Goal: Task Accomplishment & Management: Use online tool/utility

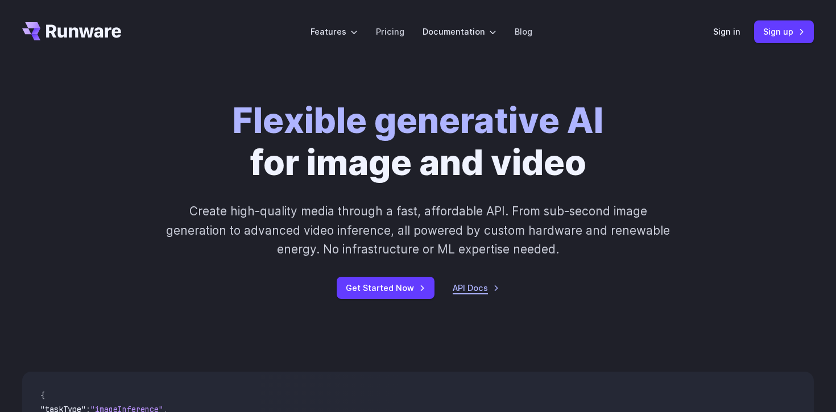
click at [484, 292] on link "API Docs" at bounding box center [476, 288] width 47 height 13
click at [384, 35] on link "Pricing" at bounding box center [390, 31] width 28 height 13
click at [392, 30] on link "Pricing" at bounding box center [390, 31] width 28 height 13
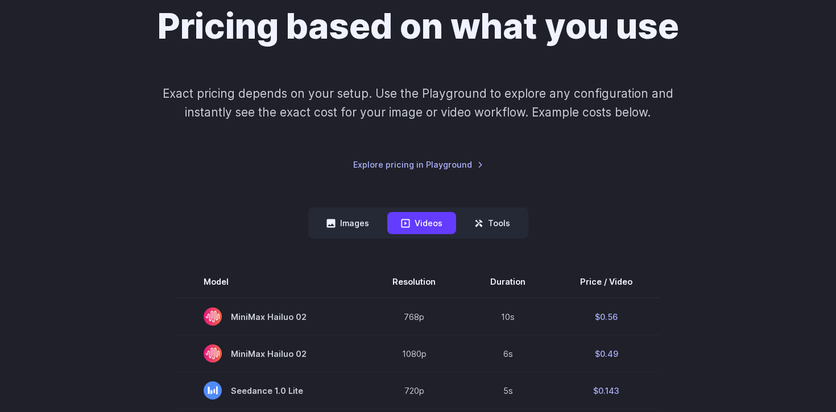
scroll to position [216, 0]
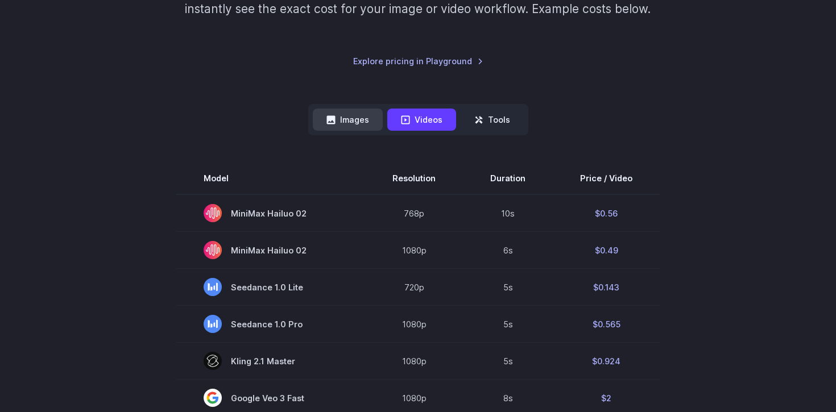
click at [369, 118] on button "Images" at bounding box center [348, 120] width 70 height 22
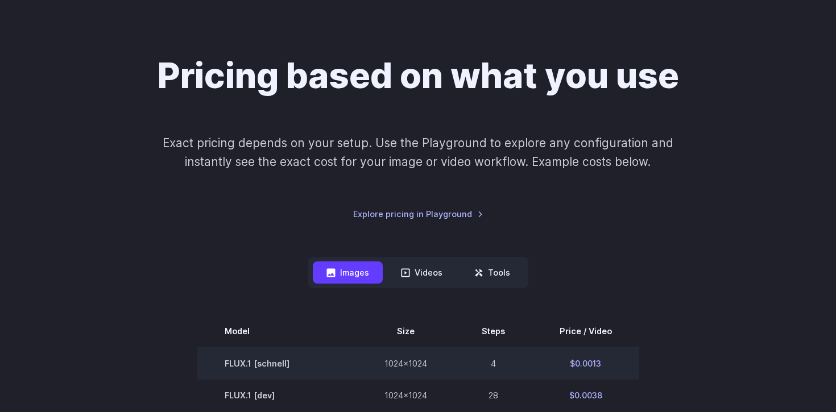
scroll to position [0, 0]
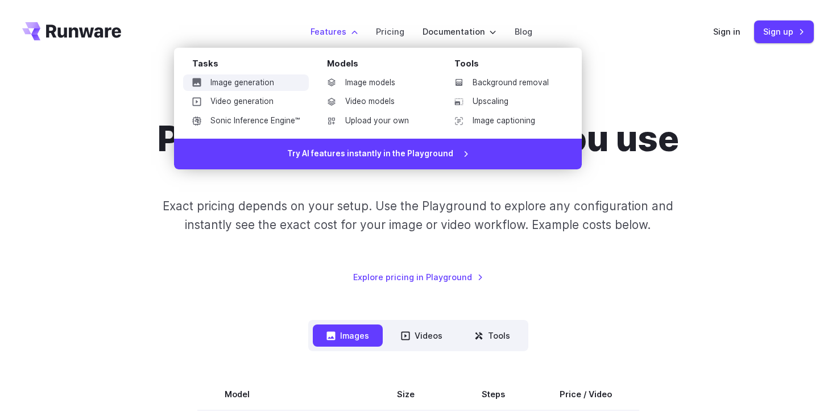
click at [280, 84] on link "Image generation" at bounding box center [246, 83] width 126 height 17
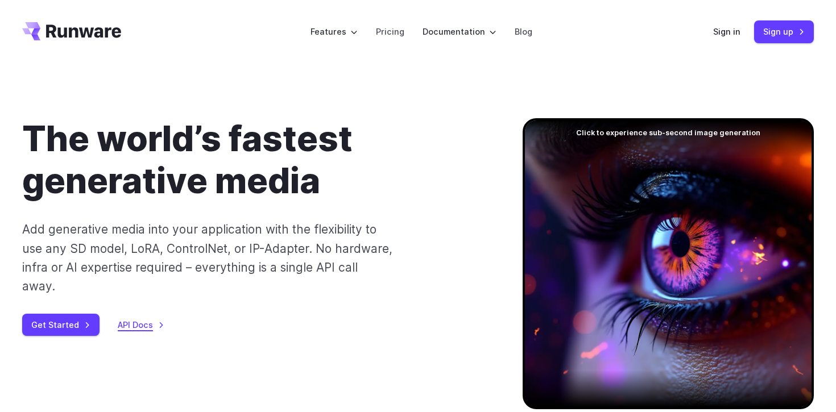
click at [146, 318] on link "API Docs" at bounding box center [141, 324] width 47 height 13
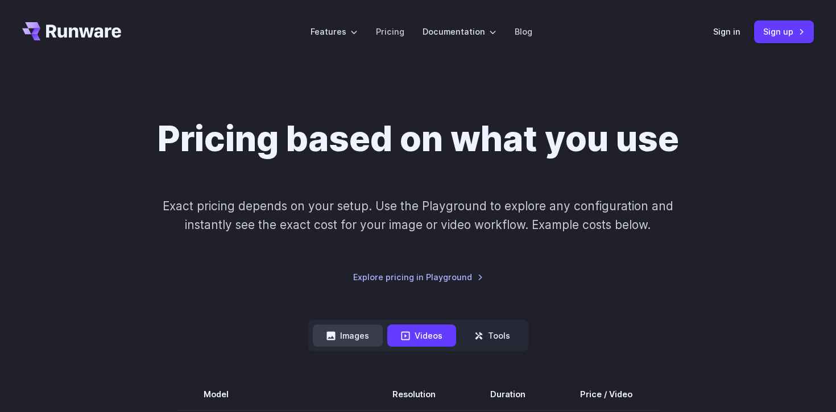
click at [369, 337] on button "Images" at bounding box center [348, 336] width 70 height 22
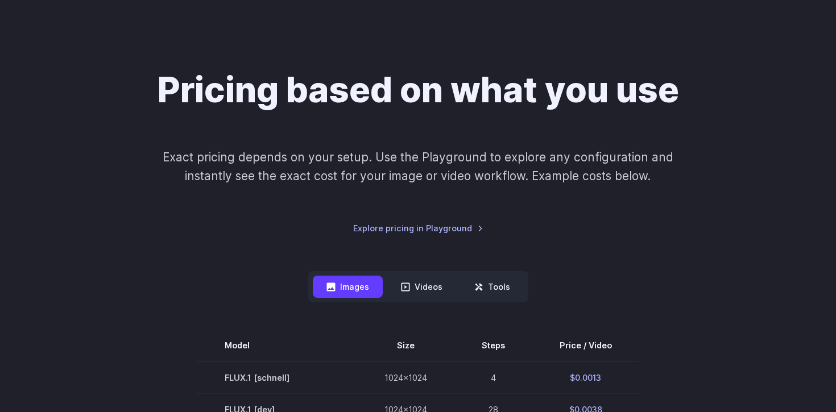
scroll to position [24, 0]
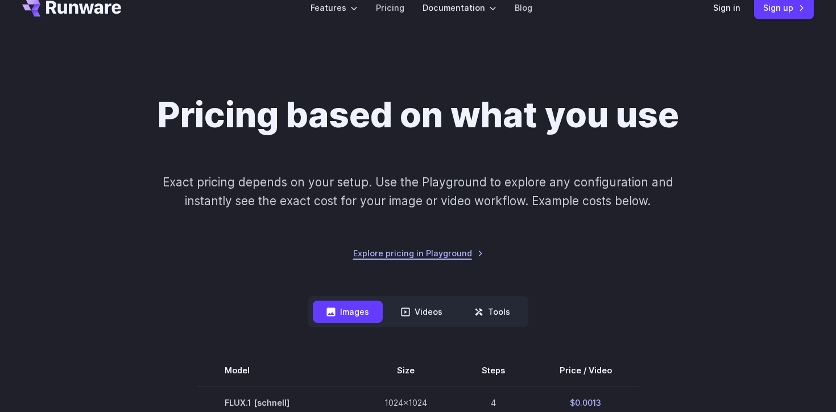
click at [435, 259] on link "Explore pricing in Playground" at bounding box center [418, 253] width 130 height 13
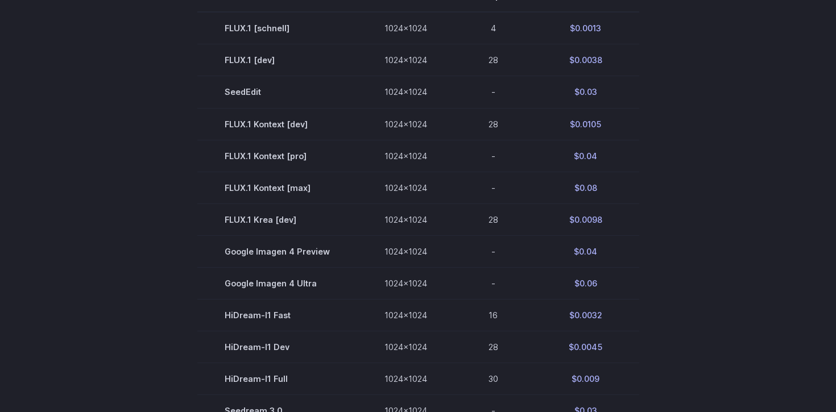
scroll to position [399, 0]
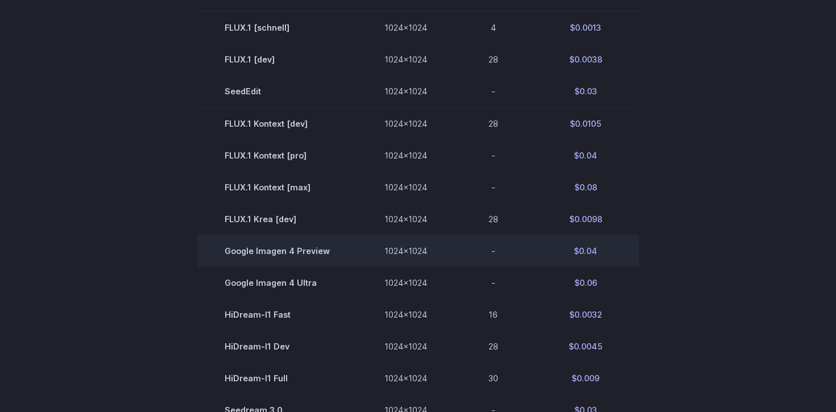
click at [421, 256] on td "1024x1024" at bounding box center [405, 251] width 97 height 32
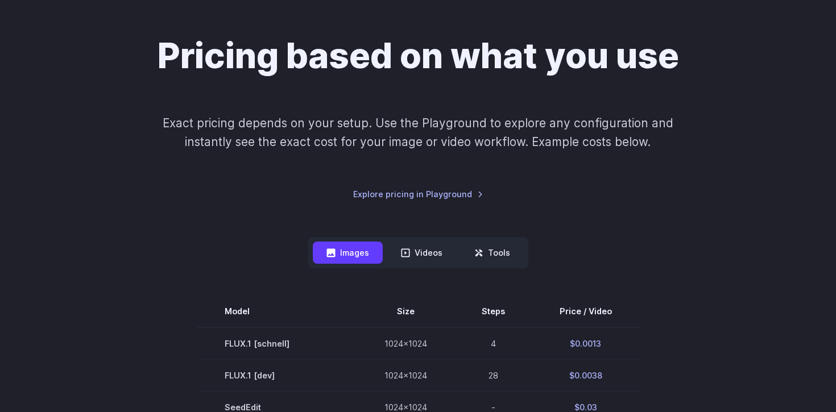
scroll to position [32, 0]
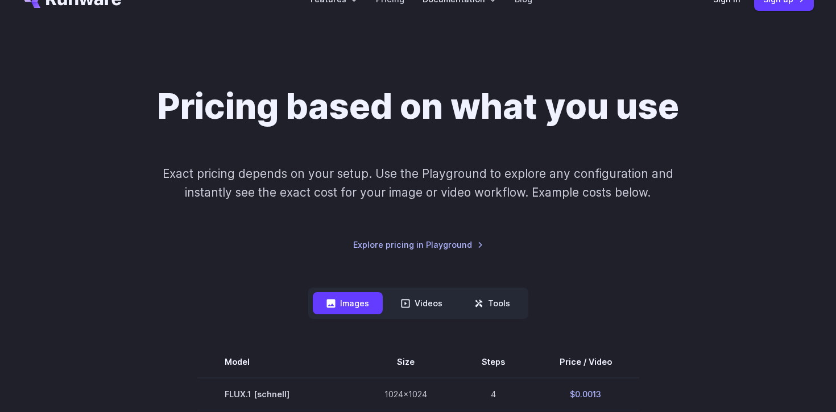
drag, startPoint x: 513, startPoint y: 320, endPoint x: 513, endPoint y: 313, distance: 6.8
click at [513, 308] on button "Tools" at bounding box center [492, 303] width 63 height 22
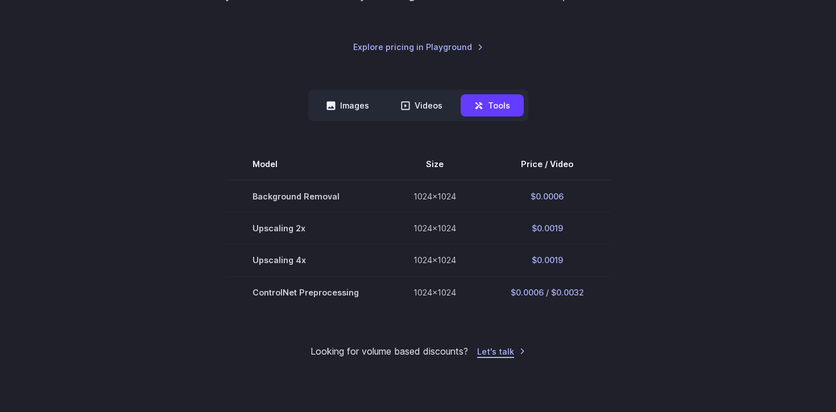
scroll to position [153, 0]
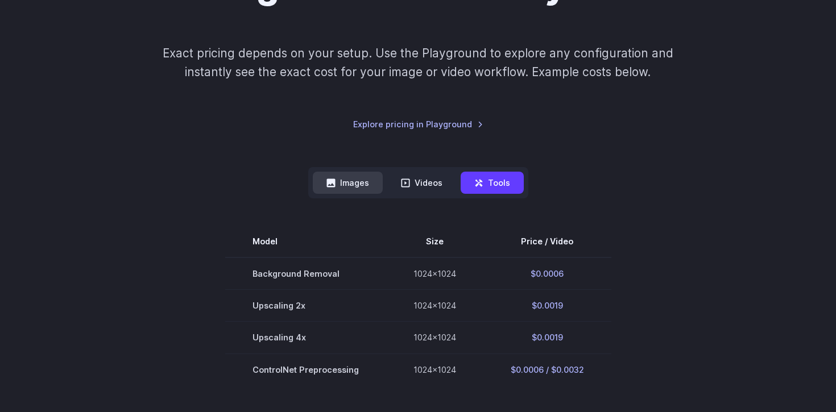
click at [376, 183] on button "Images" at bounding box center [348, 183] width 70 height 22
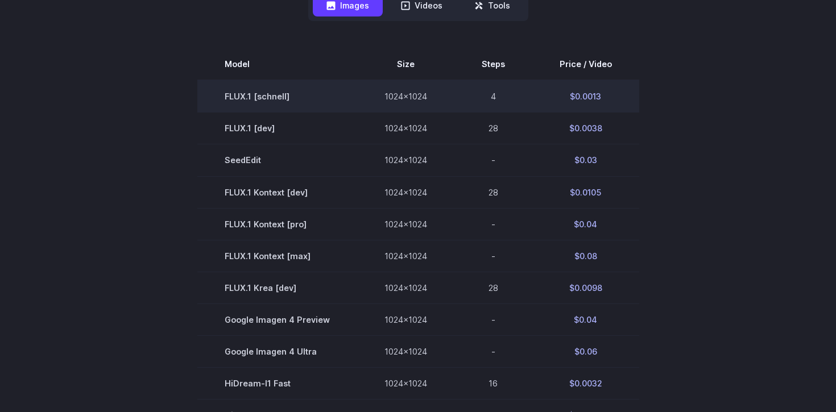
scroll to position [0, 0]
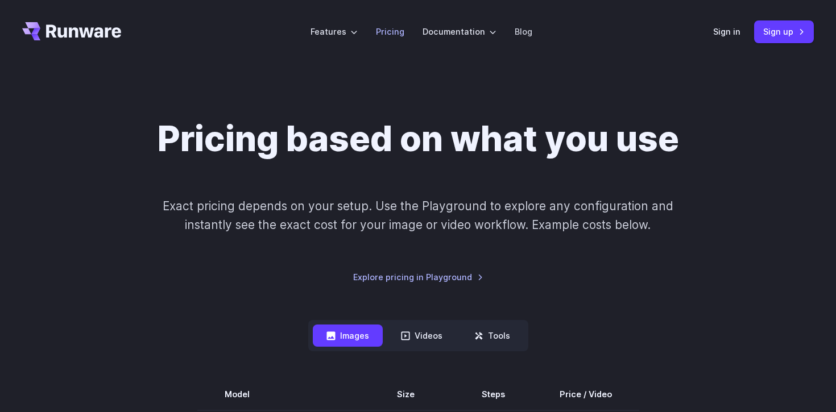
click at [396, 34] on link "Pricing" at bounding box center [390, 31] width 28 height 13
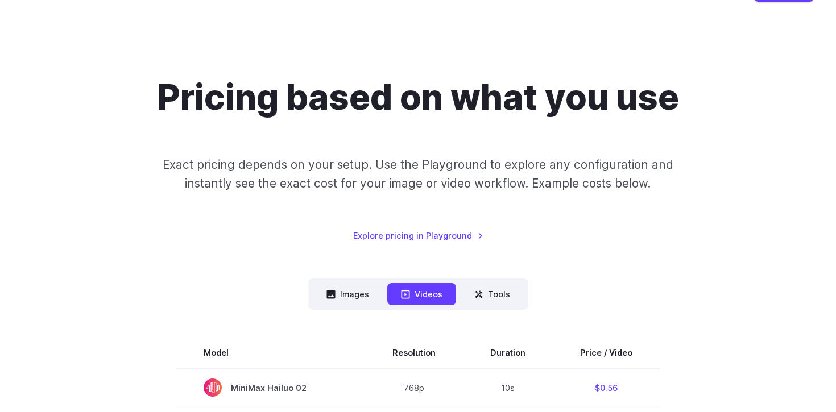
scroll to position [177, 0]
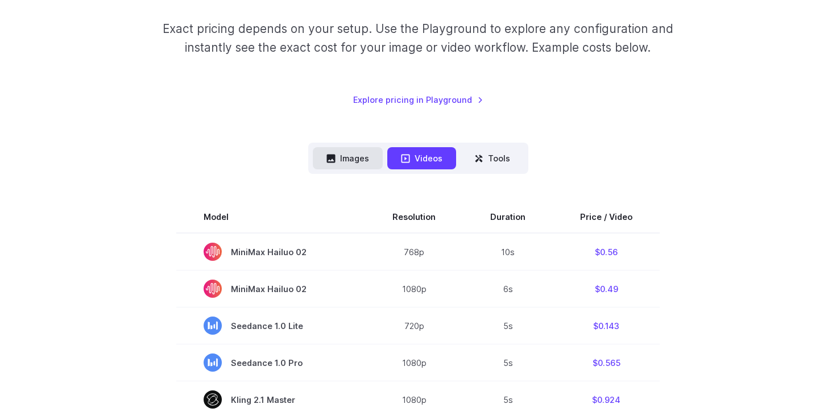
click at [344, 164] on button "Images" at bounding box center [348, 158] width 70 height 22
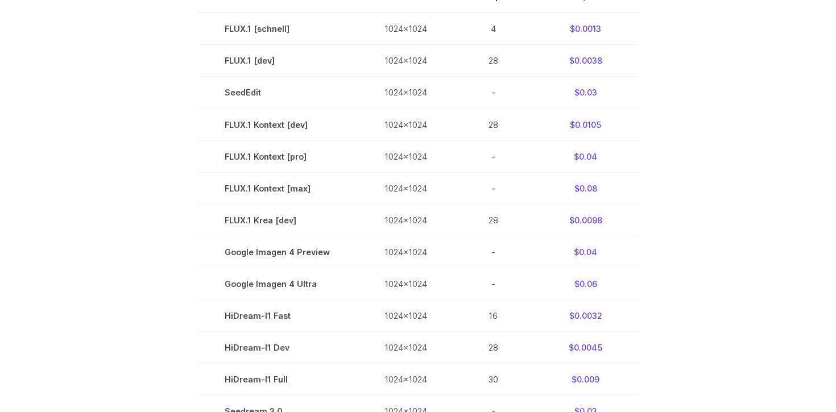
scroll to position [0, 0]
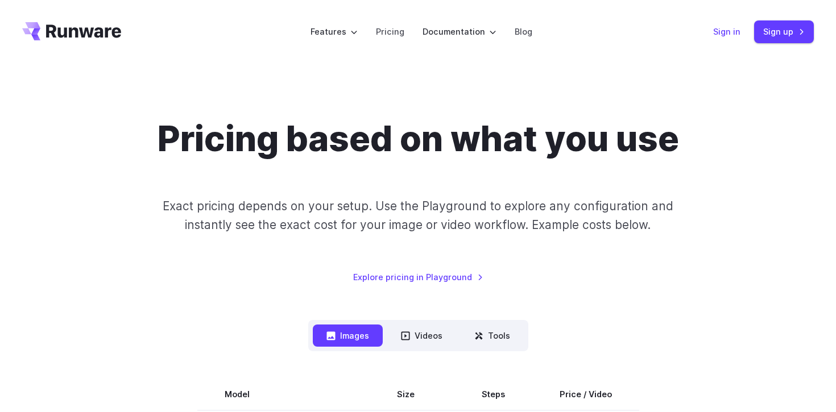
click at [724, 35] on link "Sign in" at bounding box center [726, 31] width 27 height 13
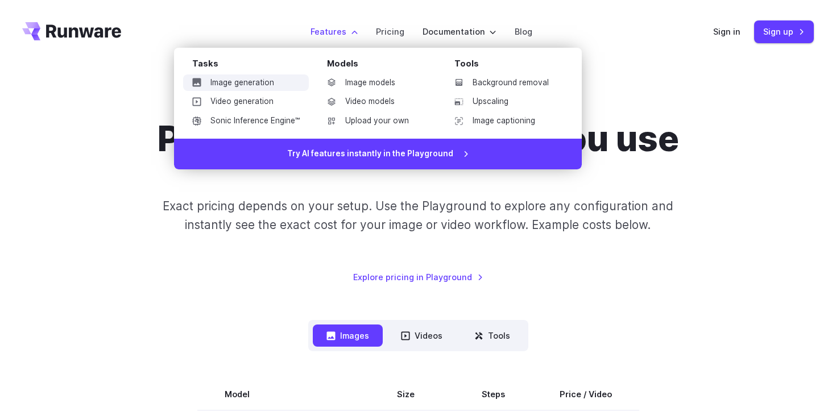
click at [277, 78] on link "Image generation" at bounding box center [246, 83] width 126 height 17
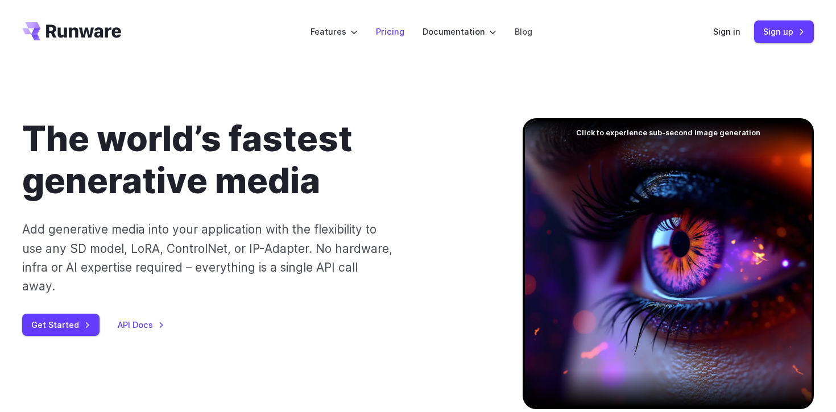
click at [401, 31] on link "Pricing" at bounding box center [390, 31] width 28 height 13
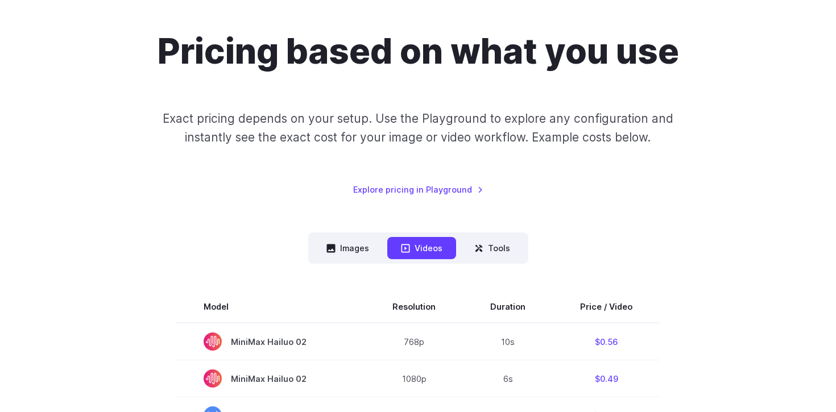
scroll to position [220, 0]
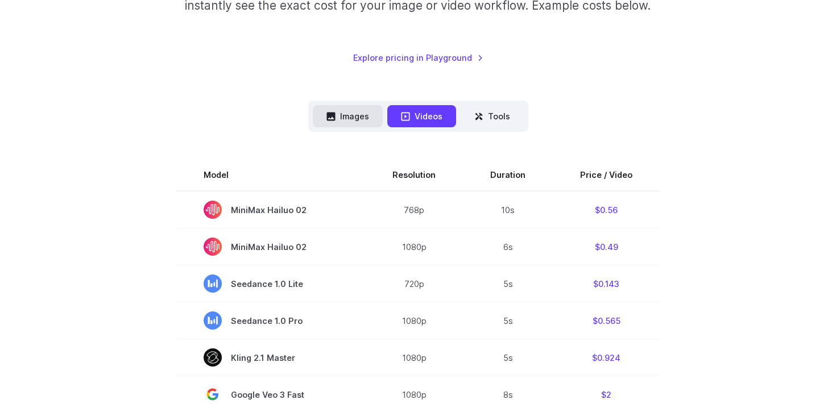
click at [354, 114] on button "Images" at bounding box center [348, 116] width 70 height 22
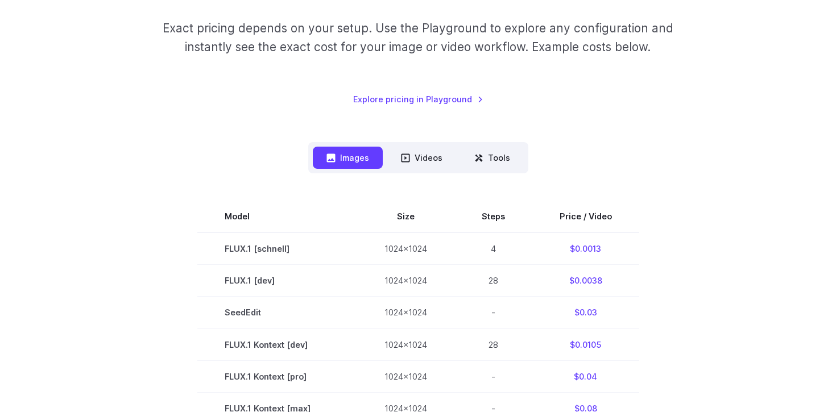
scroll to position [159, 0]
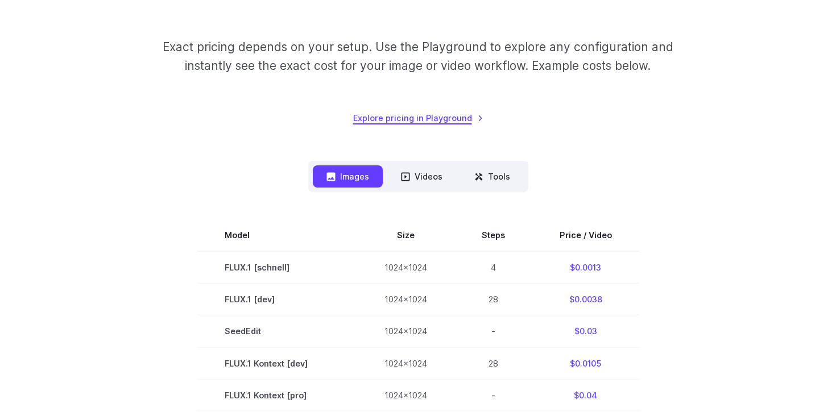
click at [448, 123] on link "Explore pricing in Playground" at bounding box center [418, 117] width 130 height 13
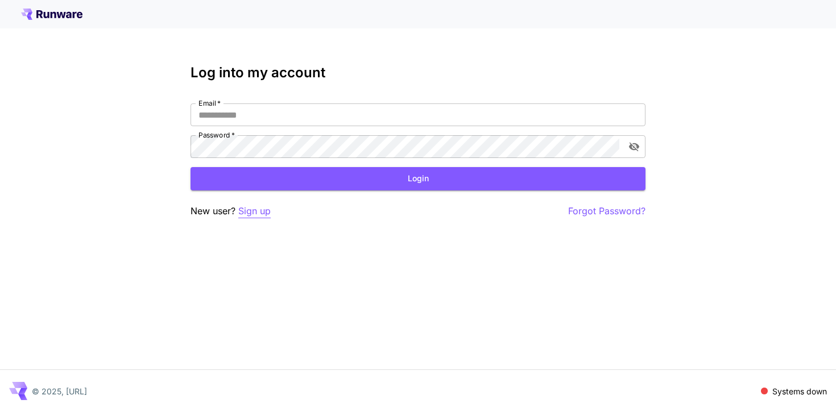
click at [253, 213] on p "Sign up" at bounding box center [254, 211] width 32 height 14
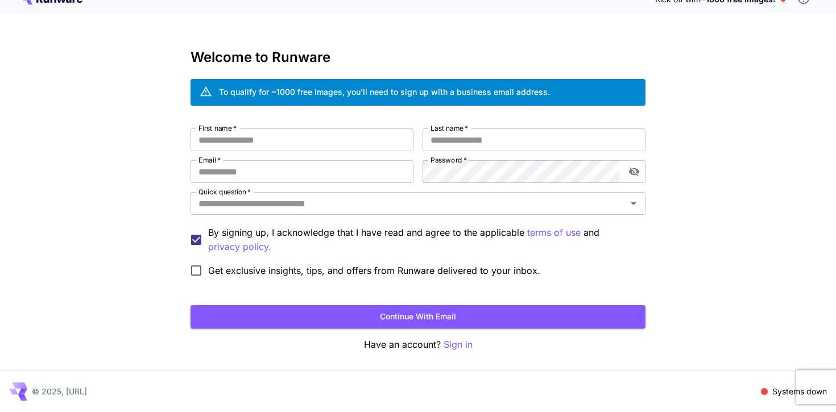
scroll to position [15, 0]
click at [449, 345] on p "Sign in" at bounding box center [458, 345] width 29 height 14
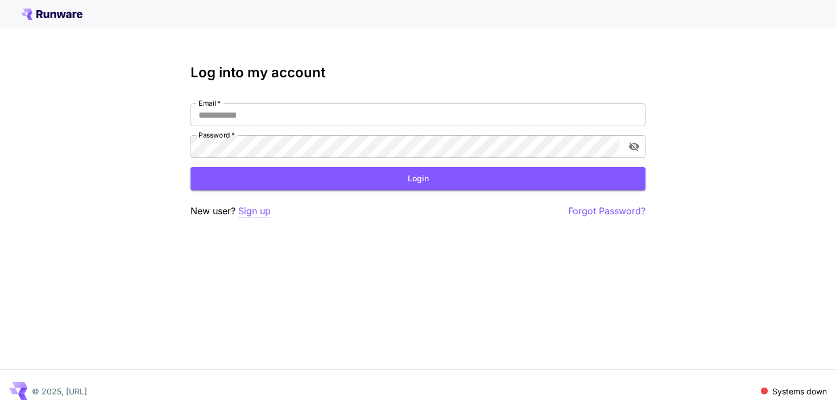
click at [243, 214] on p "Sign up" at bounding box center [254, 211] width 32 height 14
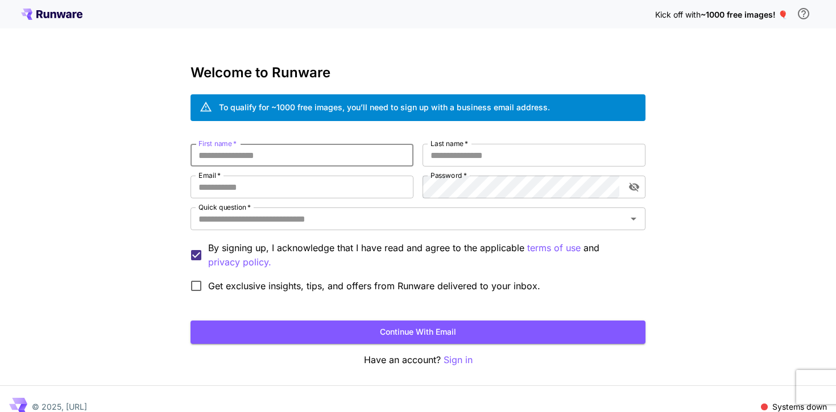
click at [302, 148] on input "First name   *" at bounding box center [302, 155] width 223 height 23
click at [367, 106] on div "To qualify for ~1000 free images, you’ll need to sign up with a business email …" at bounding box center [384, 107] width 331 height 12
click at [396, 106] on div "To qualify for ~1000 free images, you’ll need to sign up with a business email …" at bounding box center [384, 107] width 331 height 12
click at [372, 154] on input "First name   *" at bounding box center [302, 155] width 223 height 23
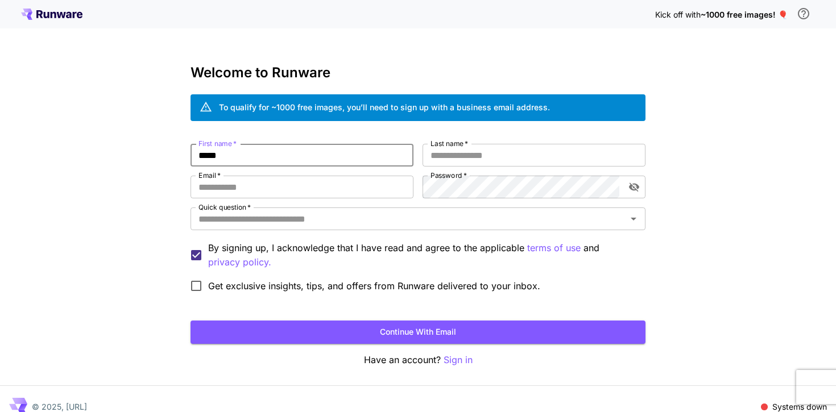
type input "*****"
type input "****"
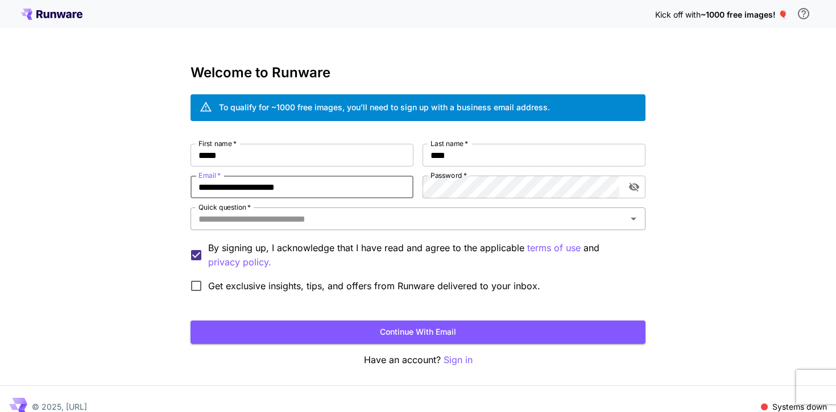
type input "**********"
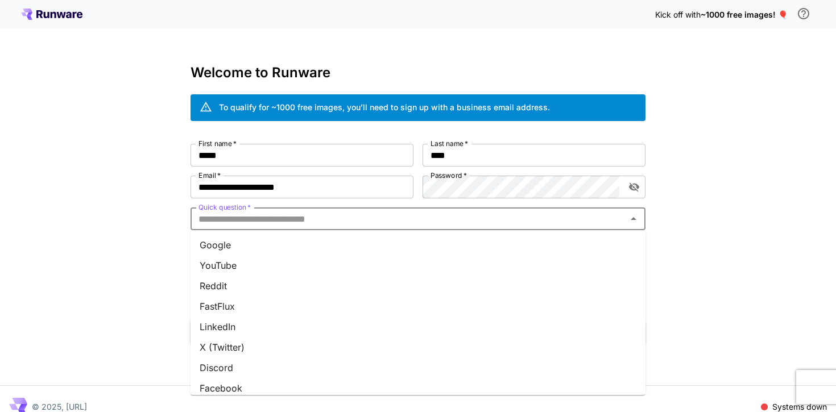
click at [557, 215] on input "Quick question   *" at bounding box center [408, 219] width 429 height 16
click at [487, 241] on li "Google" at bounding box center [418, 245] width 455 height 20
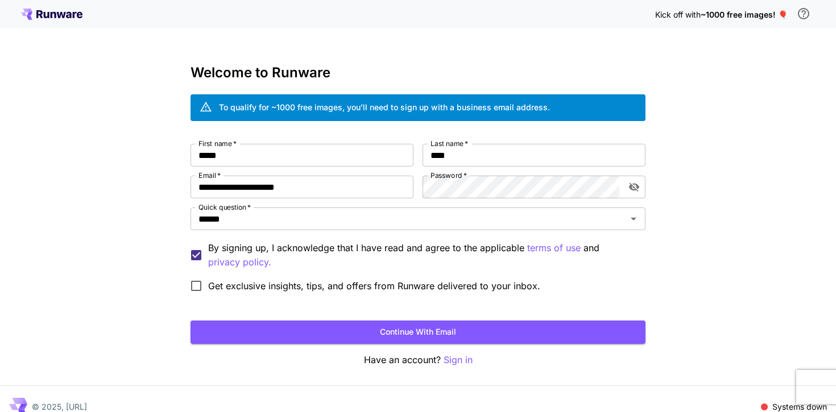
scroll to position [15, 0]
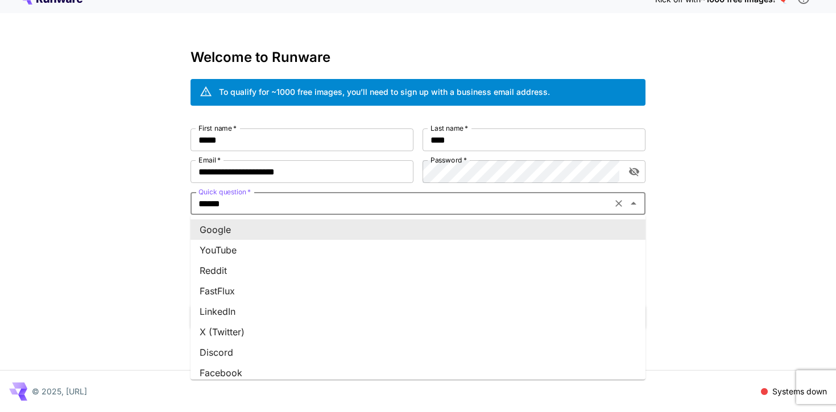
click at [370, 202] on input "******" at bounding box center [401, 204] width 415 height 16
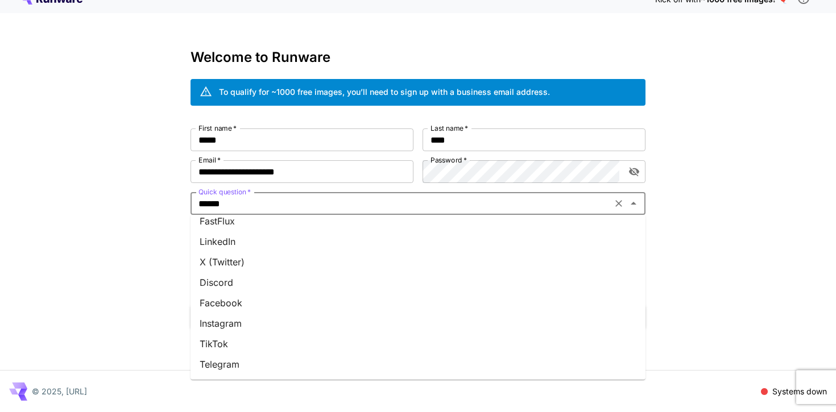
scroll to position [0, 0]
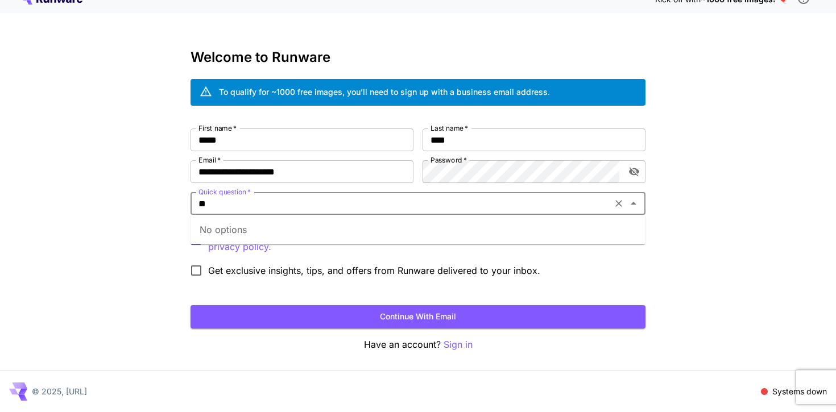
type input "***"
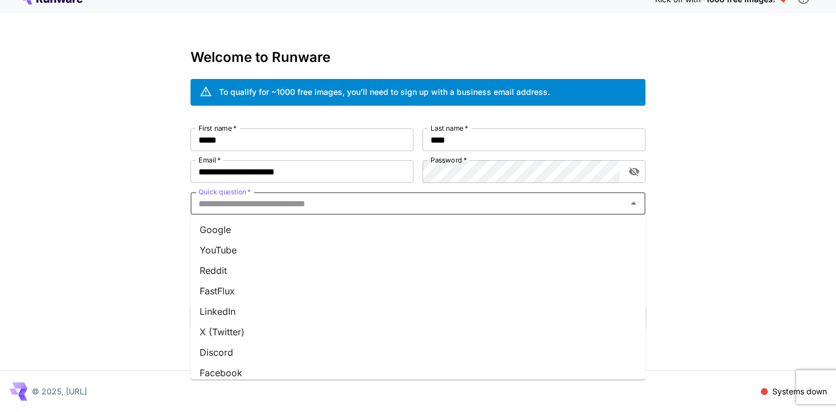
click at [383, 200] on input "Quick question   *" at bounding box center [408, 204] width 429 height 16
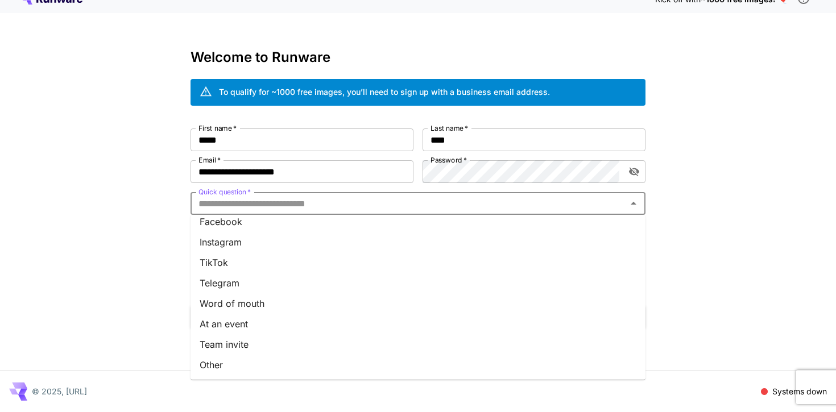
click at [301, 363] on li "Other" at bounding box center [418, 365] width 455 height 20
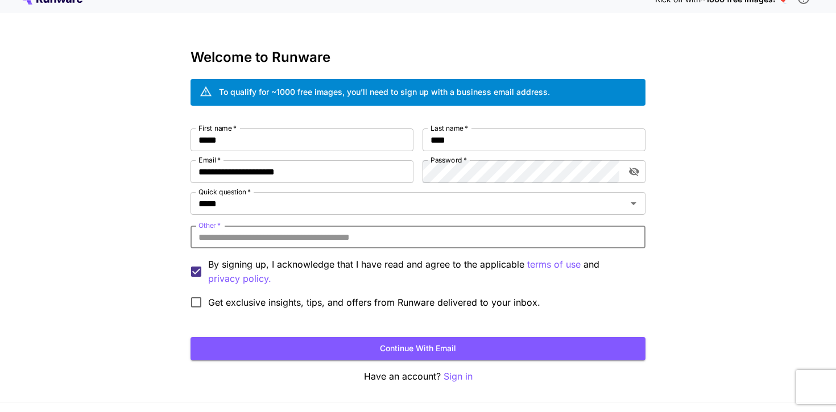
click at [321, 240] on input "Other   *" at bounding box center [418, 237] width 455 height 23
type input "*******"
click at [278, 341] on button "Continue with email" at bounding box center [418, 348] width 455 height 23
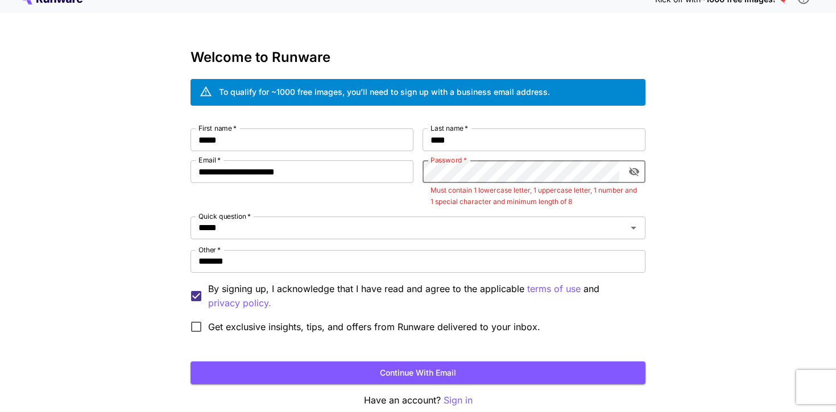
click button "Continue with email" at bounding box center [418, 373] width 455 height 23
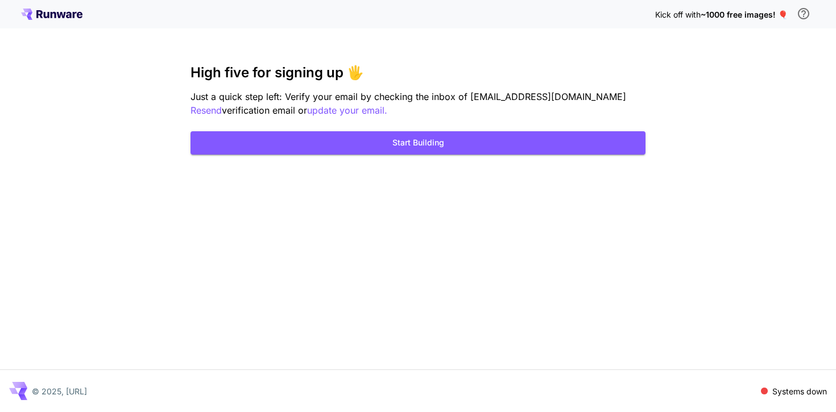
click at [444, 202] on div "Kick off with ~1000 free images! 🎈 High five for signing up 🖐️ Just a quick ste…" at bounding box center [418, 206] width 836 height 412
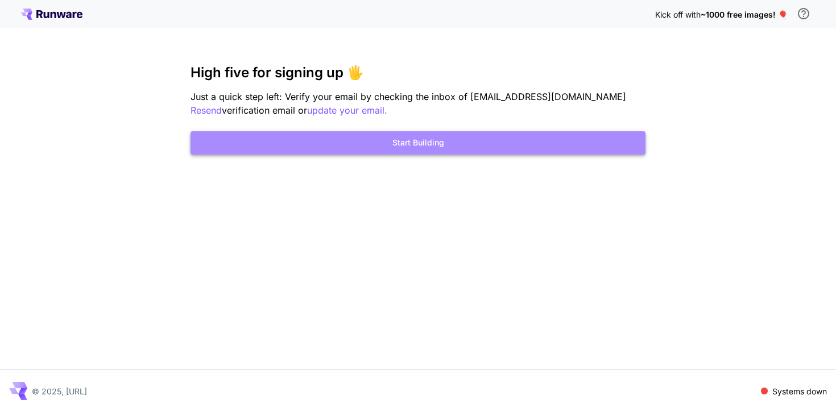
click at [427, 144] on button "Start Building" at bounding box center [418, 142] width 455 height 23
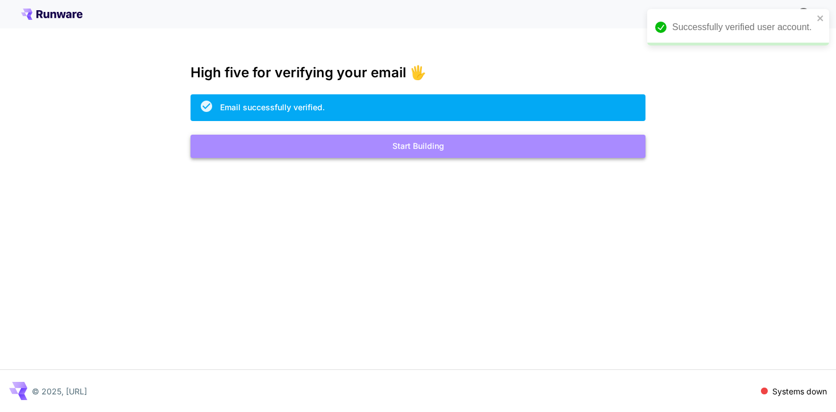
click at [514, 156] on button "Start Building" at bounding box center [418, 146] width 455 height 23
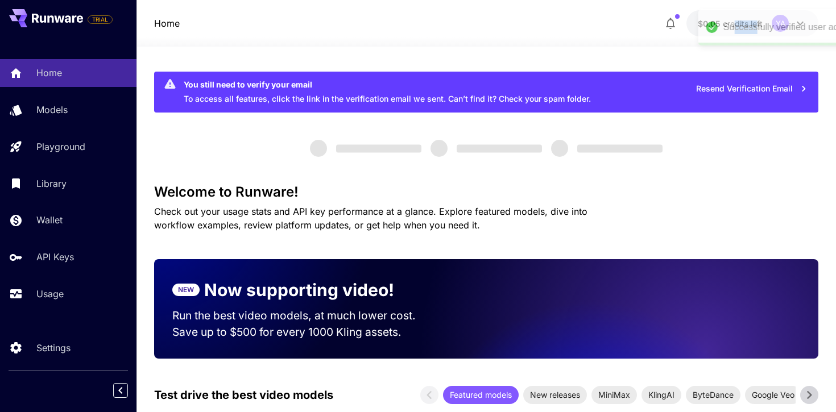
drag, startPoint x: 685, startPoint y: 26, endPoint x: 753, endPoint y: 26, distance: 67.7
click at [753, 26] on div "Successfully verified user account." at bounding box center [793, 27] width 141 height 14
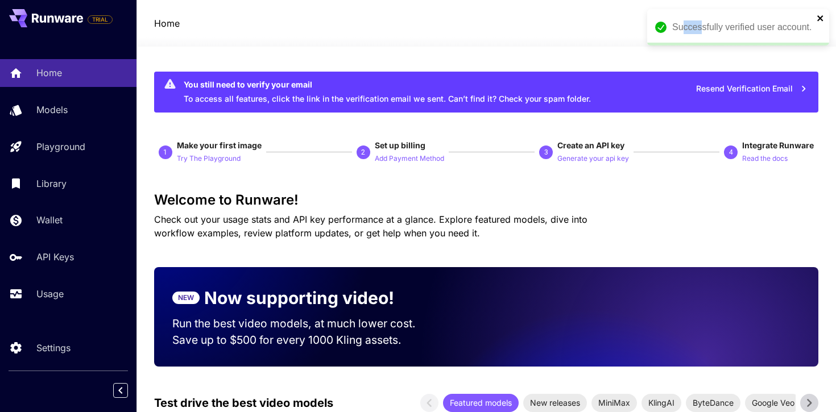
click at [820, 21] on icon "close" at bounding box center [821, 18] width 8 height 9
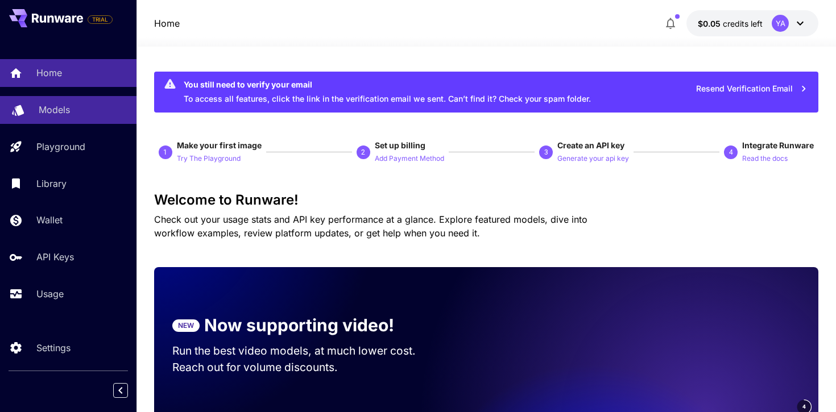
click at [89, 116] on div "Models" at bounding box center [83, 110] width 89 height 14
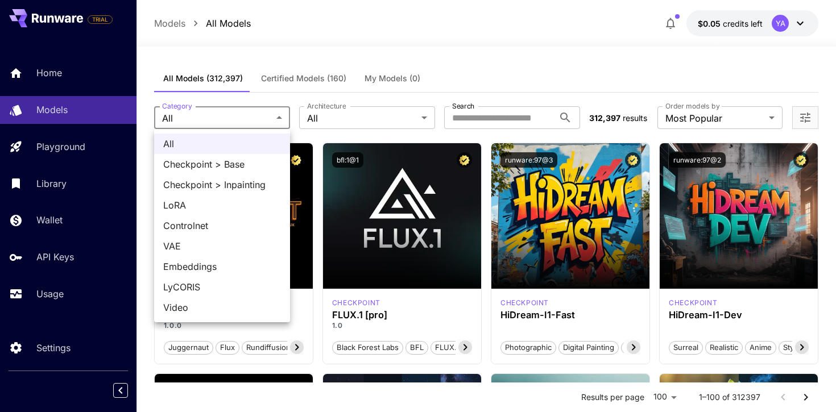
click at [292, 105] on div at bounding box center [418, 206] width 836 height 412
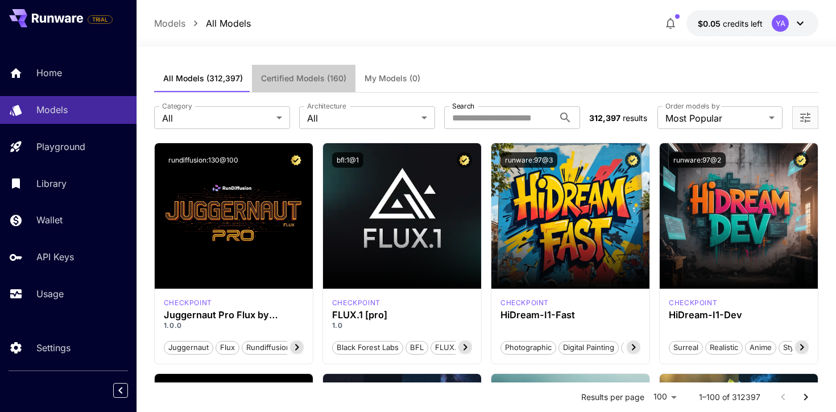
click at [312, 76] on span "Certified Models (160)" at bounding box center [303, 78] width 85 height 10
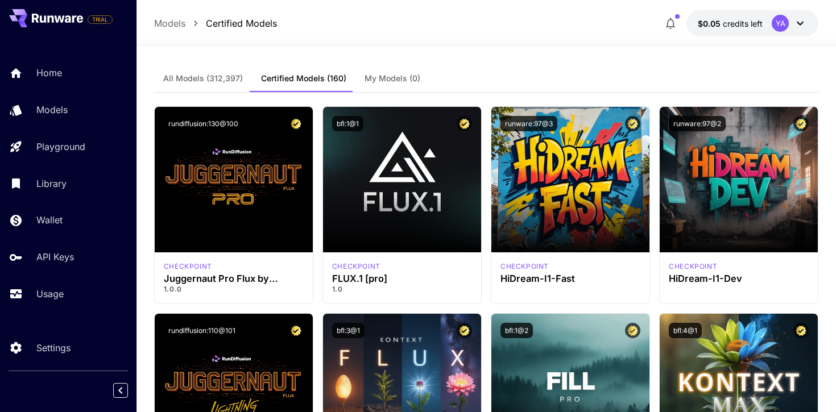
click at [201, 72] on button "All Models (312,397)" at bounding box center [203, 78] width 98 height 27
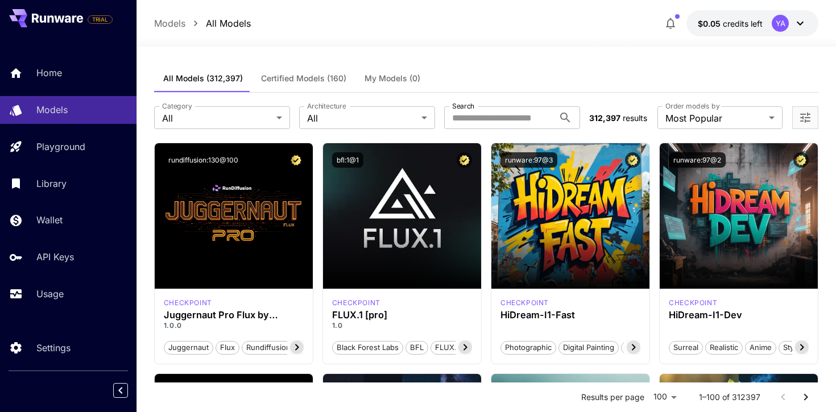
click at [335, 84] on button "Certified Models (160)" at bounding box center [304, 78] width 104 height 27
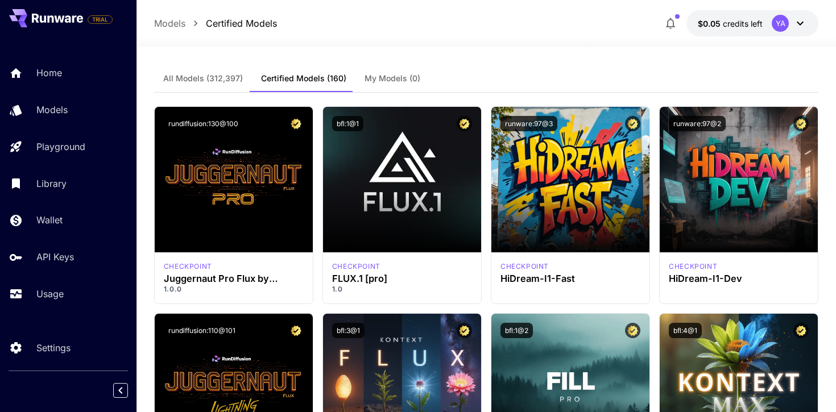
click at [219, 82] on span "All Models (312,397)" at bounding box center [203, 78] width 80 height 10
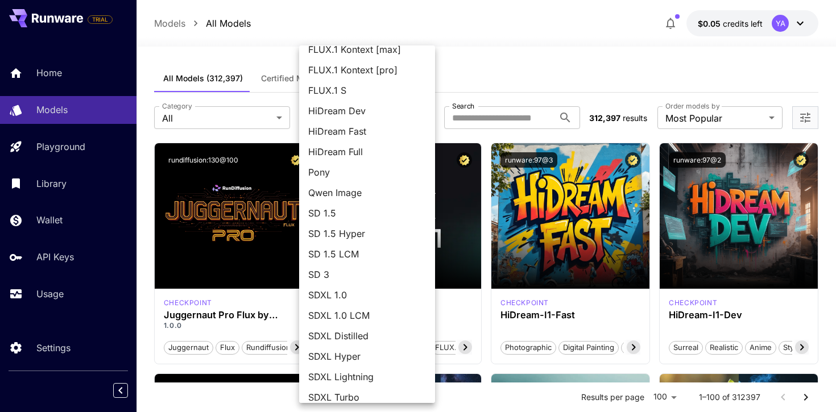
scroll to position [81, 0]
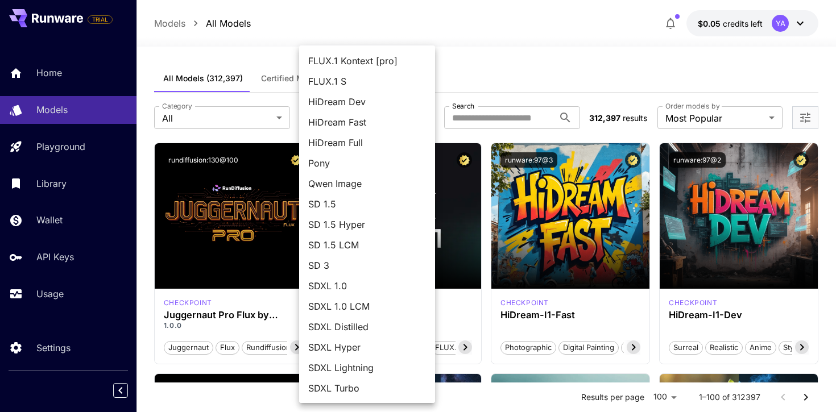
click at [496, 73] on div at bounding box center [418, 206] width 836 height 412
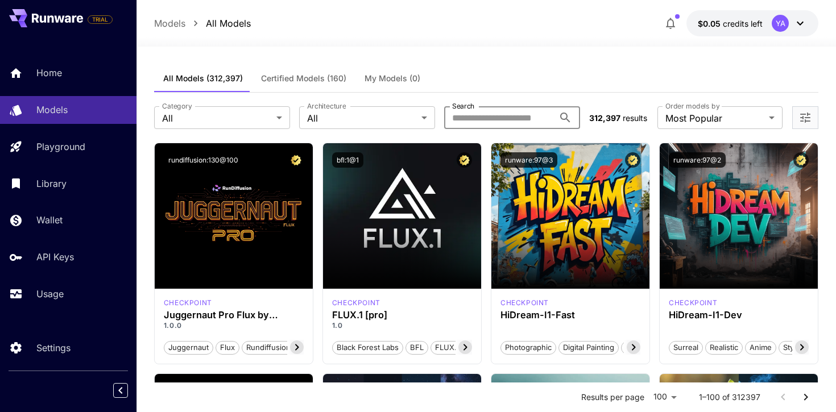
click at [510, 122] on input "Search" at bounding box center [499, 117] width 110 height 23
type input "******"
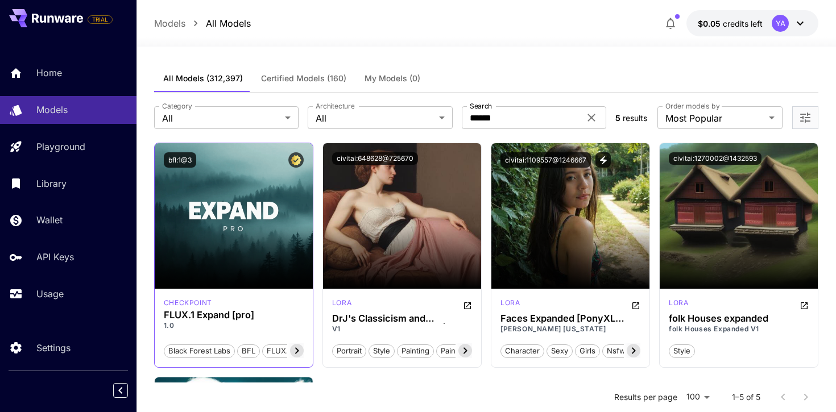
click at [297, 354] on icon at bounding box center [297, 351] width 14 height 14
click at [517, 80] on div "All Models (312,397) Certified Models (160) My Models (0)" at bounding box center [486, 79] width 665 height 28
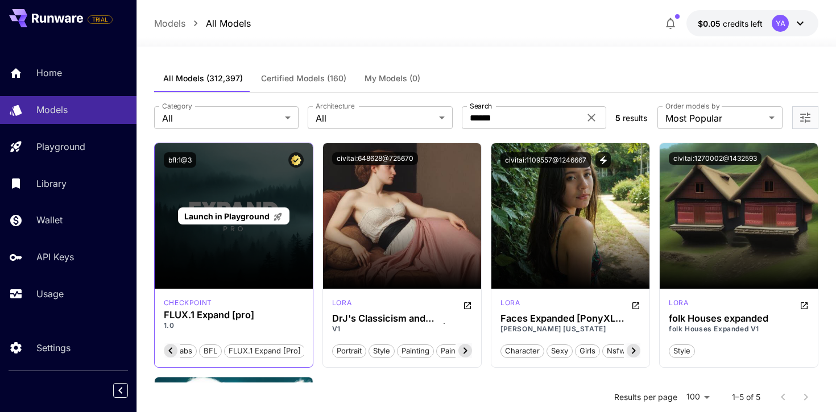
click at [278, 226] on div "Launch in Playground" at bounding box center [234, 216] width 158 height 146
click at [273, 218] on icon at bounding box center [278, 217] width 10 height 10
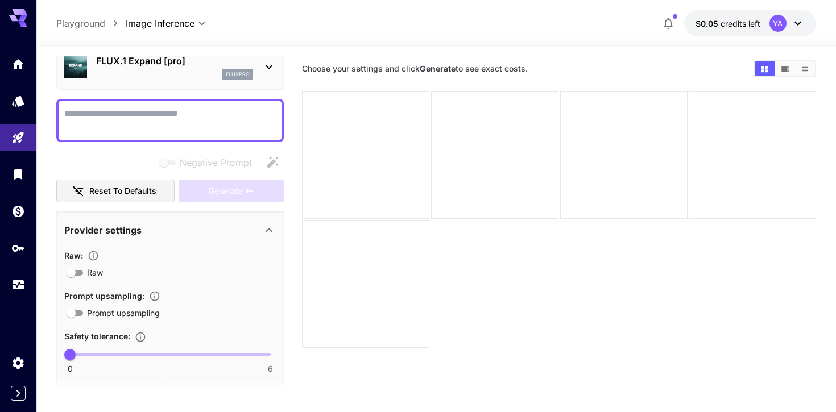
scroll to position [107, 0]
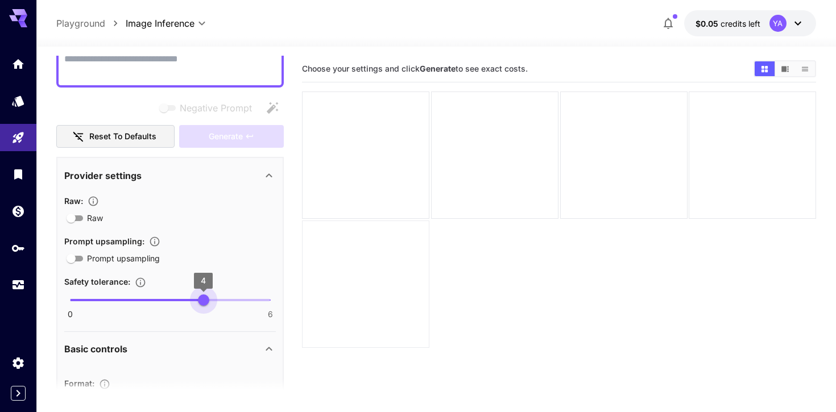
type input "*"
drag, startPoint x: 197, startPoint y: 303, endPoint x: 326, endPoint y: 303, distance: 129.7
click at [326, 303] on main "Editor **** ​ Copy AIR ID FLUX.1 Expand [pro] fluxpro Negative Prompt Reset to …" at bounding box center [436, 266] width 760 height 421
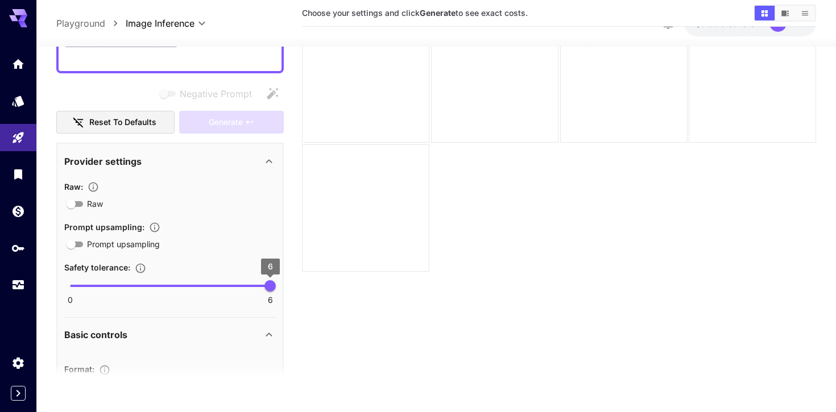
scroll to position [247, 0]
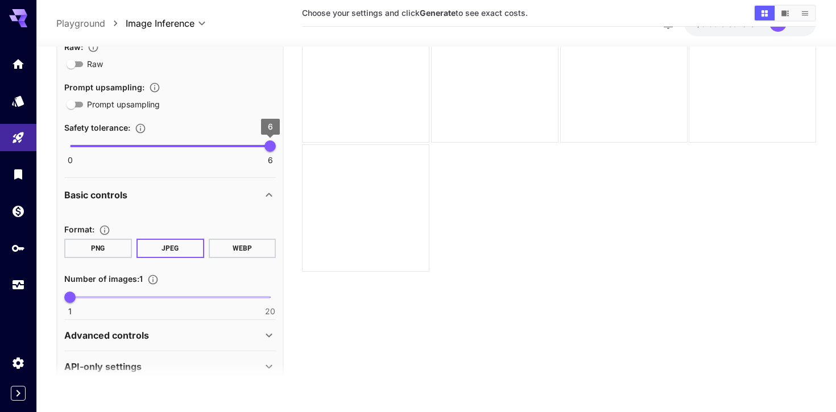
click at [114, 243] on button "PNG" at bounding box center [98, 248] width 68 height 19
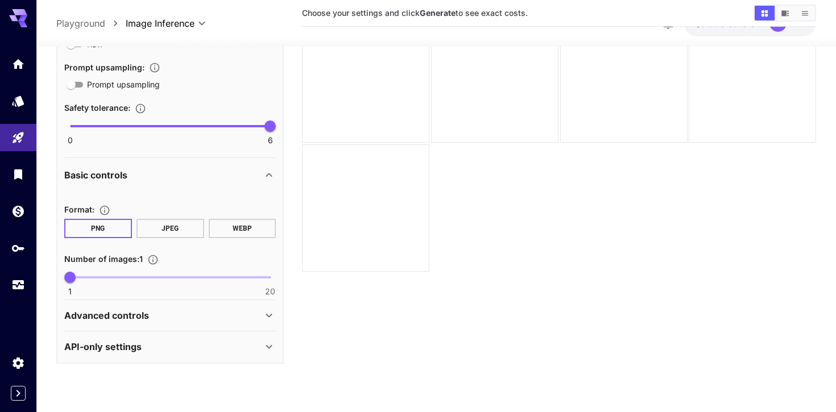
click at [150, 315] on div "Advanced controls" at bounding box center [163, 316] width 198 height 14
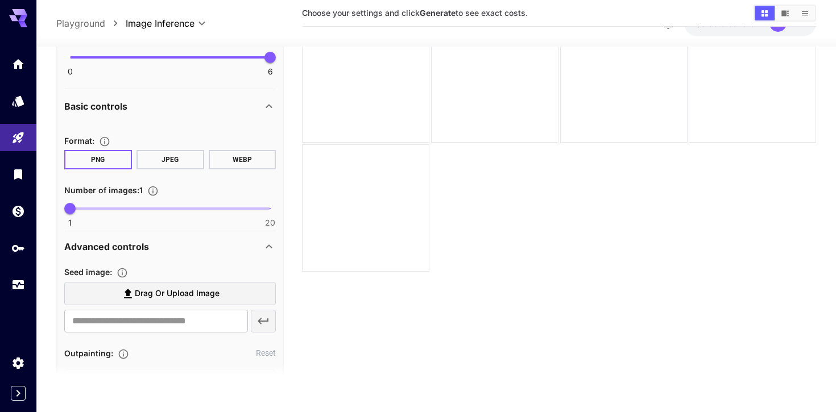
scroll to position [377, 0]
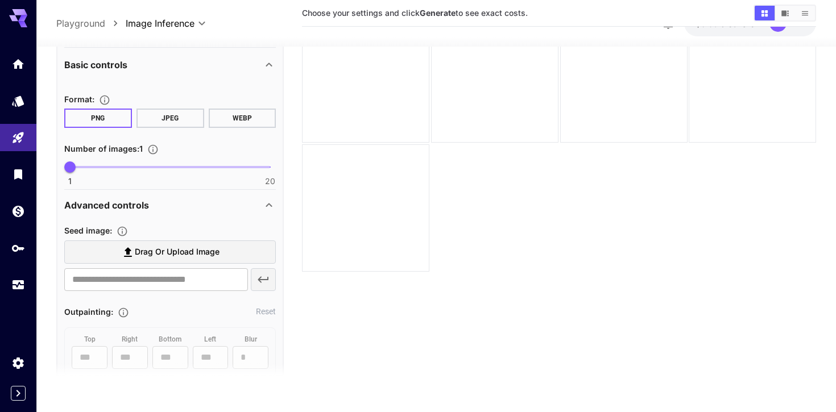
click at [229, 257] on label "Drag or upload image" at bounding box center [170, 252] width 212 height 23
click at [0, 0] on input "Drag or upload image" at bounding box center [0, 0] width 0 height 0
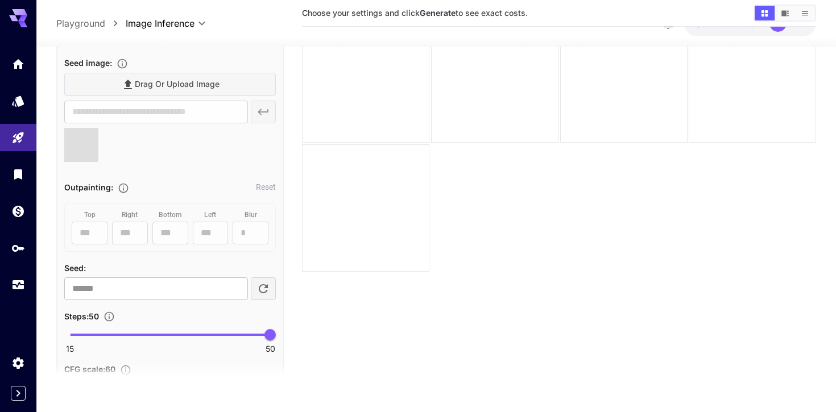
type input "**********"
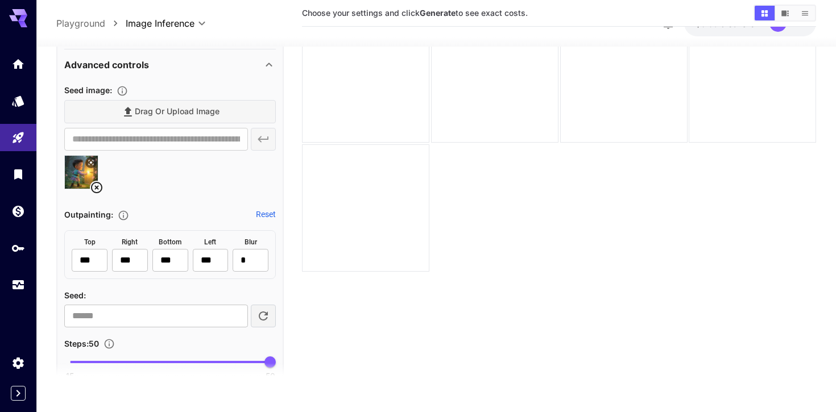
scroll to position [517, 0]
click at [268, 213] on button "Reset" at bounding box center [266, 214] width 20 height 11
type input "*"
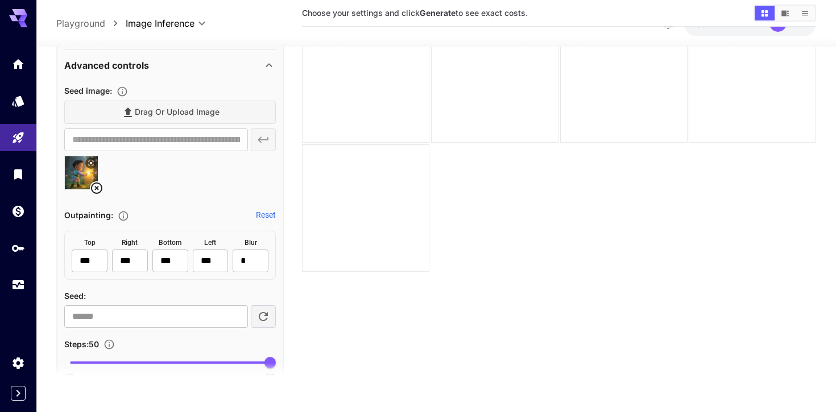
type input "*"
click at [268, 213] on button "Reset" at bounding box center [266, 214] width 20 height 11
click at [93, 259] on input "*" at bounding box center [90, 261] width 36 height 23
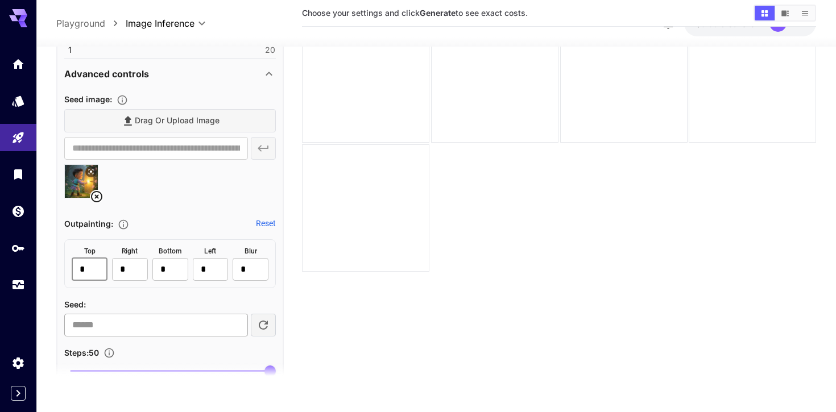
scroll to position [507, 0]
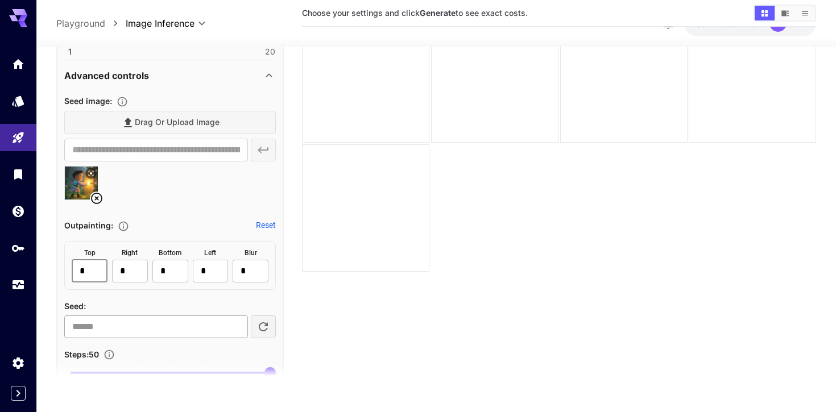
click at [149, 326] on input "number" at bounding box center [156, 326] width 184 height 23
click at [268, 326] on icon "button" at bounding box center [264, 327] width 14 height 14
type input "**********"
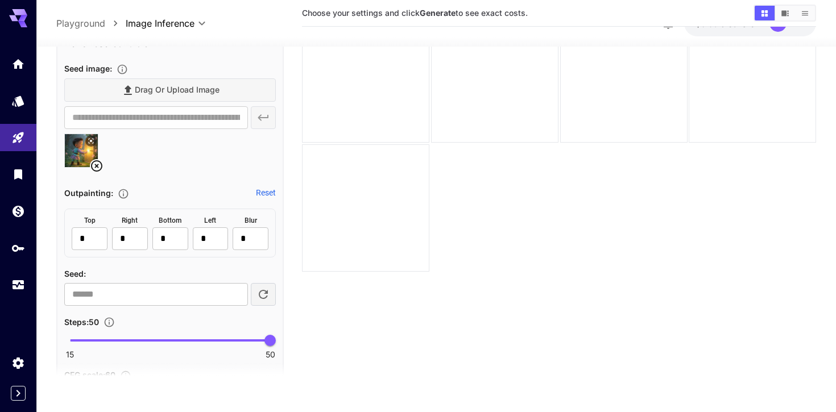
scroll to position [555, 0]
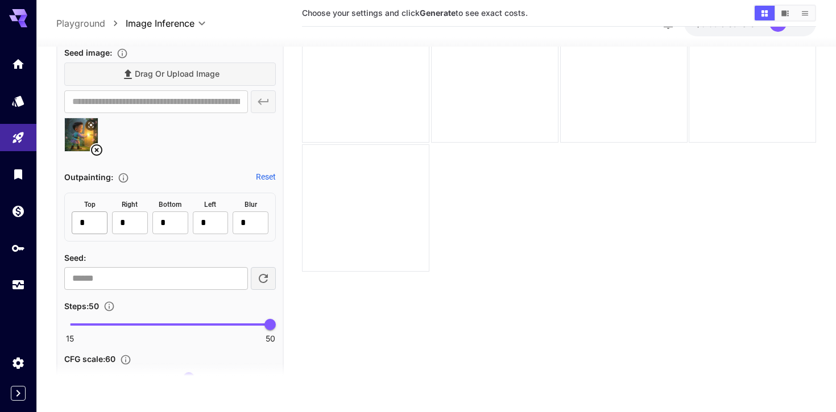
click at [83, 220] on input "*" at bounding box center [90, 223] width 36 height 23
type input "***"
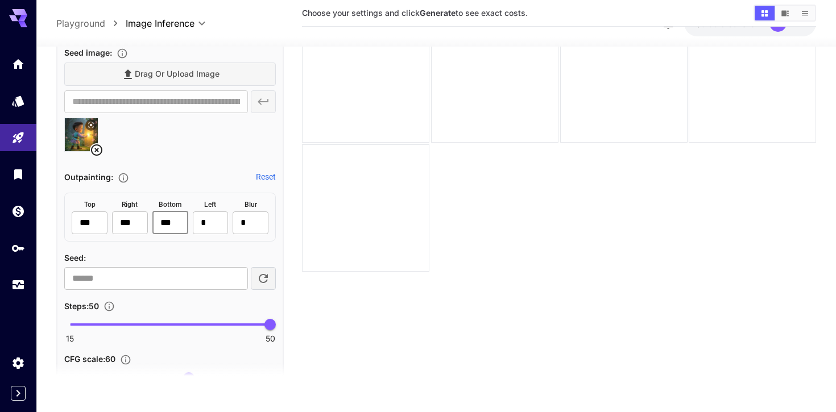
click at [315, 326] on section "Choose your settings and click Generate to see exact costs." at bounding box center [559, 186] width 514 height 412
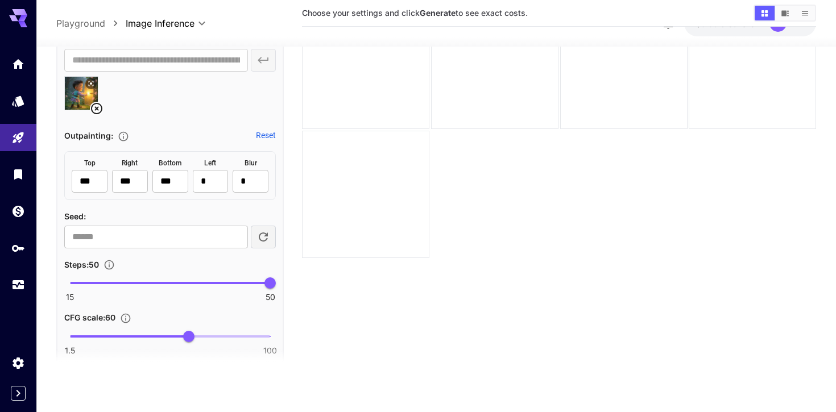
scroll to position [630, 0]
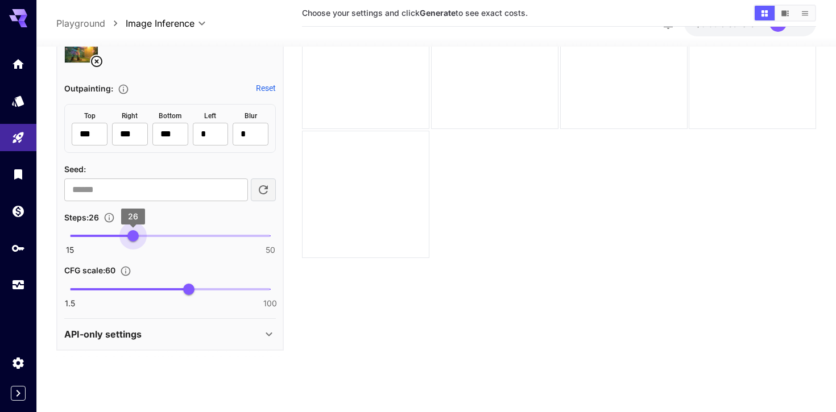
type input "**"
drag, startPoint x: 270, startPoint y: 237, endPoint x: 130, endPoint y: 224, distance: 141.1
click at [130, 230] on span "25" at bounding box center [127, 235] width 11 height 11
click at [226, 340] on div "API-only settings" at bounding box center [163, 335] width 198 height 14
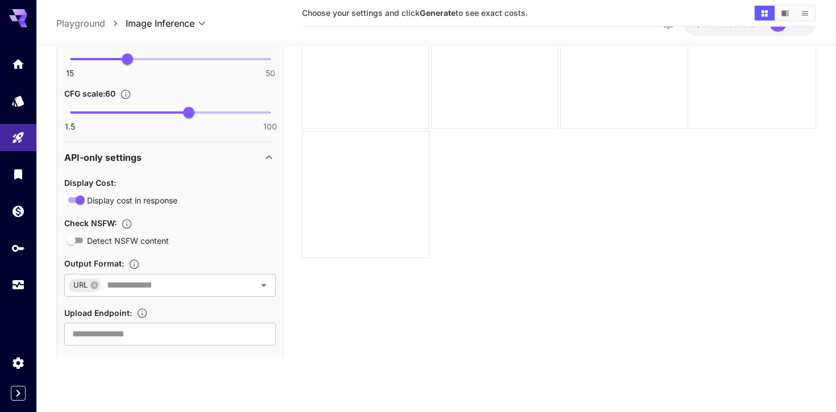
scroll to position [824, 0]
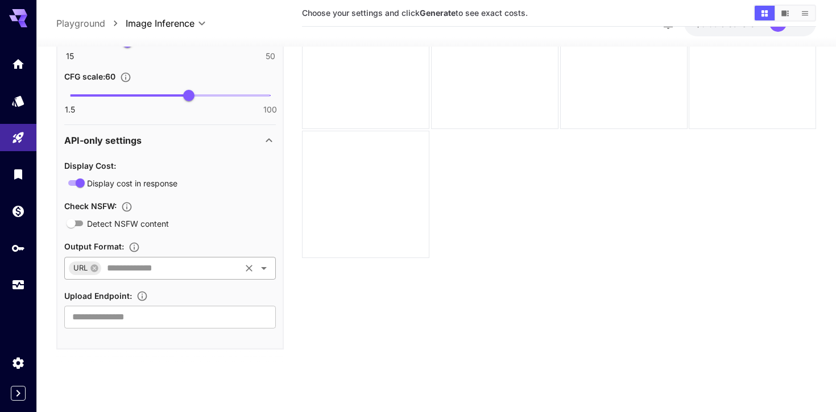
click at [125, 267] on input "text" at bounding box center [170, 268] width 136 height 16
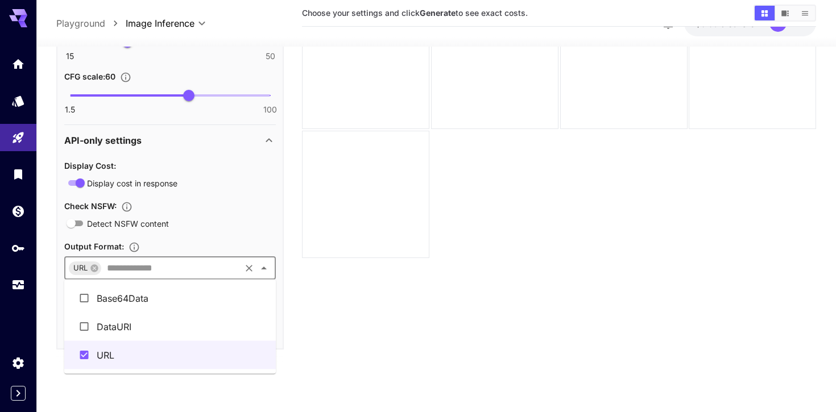
click at [334, 323] on section "Choose your settings and click Generate to see exact costs." at bounding box center [559, 172] width 514 height 412
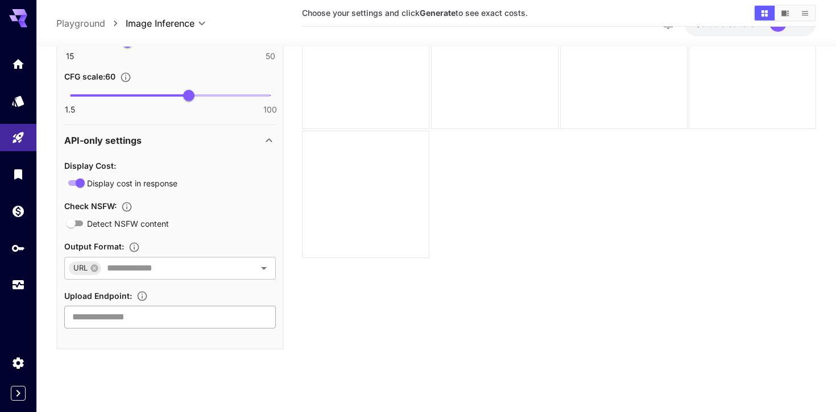
click at [163, 317] on input "text" at bounding box center [170, 317] width 212 height 23
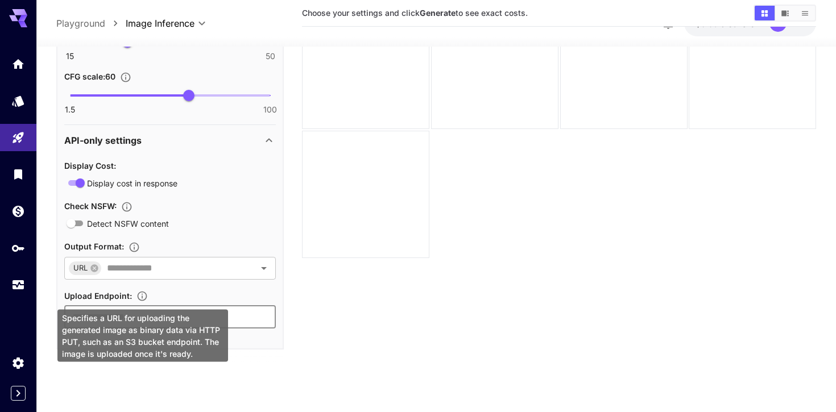
click at [139, 292] on icon "Specifies a URL for uploading the generated image as binary data via HTTP PUT, …" at bounding box center [141, 296] width 11 height 11
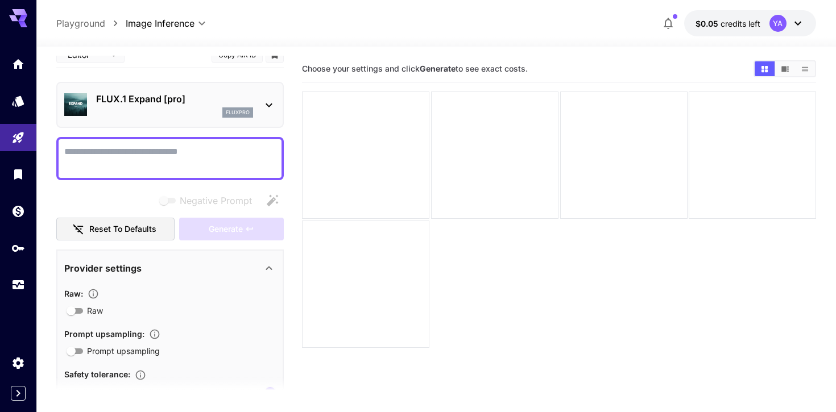
scroll to position [0, 0]
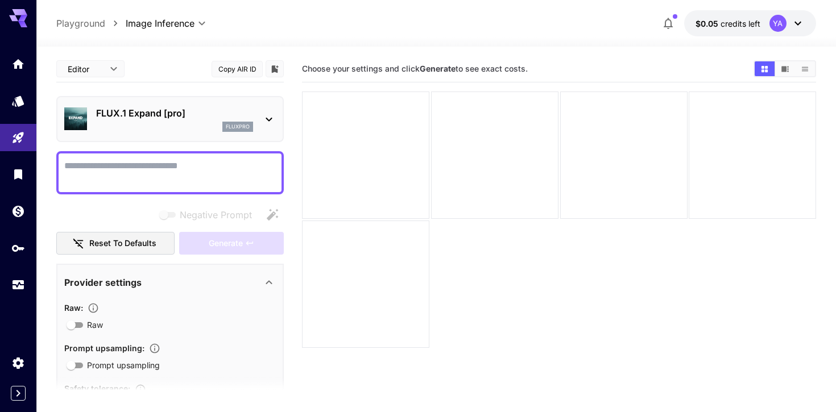
click at [206, 162] on textarea "Negative Prompt" at bounding box center [170, 172] width 212 height 27
type textarea "*"
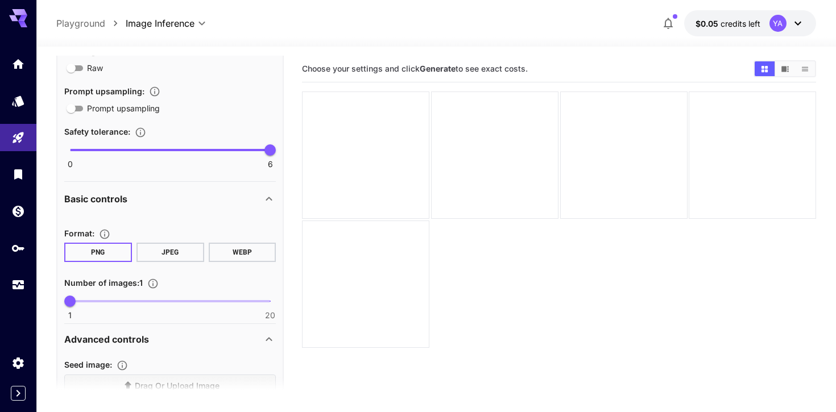
scroll to position [263, 0]
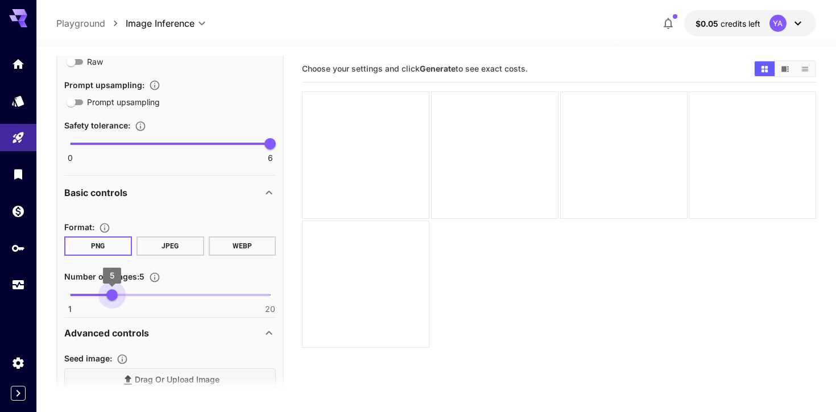
drag, startPoint x: 72, startPoint y: 300, endPoint x: 118, endPoint y: 300, distance: 46.1
click at [118, 300] on span "5" at bounding box center [111, 294] width 11 height 11
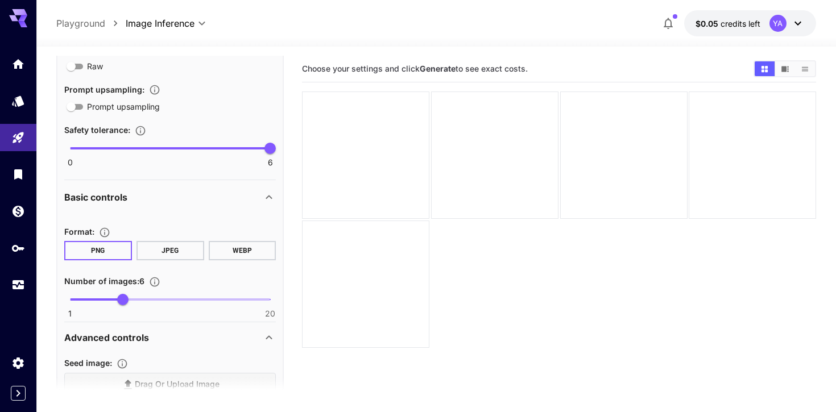
scroll to position [289, 0]
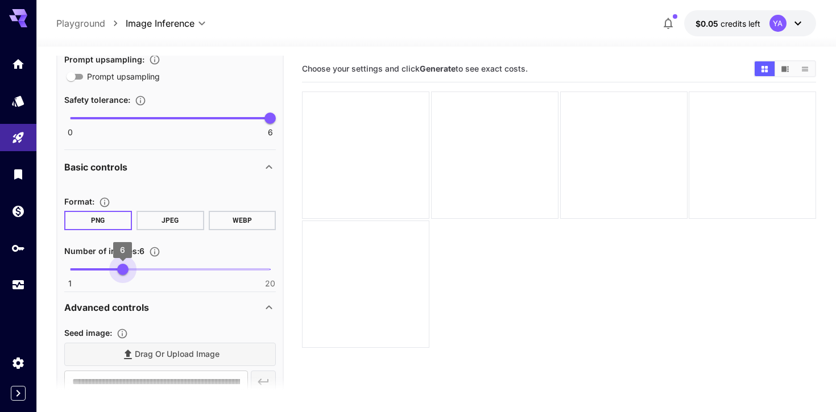
type input "*"
drag, startPoint x: 122, startPoint y: 275, endPoint x: 57, endPoint y: 275, distance: 64.8
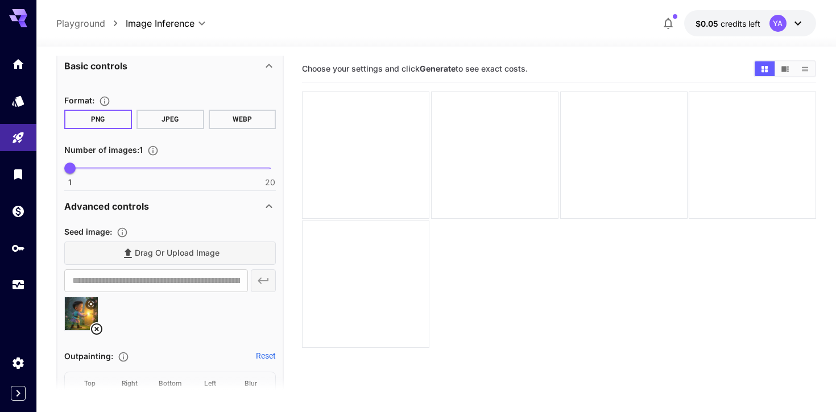
scroll to position [399, 0]
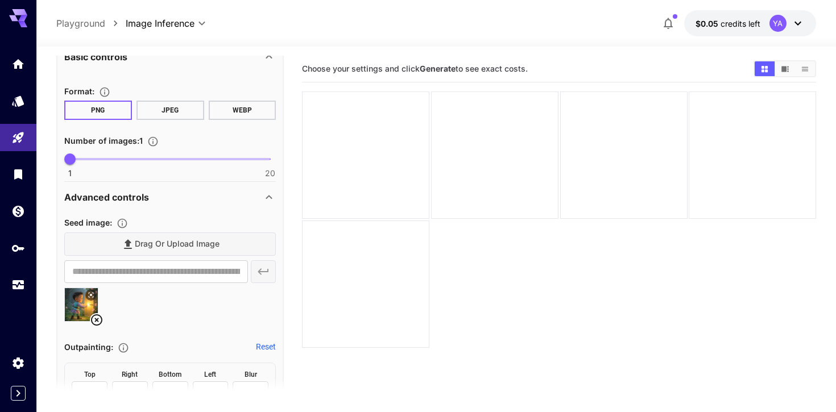
click at [179, 295] on div at bounding box center [170, 309] width 212 height 43
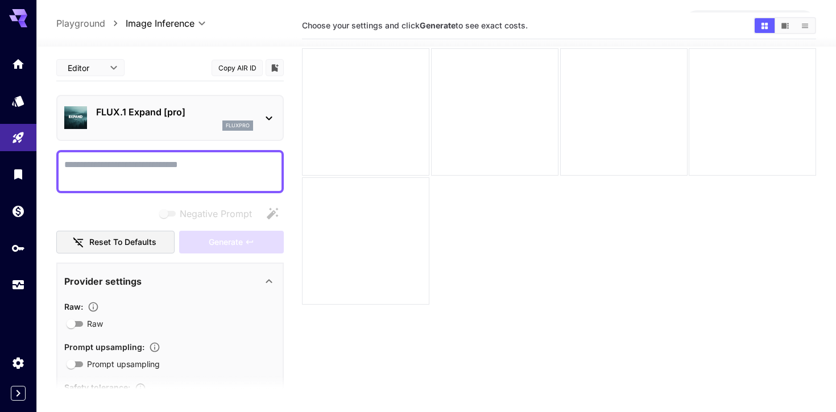
scroll to position [0, 0]
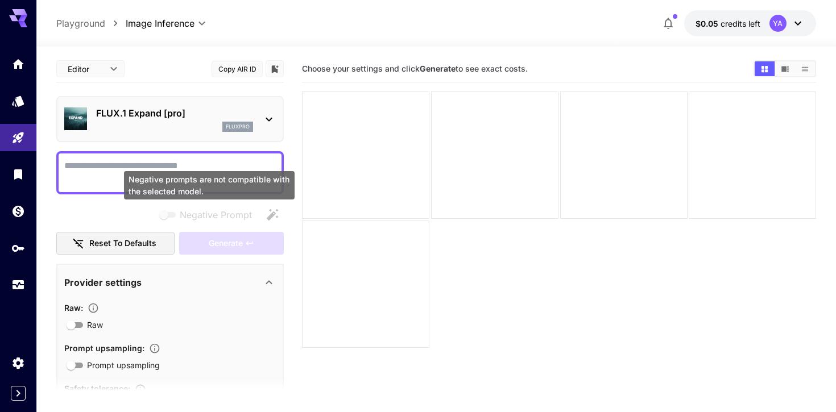
click at [193, 214] on span "Negative Prompt" at bounding box center [216, 215] width 72 height 14
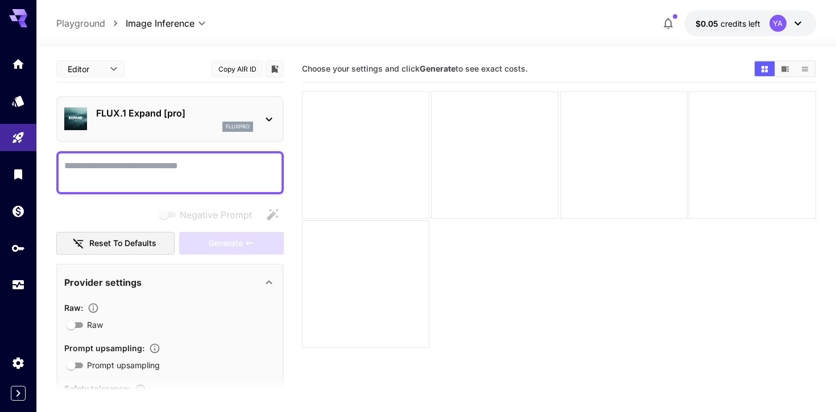
click at [328, 154] on div at bounding box center [365, 155] width 127 height 127
click at [270, 154] on div at bounding box center [169, 172] width 227 height 43
click at [250, 165] on textarea "Negative Prompt" at bounding box center [170, 172] width 212 height 27
click at [253, 114] on p "FLUX.1 Expand [pro]" at bounding box center [174, 113] width 157 height 14
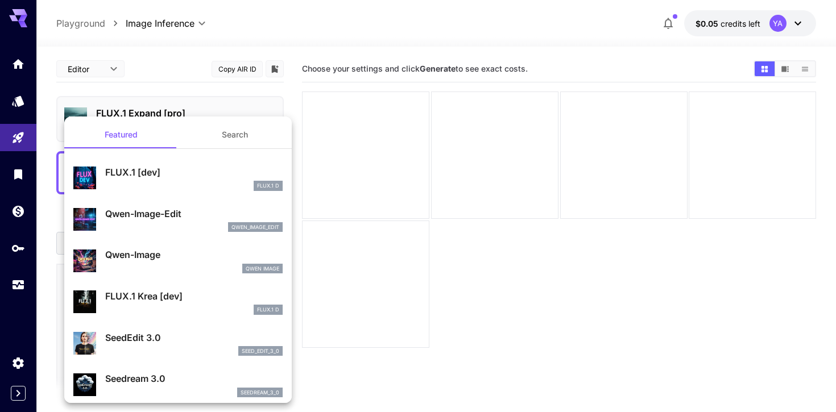
click at [253, 114] on div at bounding box center [418, 206] width 836 height 412
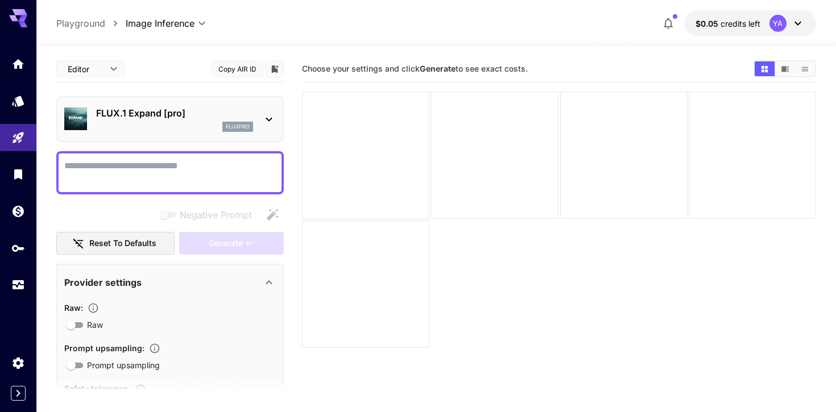
click at [122, 73] on div "Editor **** ​" at bounding box center [90, 68] width 68 height 17
click at [114, 69] on body "**********" at bounding box center [418, 251] width 836 height 502
click at [165, 64] on div at bounding box center [418, 206] width 836 height 412
click at [97, 72] on body "**********" at bounding box center [418, 251] width 836 height 502
click at [178, 39] on div at bounding box center [418, 206] width 836 height 412
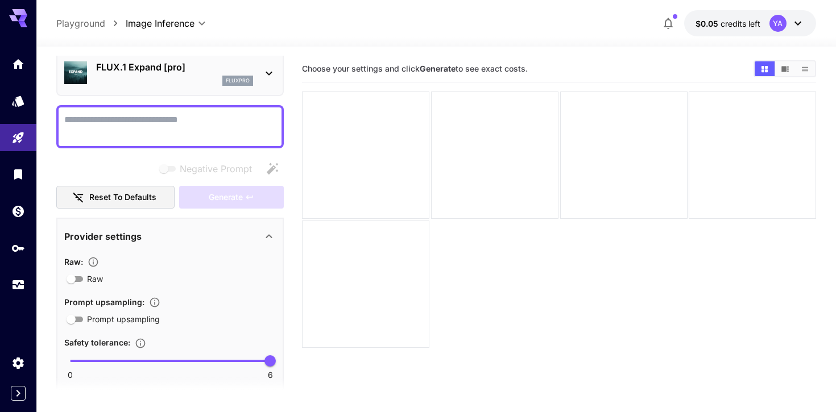
scroll to position [67, 0]
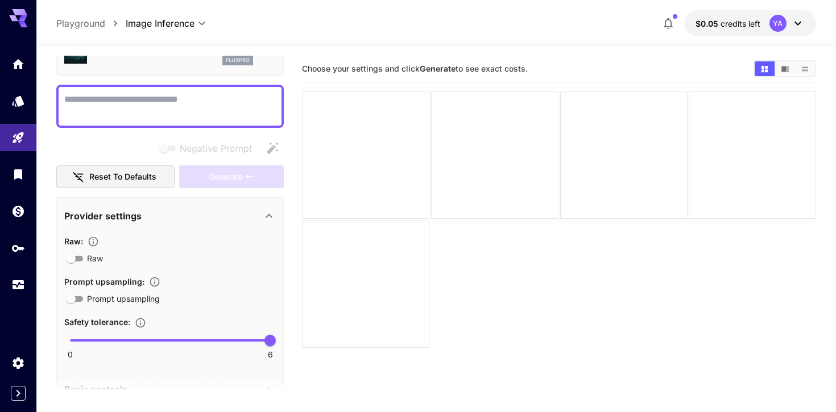
click at [88, 253] on span "Raw" at bounding box center [95, 259] width 16 height 12
click at [88, 300] on span "Prompt upsampling" at bounding box center [123, 299] width 73 height 12
click at [200, 90] on div at bounding box center [169, 106] width 227 height 43
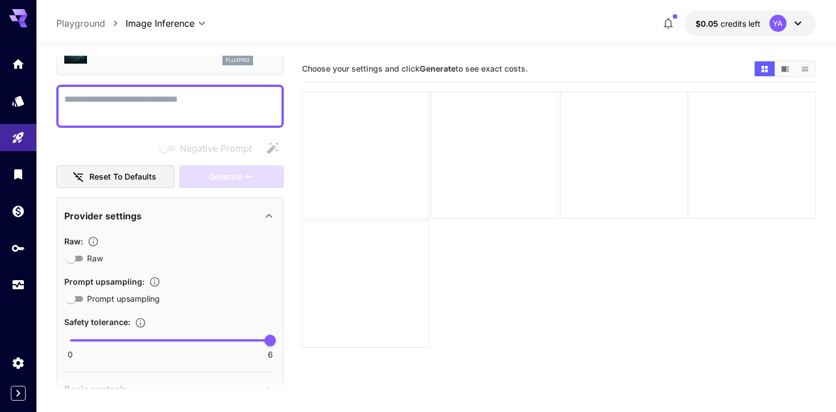
click at [200, 98] on textarea "Negative Prompt" at bounding box center [170, 106] width 212 height 27
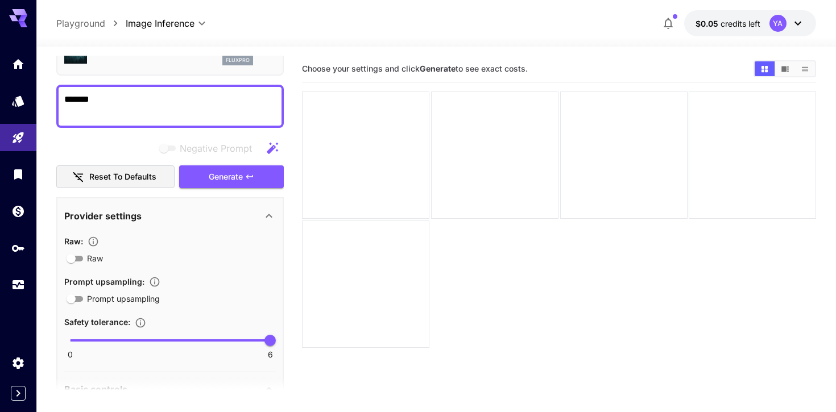
type textarea "*"
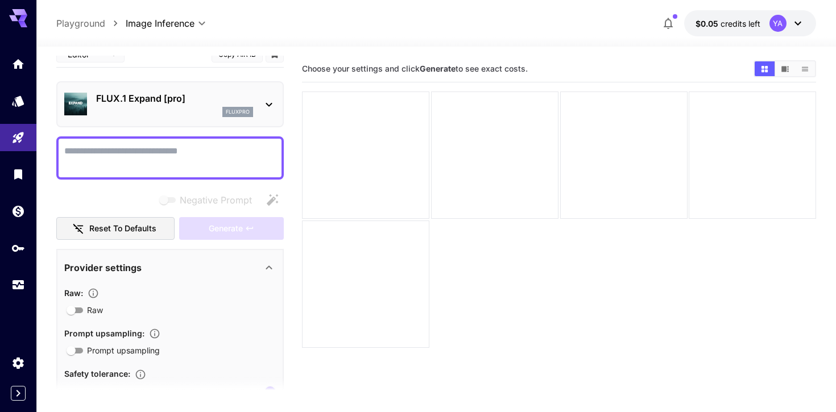
scroll to position [0, 0]
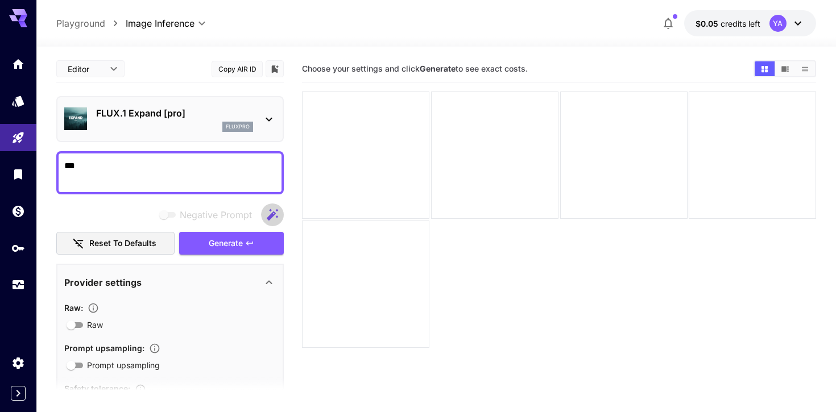
click at [273, 213] on icon "button" at bounding box center [272, 214] width 11 height 11
type textarea "**********"
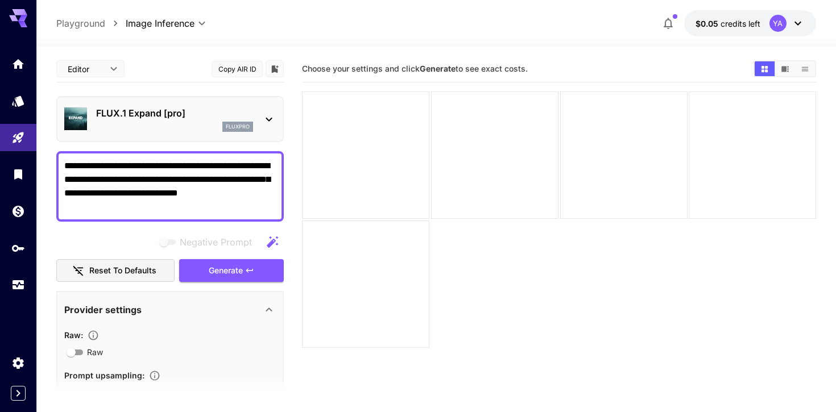
click at [146, 182] on textarea "**********" at bounding box center [170, 186] width 212 height 55
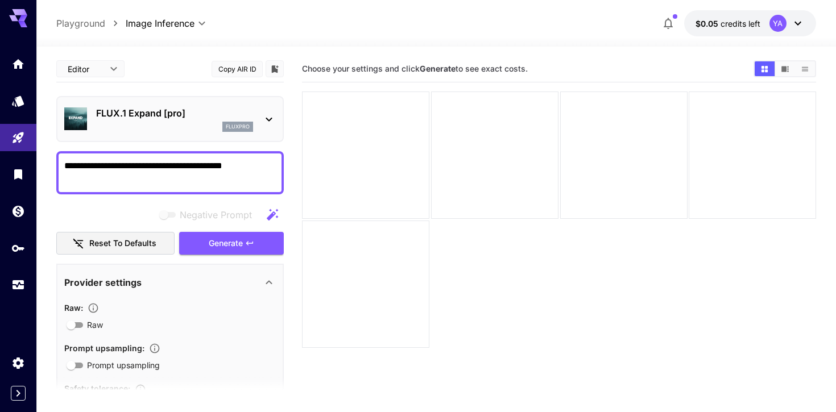
drag, startPoint x: 266, startPoint y: 214, endPoint x: 237, endPoint y: 162, distance: 59.1
click at [237, 162] on textarea "**********" at bounding box center [170, 172] width 212 height 27
click at [266, 212] on icon "button" at bounding box center [273, 215] width 14 height 14
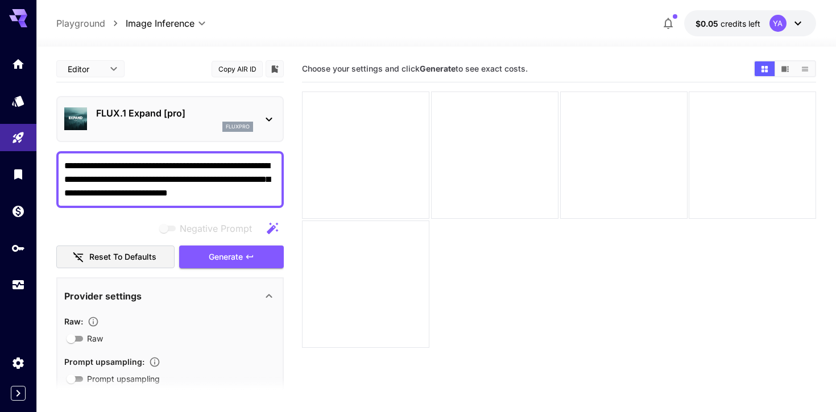
click at [243, 192] on textarea "**********" at bounding box center [170, 179] width 212 height 41
paste textarea
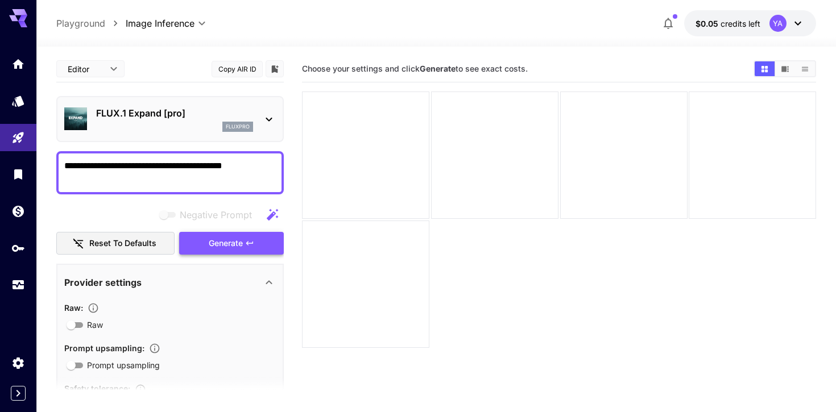
type textarea "**********"
click at [248, 247] on icon "button" at bounding box center [249, 243] width 9 height 9
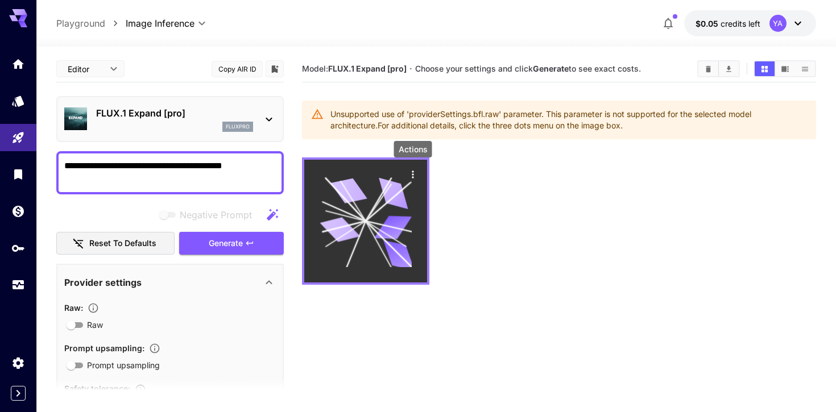
click at [412, 171] on icon "Actions" at bounding box center [413, 174] width 2 height 7
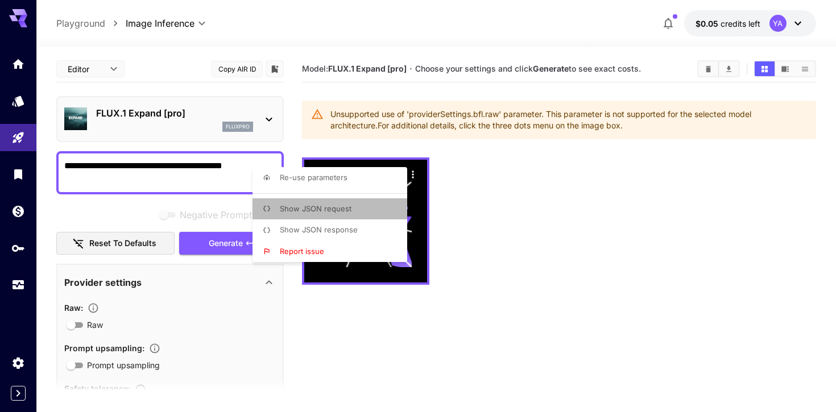
click at [358, 209] on li "Show JSON request" at bounding box center [334, 209] width 162 height 22
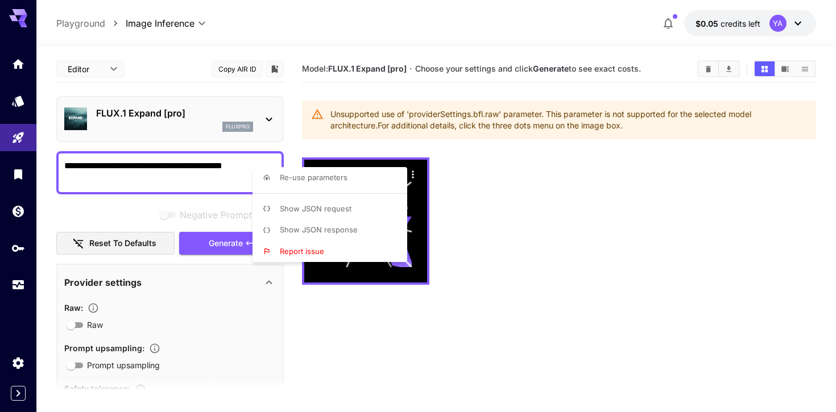
click at [523, 150] on div at bounding box center [418, 206] width 836 height 412
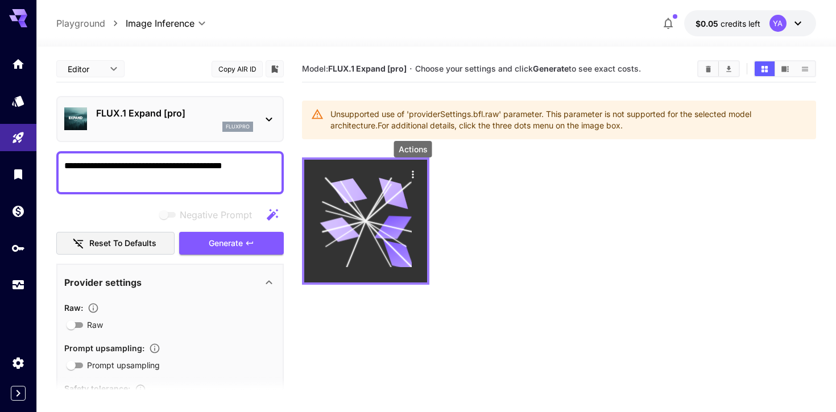
click at [410, 173] on icon "Actions" at bounding box center [412, 174] width 11 height 11
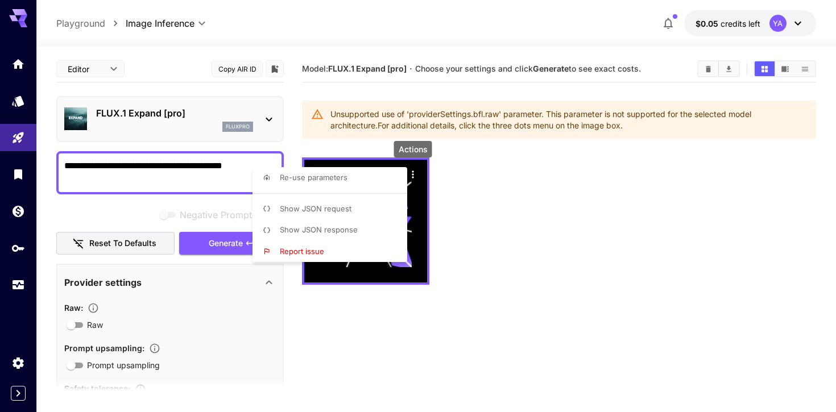
click at [378, 208] on li "Show JSON request" at bounding box center [334, 209] width 162 height 22
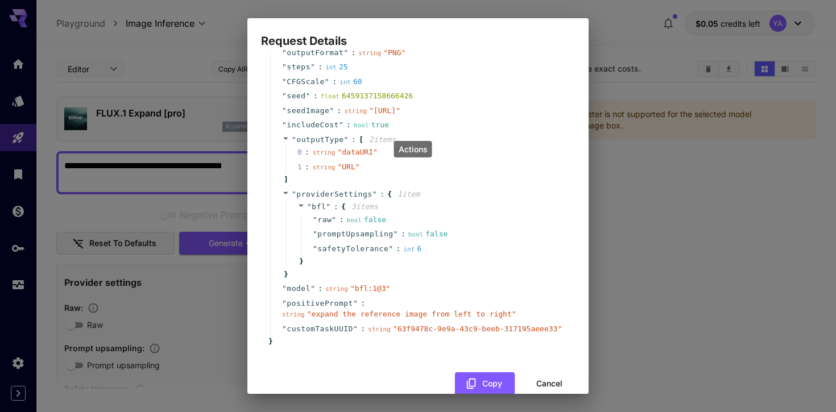
scroll to position [68, 0]
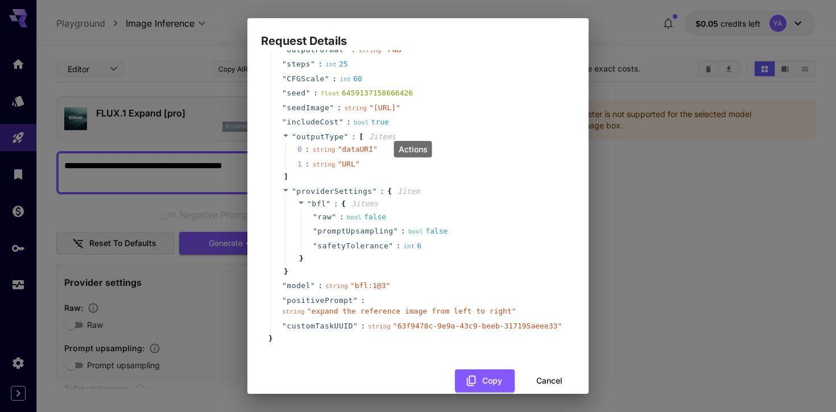
click at [632, 204] on div "Request Details { 13 item s " taskType " : string " imageInference " " numberRe…" at bounding box center [418, 206] width 836 height 412
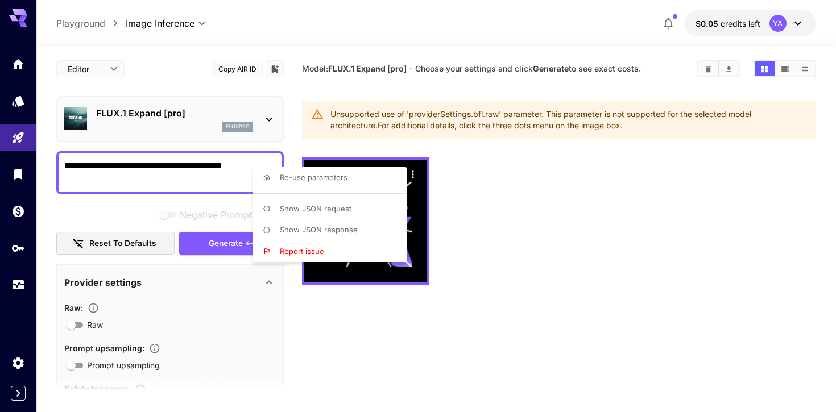
click at [478, 173] on div at bounding box center [418, 206] width 836 height 412
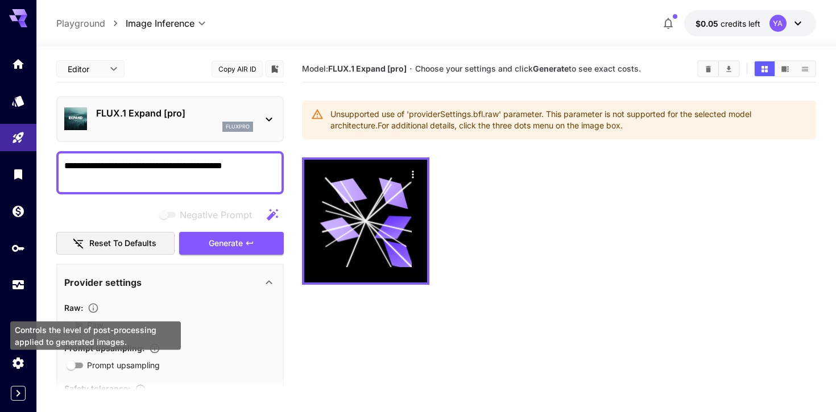
click at [77, 326] on div "Controls the level of post-processing applied to generated images." at bounding box center [95, 336] width 171 height 28
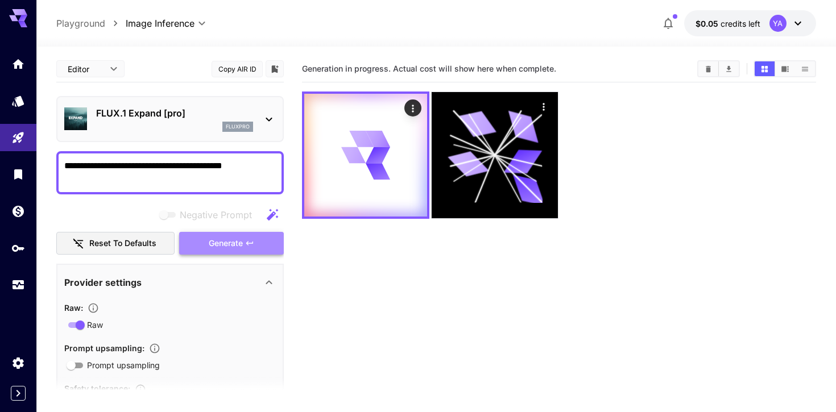
click at [249, 242] on icon "button" at bounding box center [249, 243] width 9 height 9
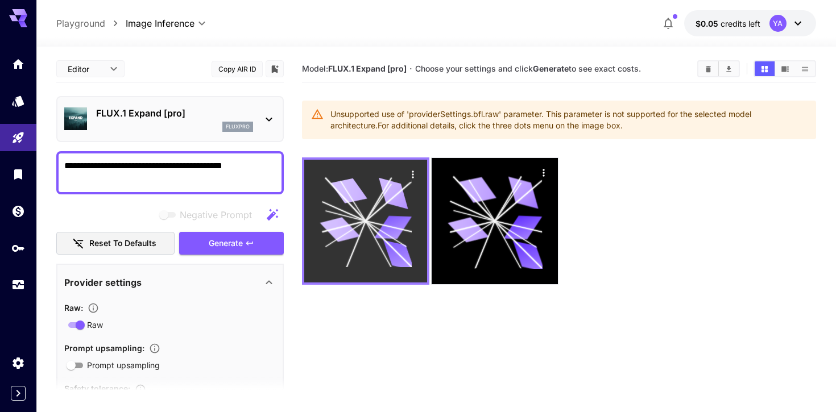
click at [417, 174] on icon "Actions" at bounding box center [412, 174] width 11 height 11
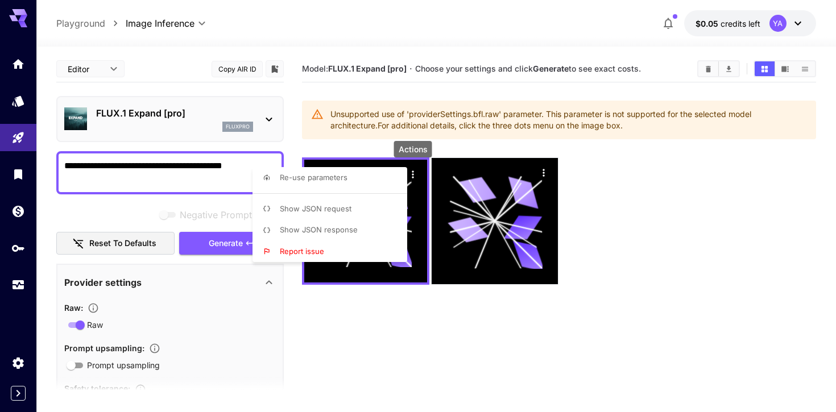
click at [386, 369] on div at bounding box center [418, 206] width 836 height 412
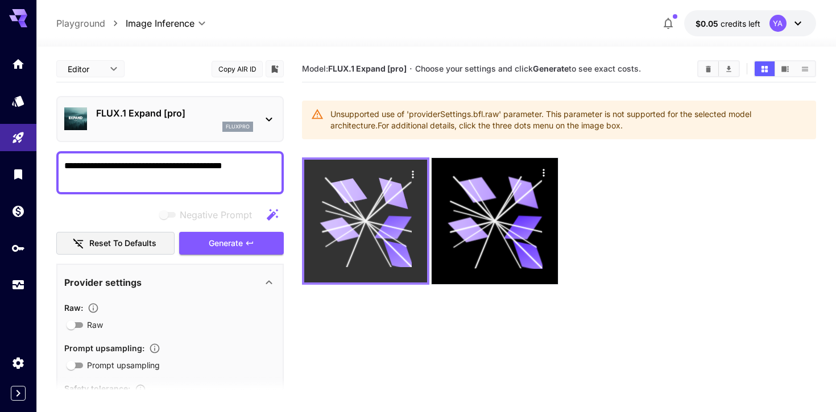
click at [406, 173] on button "Actions" at bounding box center [412, 174] width 17 height 17
click at [408, 173] on icon "Actions" at bounding box center [412, 174] width 11 height 11
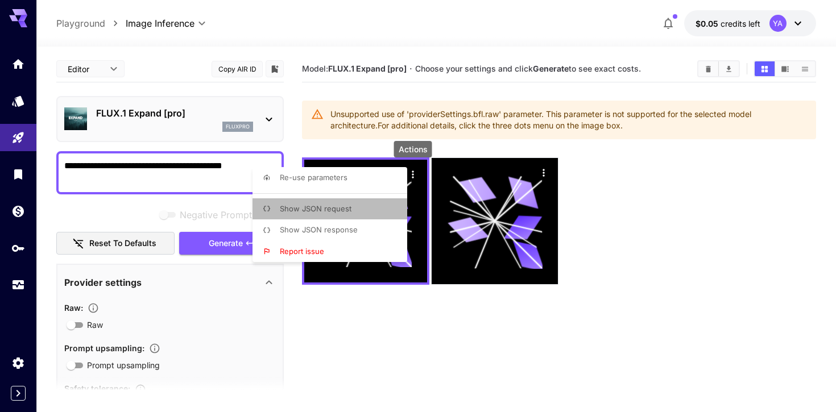
click at [380, 213] on li "Show JSON request" at bounding box center [334, 209] width 162 height 22
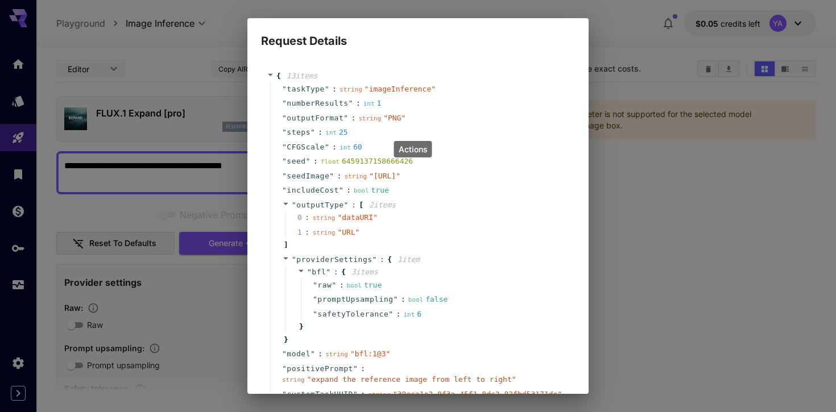
click at [357, 195] on span "bool" at bounding box center [361, 190] width 15 height 7
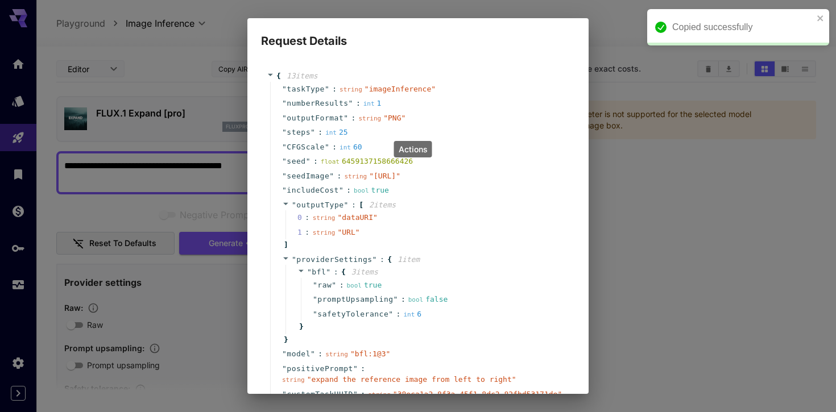
click at [370, 184] on div "" seedImage " : string " https://im.runware.ai/image/ii/8a0a7500-25ae-4fa4-9b25…" at bounding box center [419, 176] width 299 height 15
drag, startPoint x: 358, startPoint y: 195, endPoint x: 325, endPoint y: 193, distance: 33.6
click at [344, 182] on div "string " https://im.runware.ai/image/ii/8a0a7500-25ae-4fa4-9b25-1c1744e49360.jp…" at bounding box center [372, 176] width 56 height 11
click at [369, 180] on span "" https://im.runware.ai/image/ii/8a0a7500-25ae-4fa4-9b25-1c1744e49360.jpg "" at bounding box center [384, 176] width 31 height 9
click at [395, 182] on div "string " https://im.runware.ai/image/ii/8a0a7500-25ae-4fa4-9b25-1c1744e49360.jp…" at bounding box center [372, 176] width 56 height 11
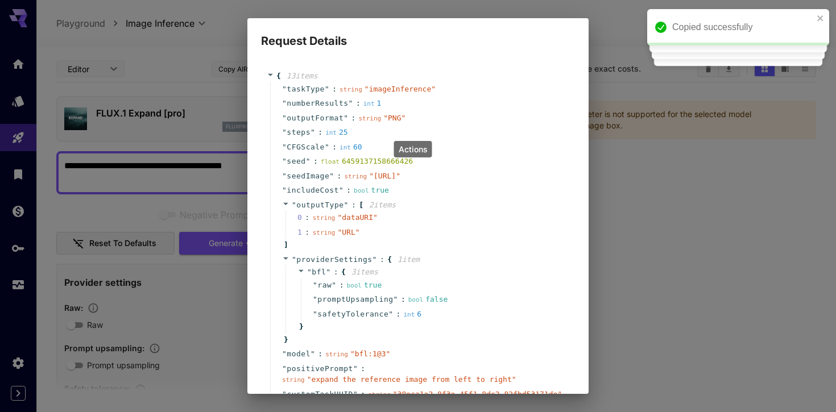
scroll to position [109, 0]
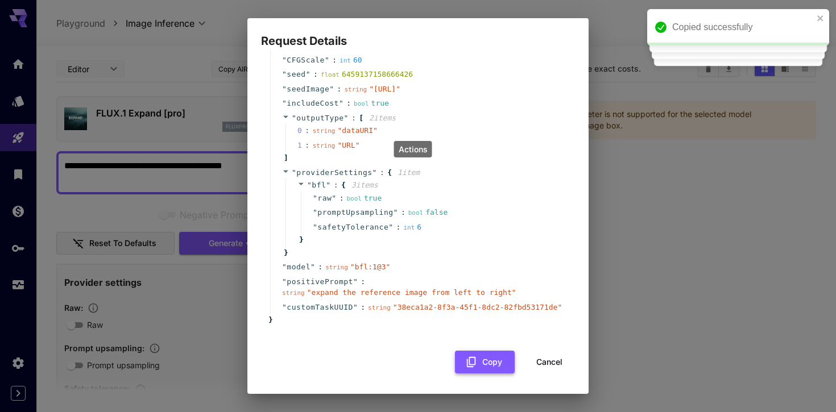
click at [470, 370] on button "Copy" at bounding box center [485, 362] width 60 height 23
click at [634, 324] on div "Request Details { 13 item s " taskType " : string " imageInference " " numberRe…" at bounding box center [418, 206] width 836 height 412
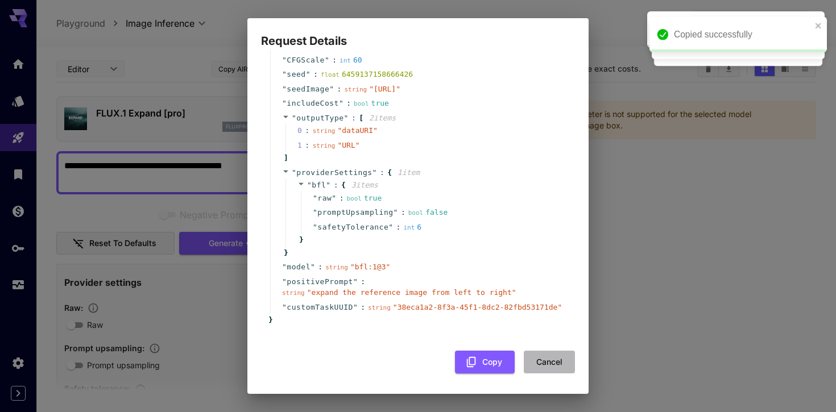
click at [546, 363] on button "Cancel" at bounding box center [549, 362] width 51 height 23
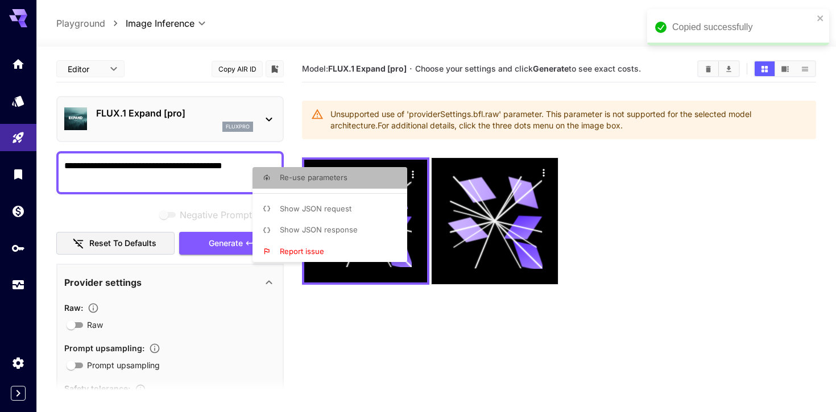
click at [351, 179] on li "Re-use parameters" at bounding box center [334, 178] width 162 height 22
type input "*"
type input "**"
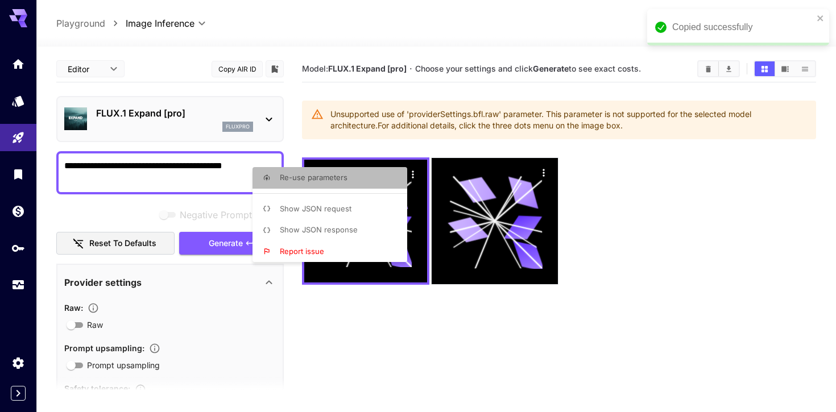
type input "***"
type textarea "**********"
type input "**********"
type input "**"
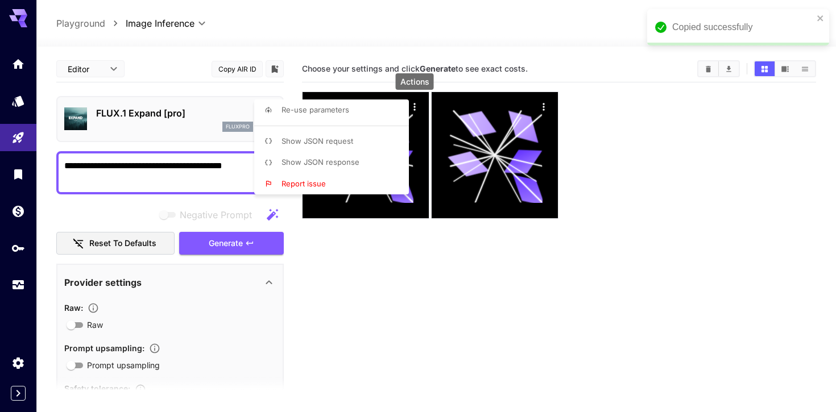
click at [352, 241] on div at bounding box center [418, 206] width 836 height 412
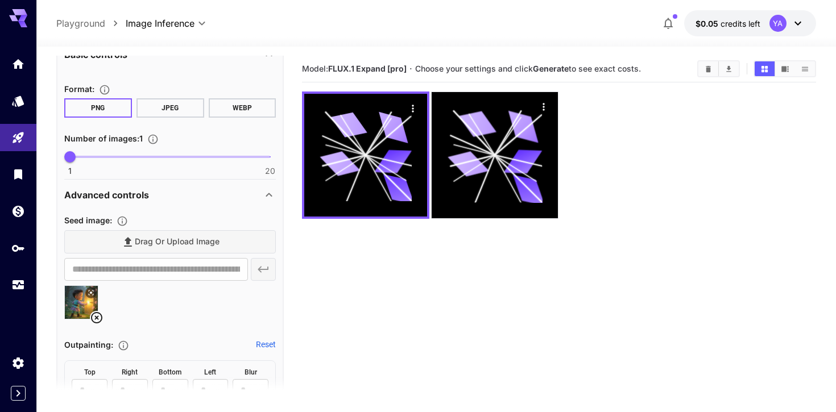
scroll to position [578, 0]
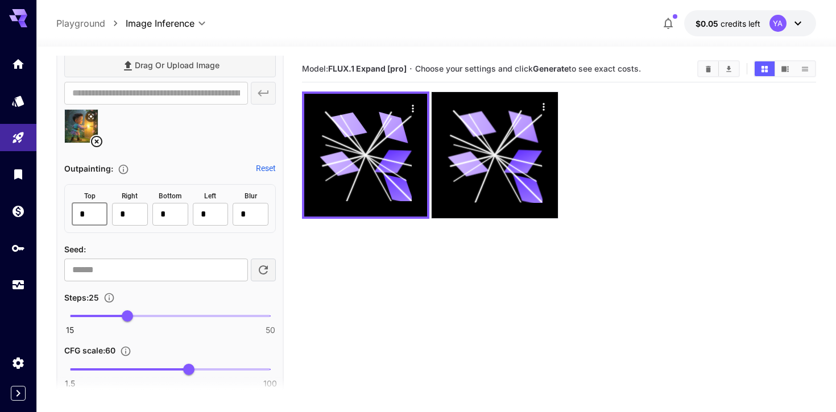
click at [105, 221] on input "*" at bounding box center [90, 214] width 36 height 23
type input "***"
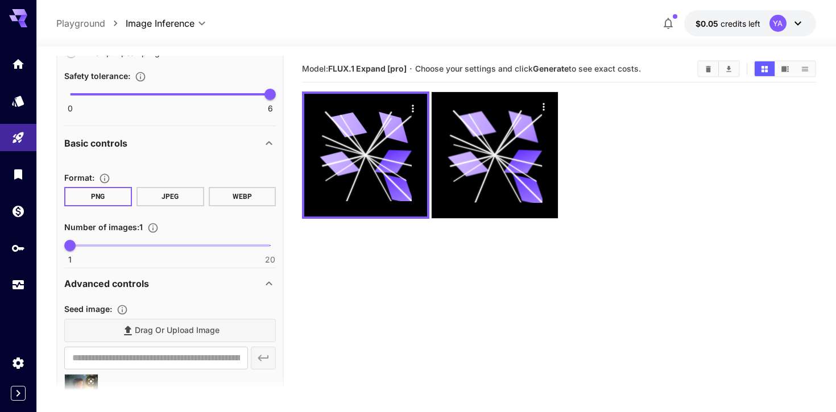
scroll to position [0, 0]
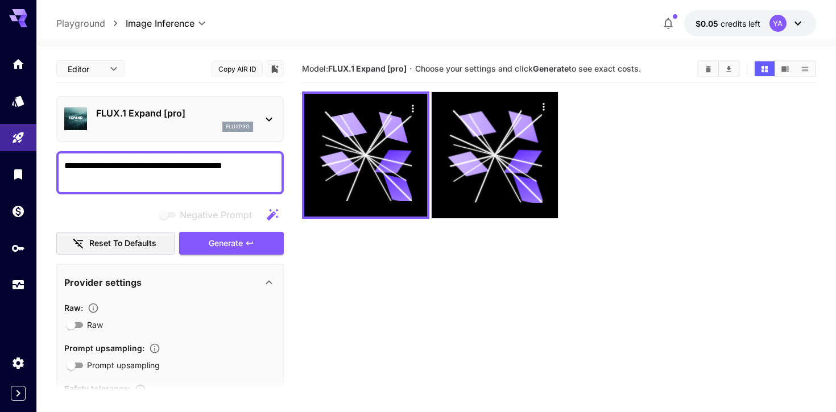
type input "***"
click at [218, 171] on textarea "**********" at bounding box center [170, 172] width 212 height 27
click at [255, 246] on button "Generate" at bounding box center [231, 243] width 105 height 23
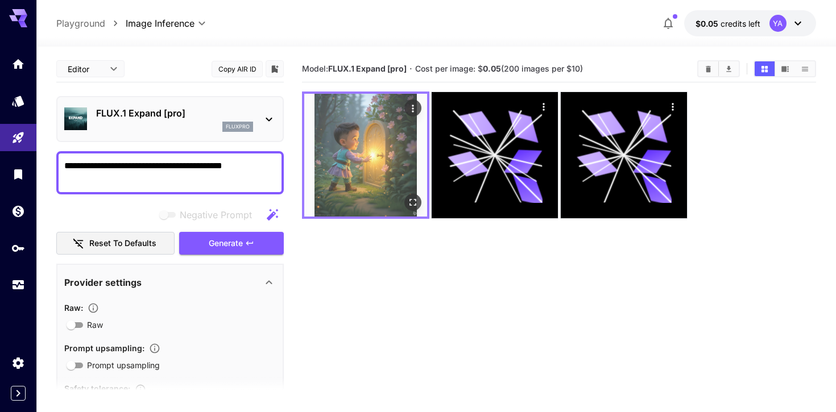
click at [392, 172] on img at bounding box center [365, 155] width 123 height 123
click at [415, 202] on icon "Open in fullscreen" at bounding box center [412, 202] width 11 height 11
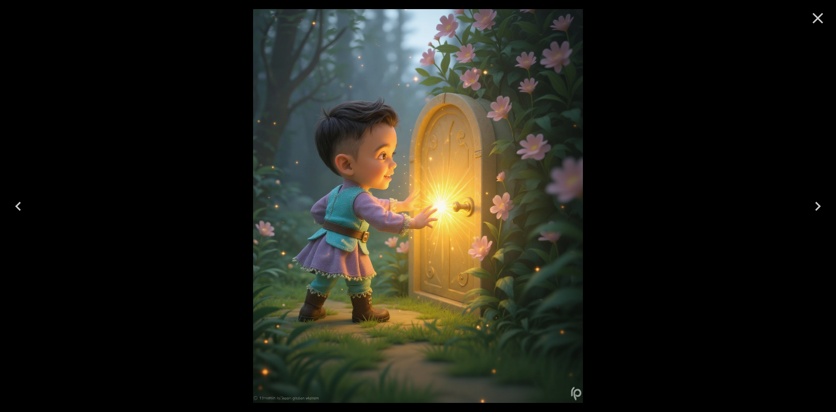
drag, startPoint x: 819, startPoint y: 23, endPoint x: 806, endPoint y: 209, distance: 186.4
click at [806, 207] on div at bounding box center [418, 206] width 836 height 412
click at [814, 208] on icon "Next" at bounding box center [818, 206] width 18 height 18
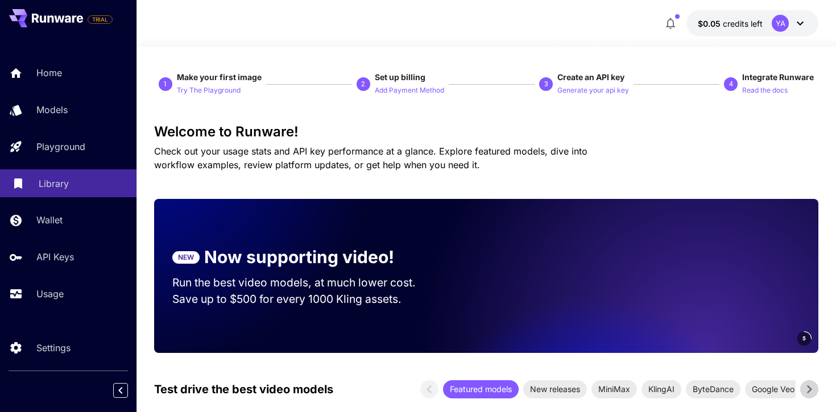
click at [77, 183] on div "Library" at bounding box center [83, 184] width 89 height 14
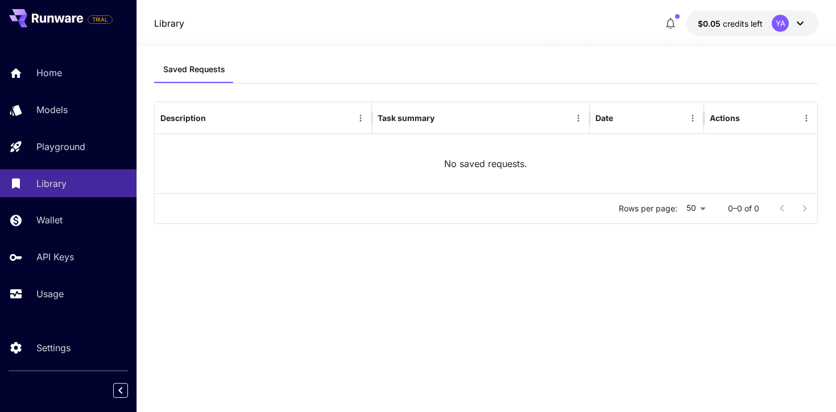
click at [759, 22] on span "credits left" at bounding box center [743, 24] width 40 height 10
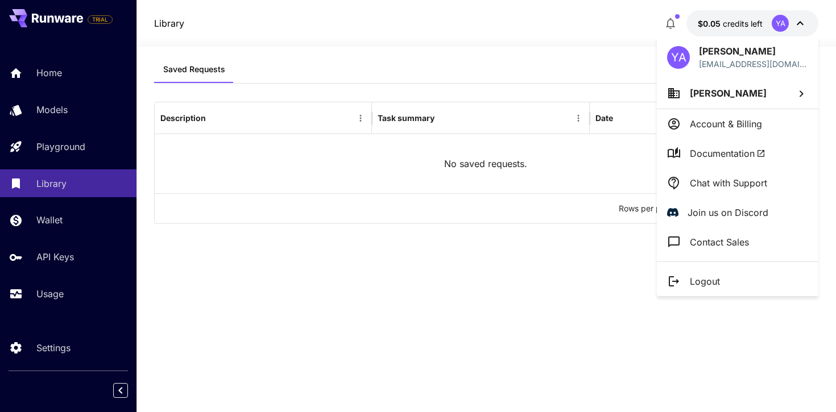
click at [721, 131] on li "Account & Billing" at bounding box center [738, 124] width 162 height 30
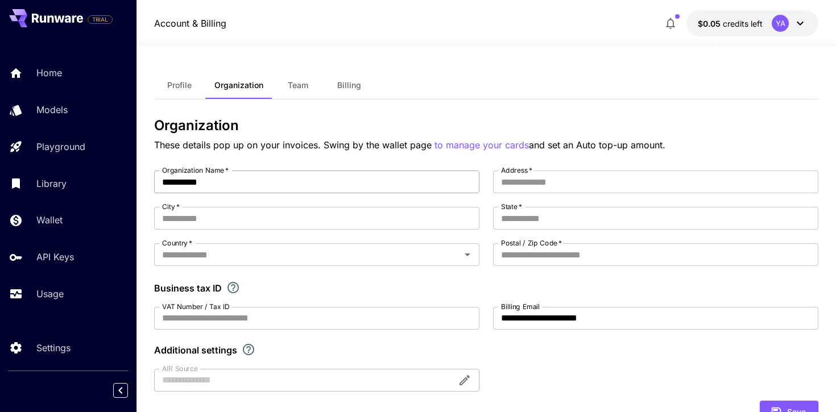
scroll to position [14, 0]
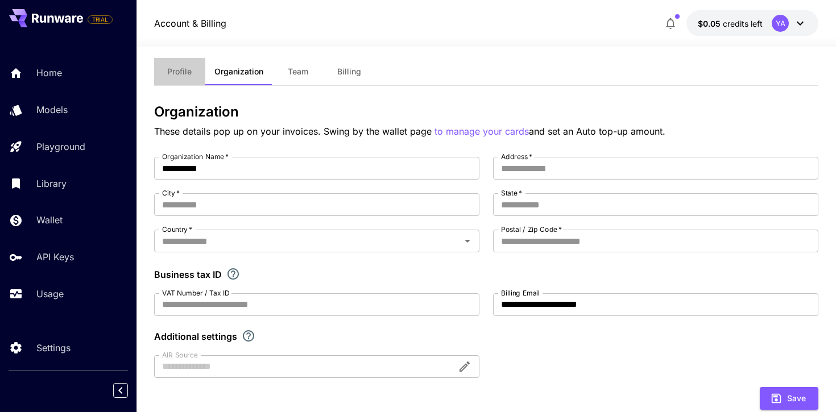
click at [191, 68] on span "Profile" at bounding box center [179, 72] width 24 height 10
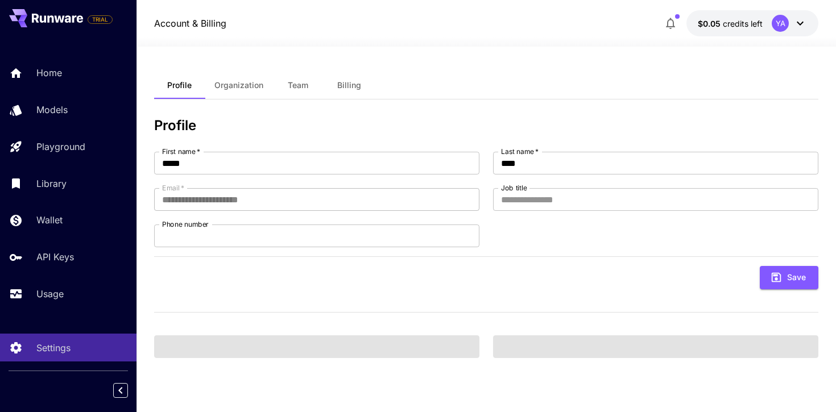
click at [343, 88] on span "Billing" at bounding box center [349, 85] width 24 height 10
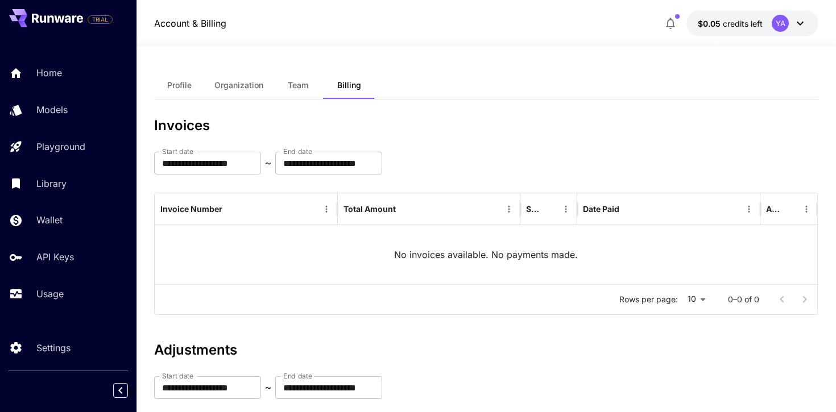
click at [307, 89] on span "Team" at bounding box center [298, 85] width 20 height 10
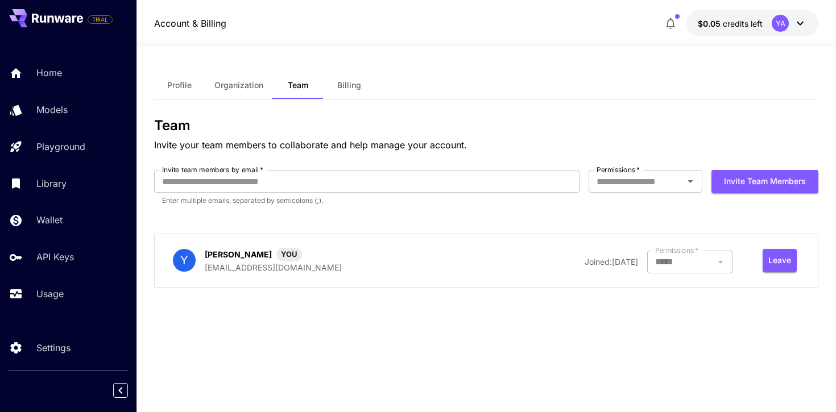
click at [772, 19] on div "YA" at bounding box center [789, 23] width 35 height 17
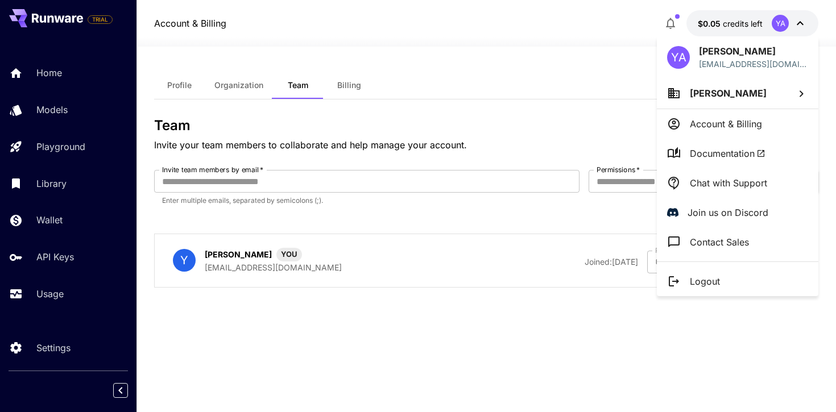
click at [48, 351] on div at bounding box center [418, 206] width 836 height 412
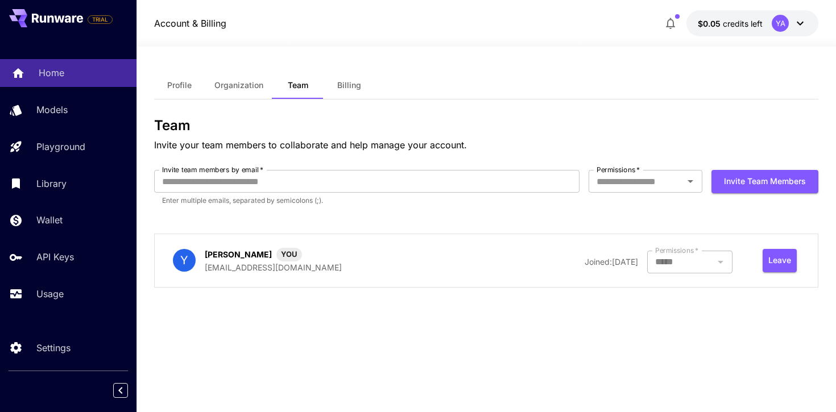
click at [73, 76] on div "Home" at bounding box center [83, 73] width 89 height 14
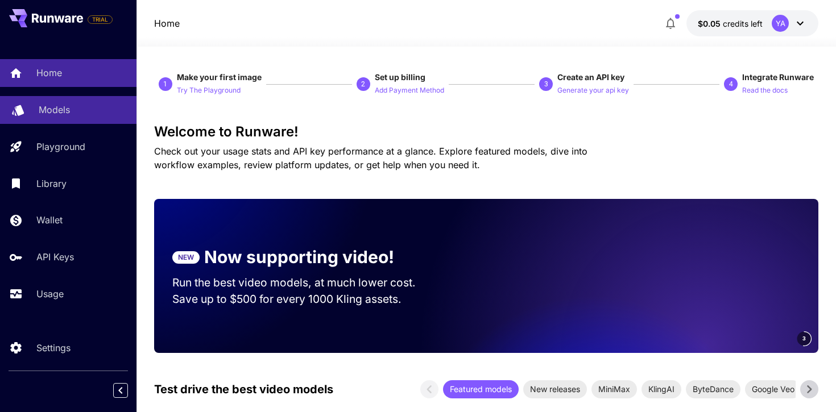
click at [74, 108] on div "Models" at bounding box center [83, 110] width 89 height 14
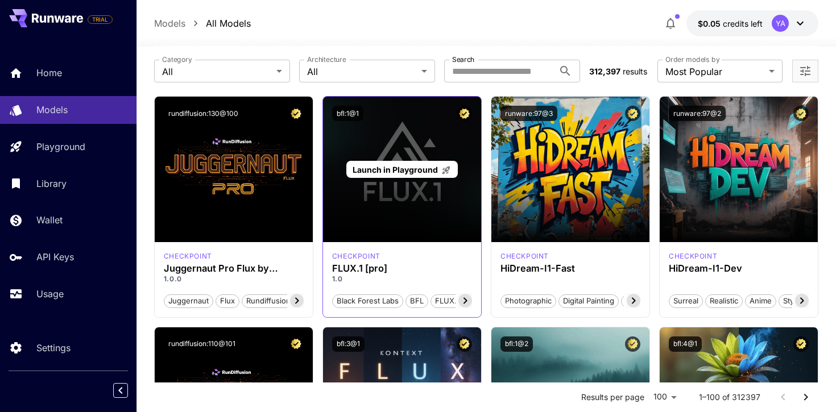
scroll to position [46, 0]
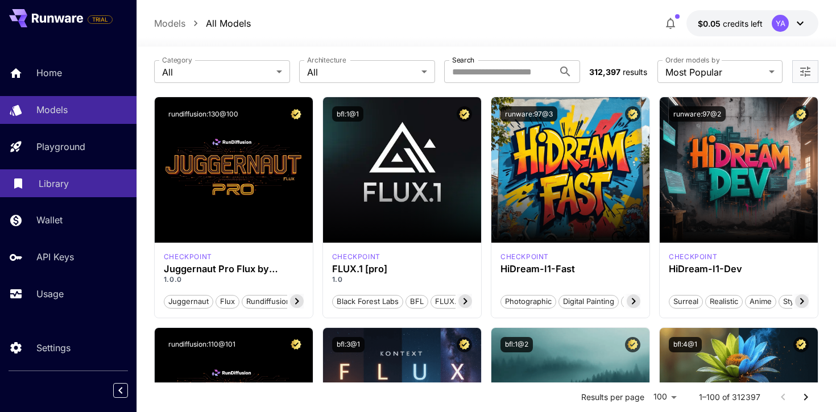
click at [76, 180] on div "Library" at bounding box center [83, 184] width 89 height 14
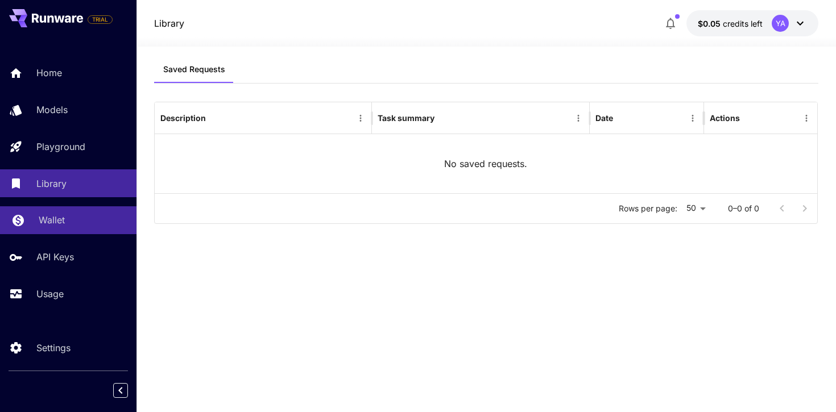
click at [78, 218] on div "Wallet" at bounding box center [83, 220] width 89 height 14
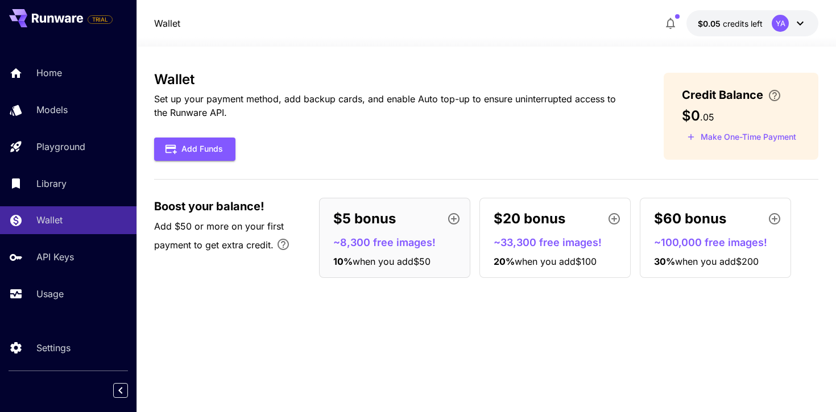
click at [82, 244] on div "Home Models Playground Library Wallet API Keys Usage" at bounding box center [68, 183] width 136 height 249
click at [77, 313] on div "Home Models Playground Library Wallet API Keys Usage" at bounding box center [68, 183] width 136 height 294
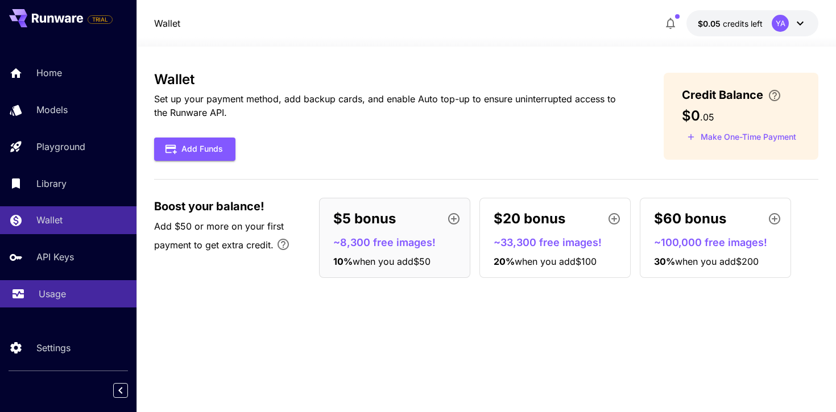
click at [77, 307] on link "Usage" at bounding box center [68, 294] width 136 height 28
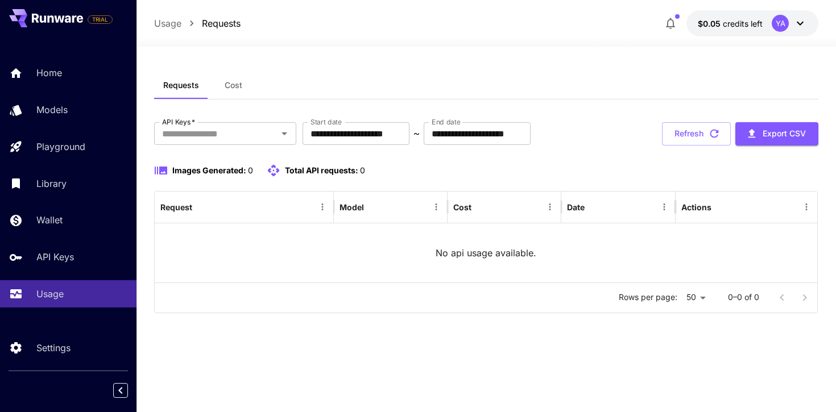
click at [775, 27] on div "YA" at bounding box center [780, 23] width 17 height 17
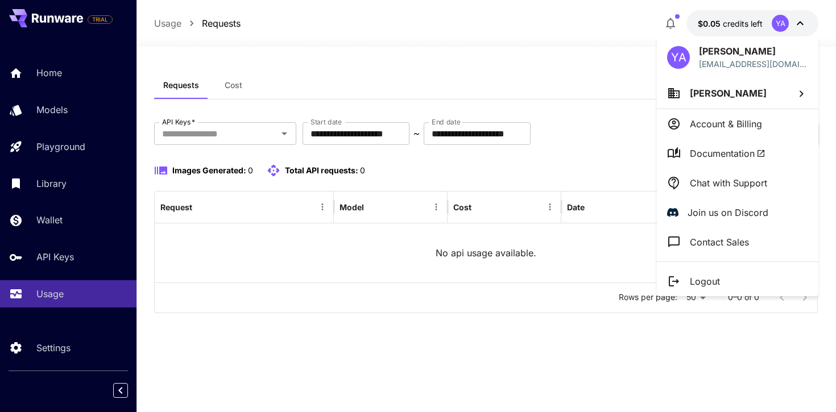
click at [562, 119] on div at bounding box center [418, 206] width 836 height 412
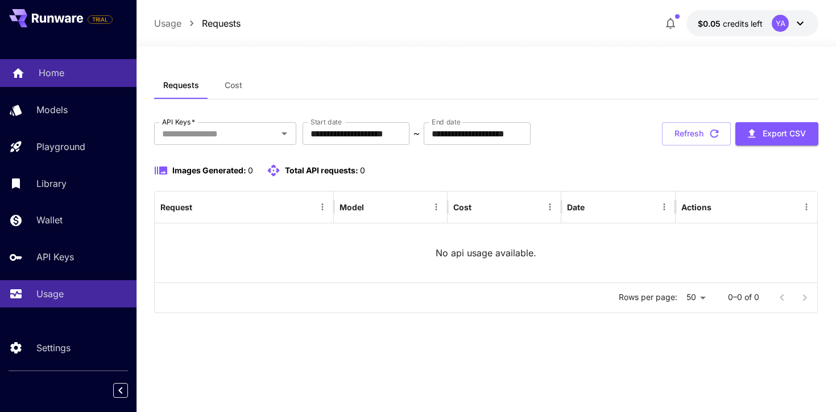
click at [85, 75] on div "Home" at bounding box center [83, 73] width 89 height 14
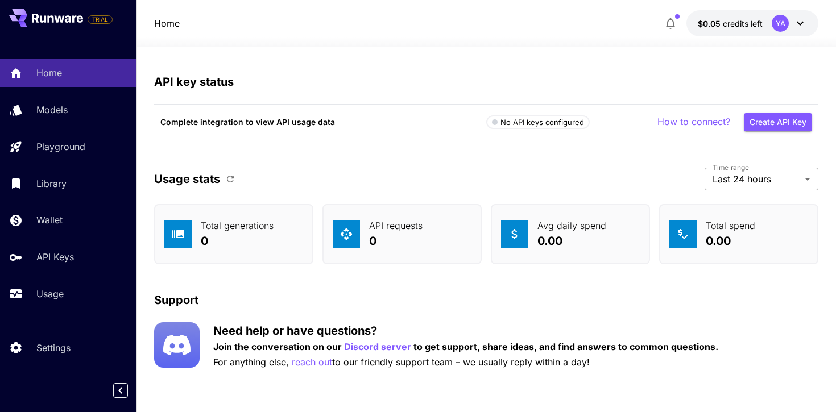
scroll to position [365, 0]
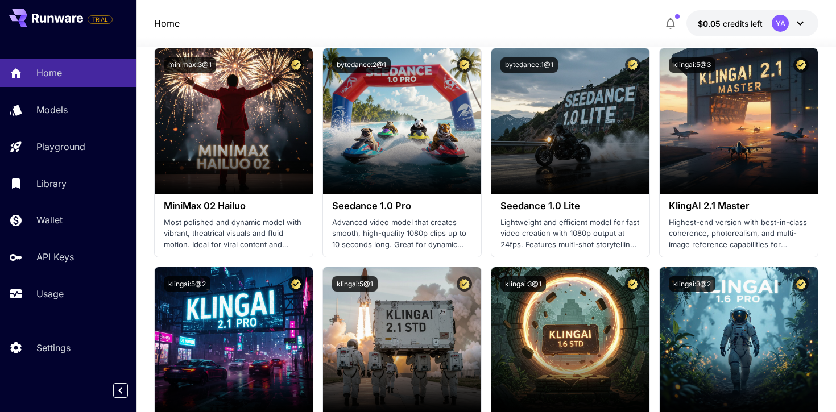
click at [762, 26] on span "credits left" at bounding box center [743, 24] width 40 height 10
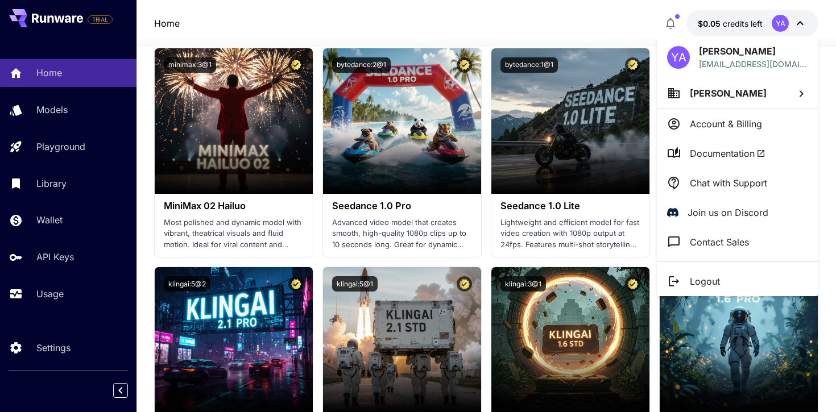
click at [704, 96] on span "Yasin Agin" at bounding box center [728, 93] width 77 height 11
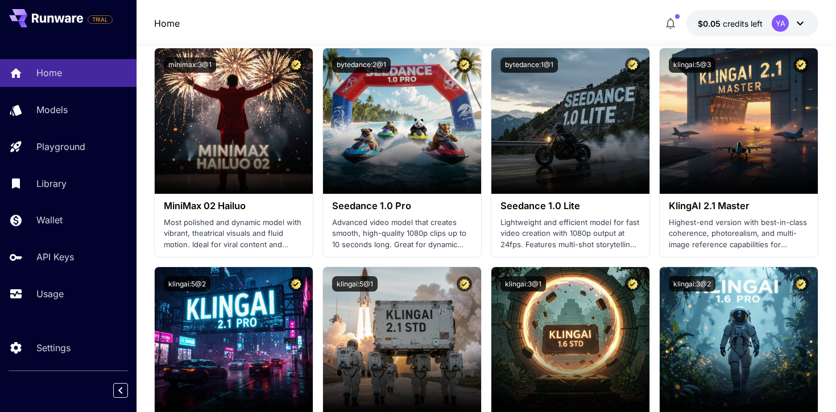
click at [578, 26] on div "Home $0.05 credits left YA" at bounding box center [486, 23] width 665 height 26
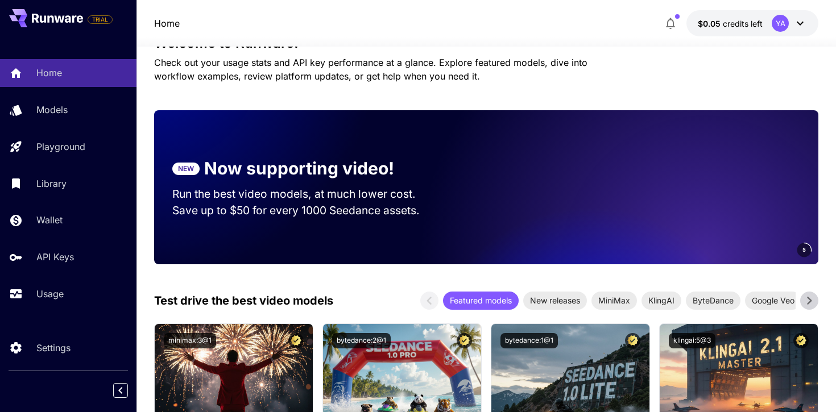
scroll to position [0, 0]
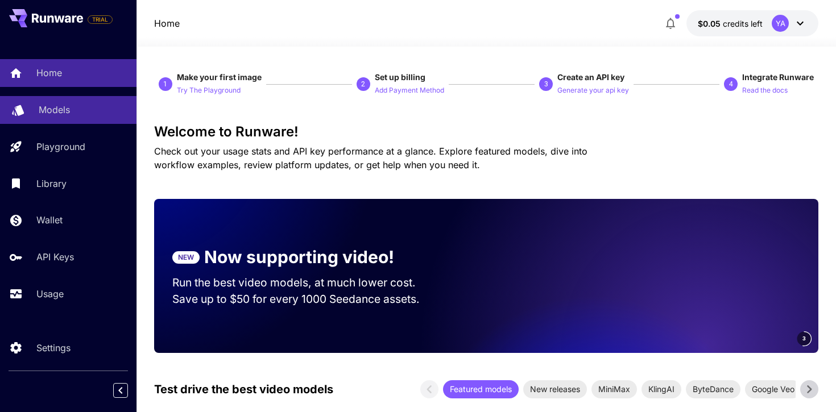
click at [67, 118] on link "Models" at bounding box center [68, 110] width 136 height 28
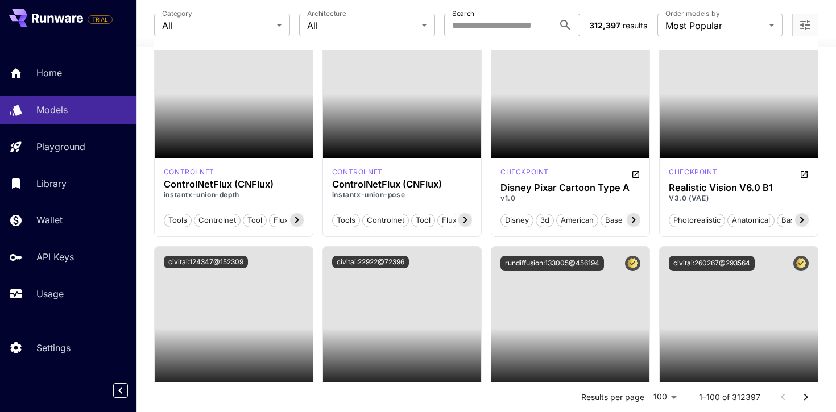
scroll to position [5639, 0]
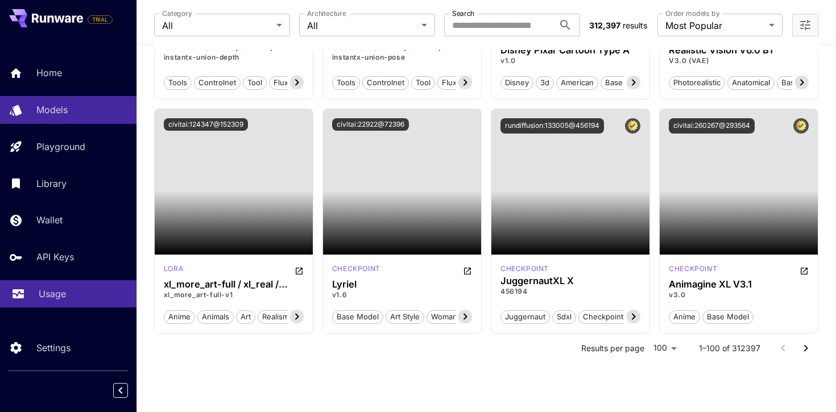
click at [61, 307] on link "Usage" at bounding box center [68, 294] width 136 height 28
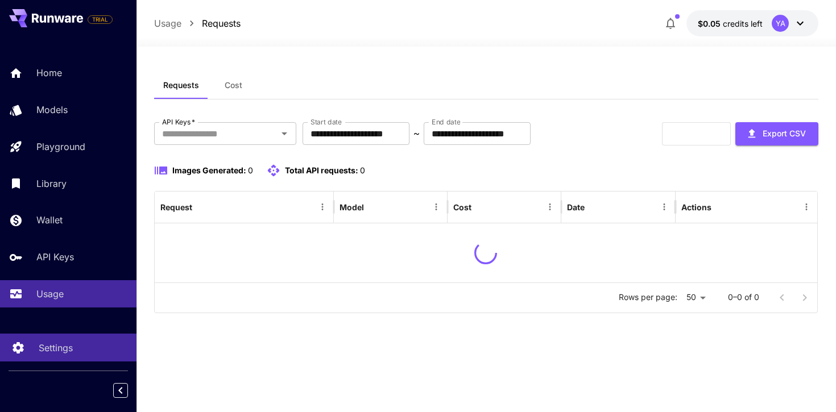
click at [57, 361] on link "Settings" at bounding box center [68, 348] width 136 height 28
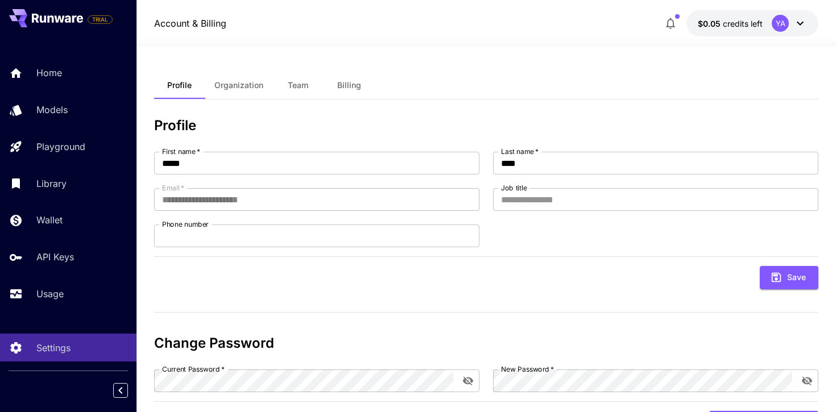
click at [386, 72] on div "Profile Organization Team Billing" at bounding box center [486, 86] width 665 height 28
click at [356, 80] on span "Billing" at bounding box center [349, 85] width 24 height 10
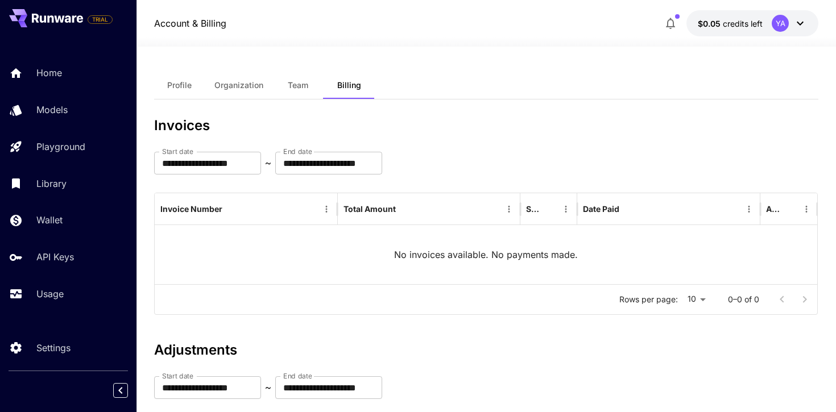
click at [85, 24] on div "TRIAL" at bounding box center [61, 18] width 104 height 18
click at [69, 16] on icon at bounding box center [68, 18] width 6 height 7
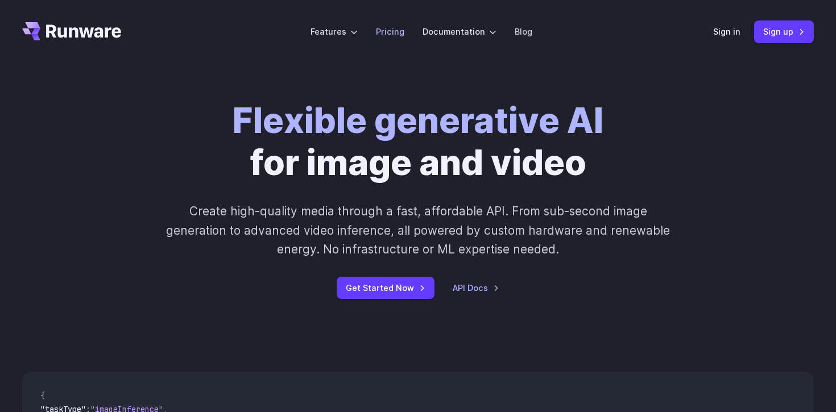
click at [392, 35] on link "Pricing" at bounding box center [390, 31] width 28 height 13
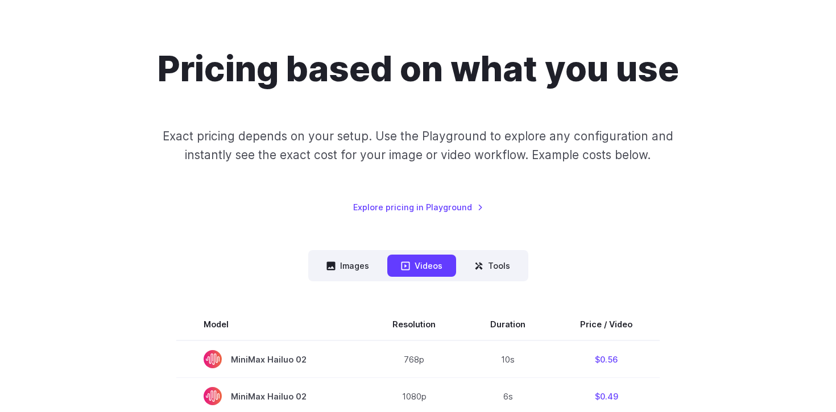
scroll to position [85, 0]
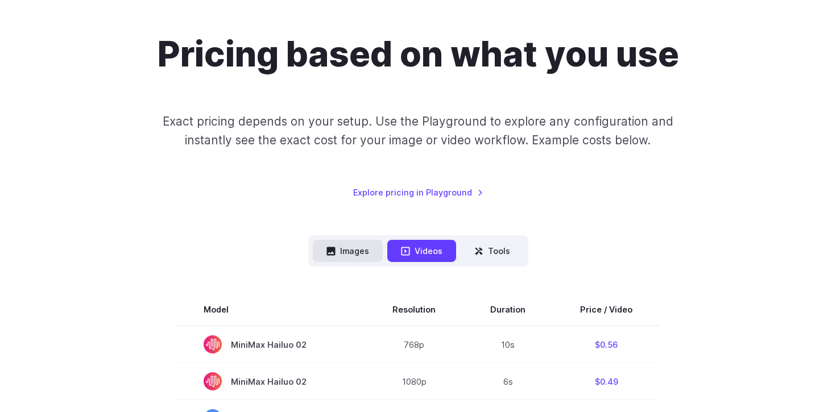
click at [349, 249] on button "Images" at bounding box center [348, 251] width 70 height 22
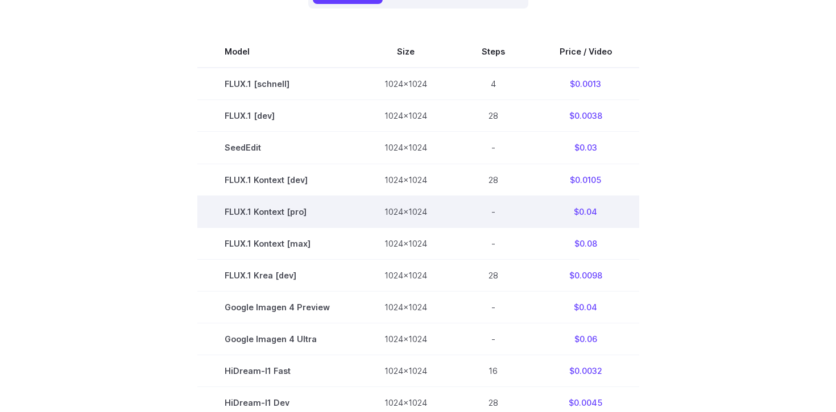
scroll to position [353, 0]
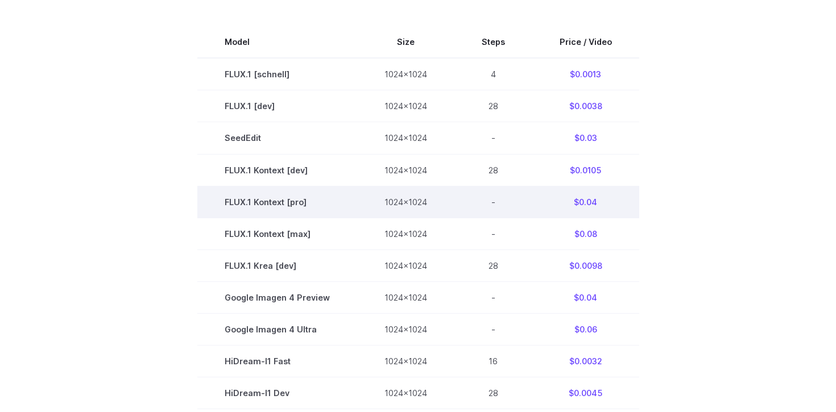
click at [582, 203] on td "$0.04" at bounding box center [585, 202] width 107 height 32
click at [532, 206] on td "$0.04" at bounding box center [585, 202] width 107 height 32
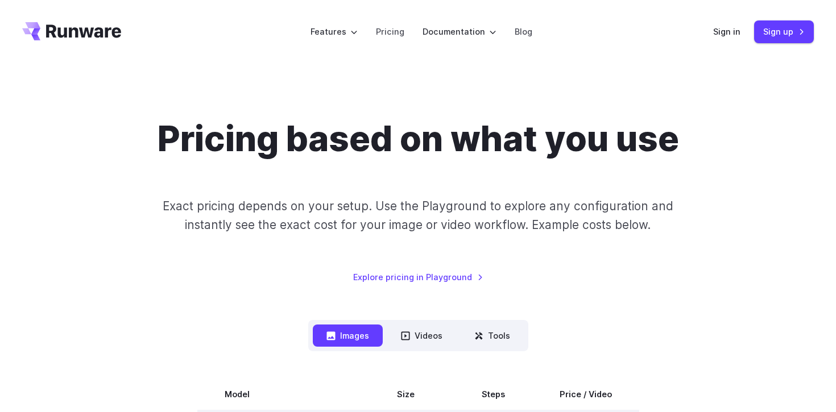
scroll to position [52, 0]
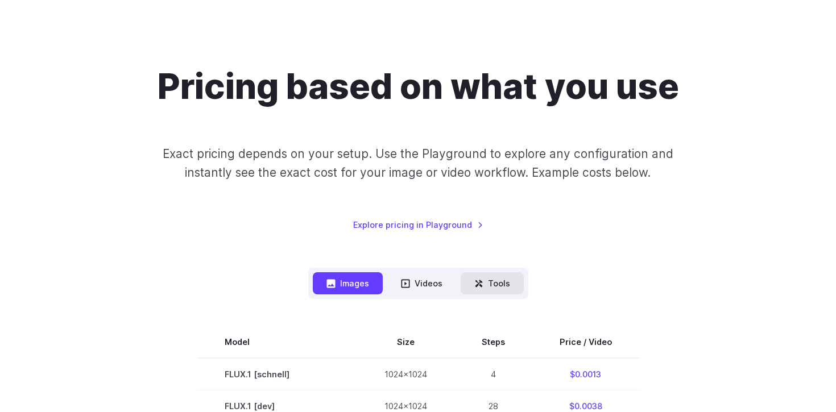
click at [506, 276] on button "Tools" at bounding box center [492, 283] width 63 height 22
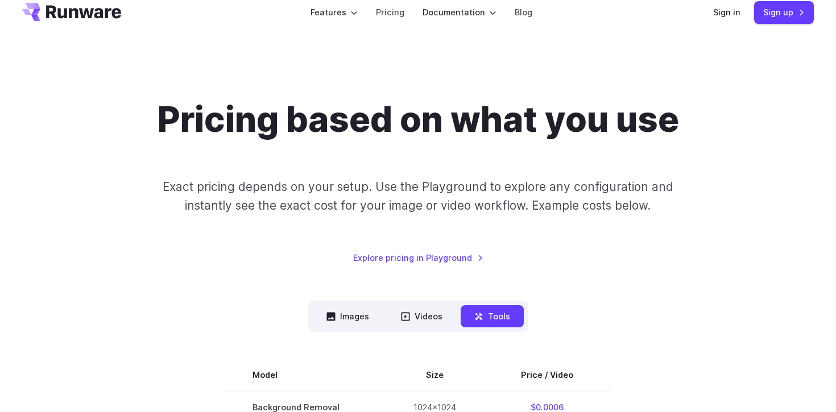
scroll to position [0, 0]
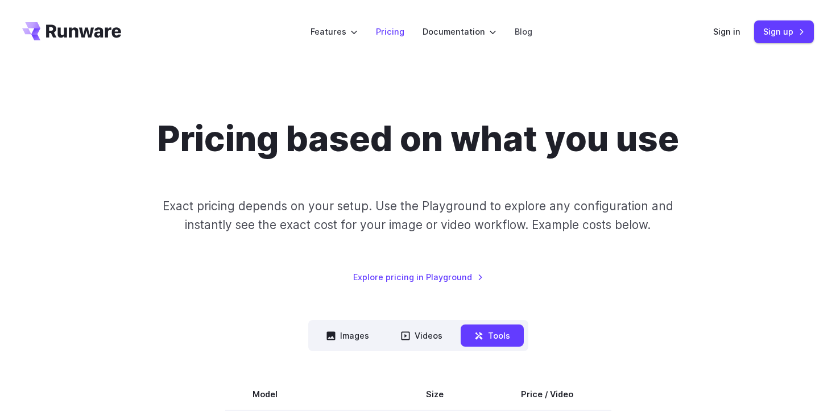
click at [403, 26] on link "Pricing" at bounding box center [390, 31] width 28 height 13
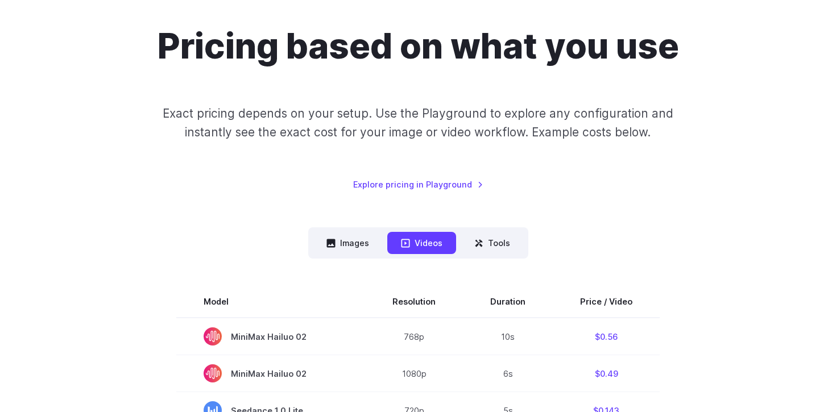
scroll to position [217, 0]
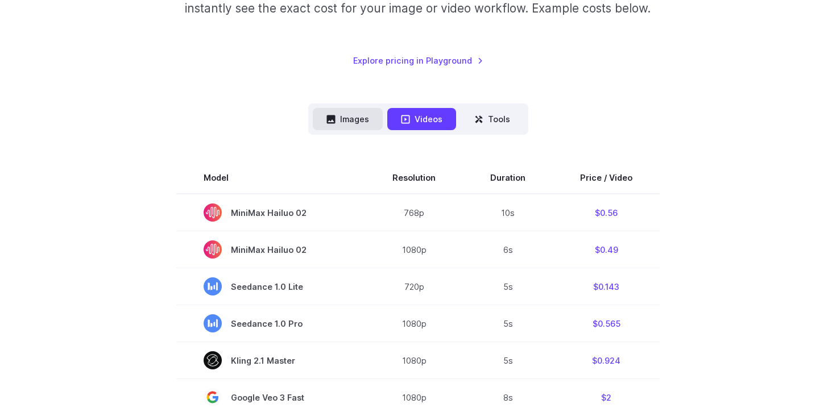
click at [359, 124] on button "Images" at bounding box center [348, 119] width 70 height 22
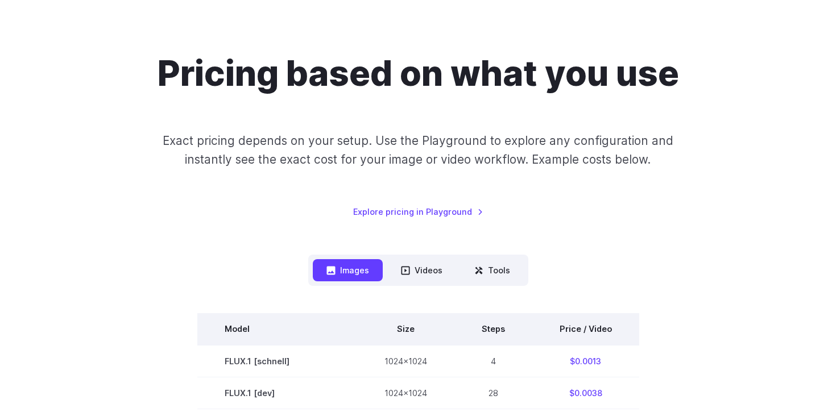
scroll to position [0, 0]
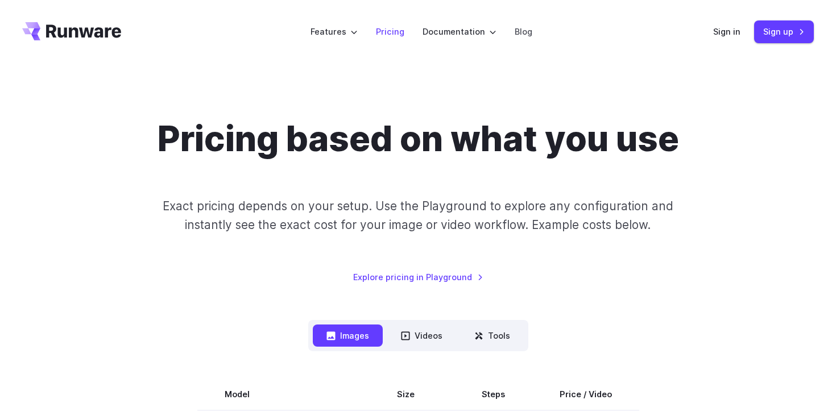
click at [399, 36] on link "Pricing" at bounding box center [390, 31] width 28 height 13
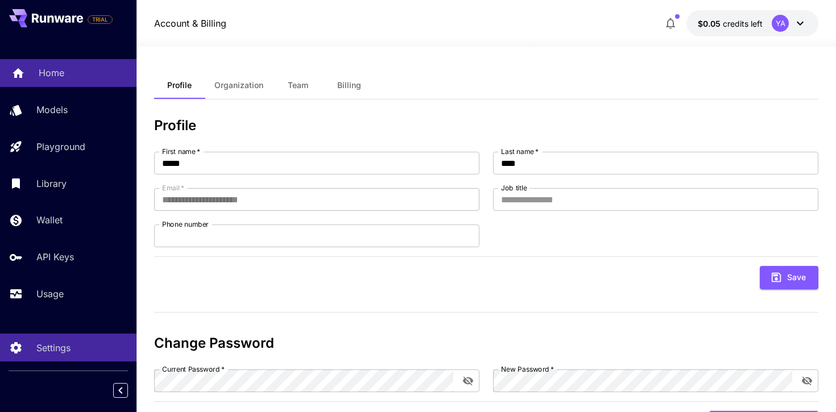
click at [76, 76] on div "Home" at bounding box center [83, 73] width 89 height 14
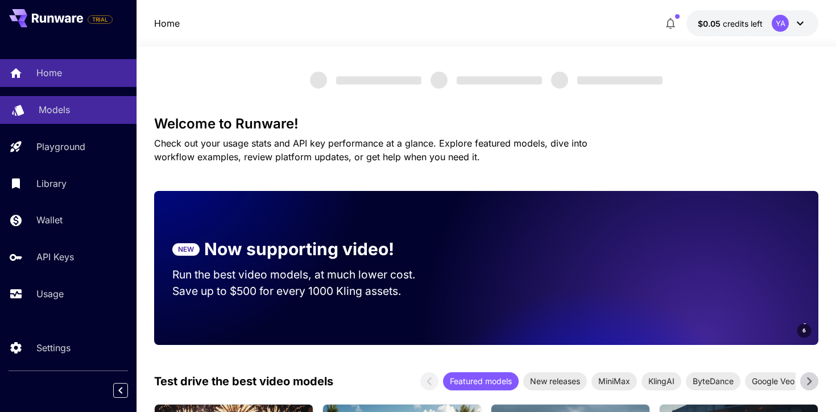
click at [77, 119] on link "Models" at bounding box center [68, 110] width 136 height 28
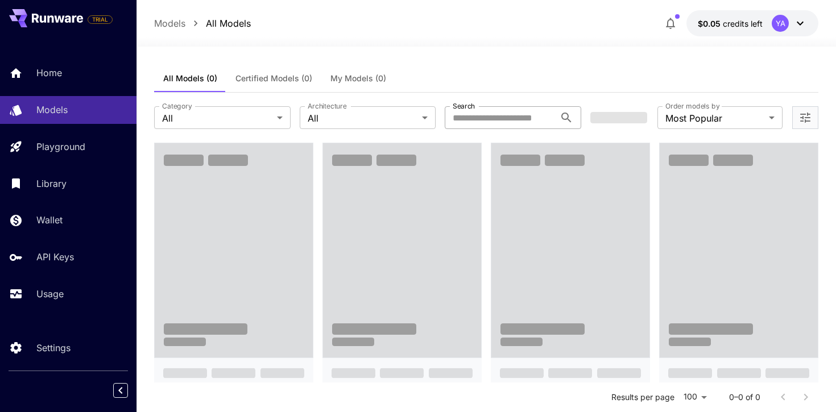
click at [502, 119] on input "Search" at bounding box center [500, 117] width 110 height 23
type input "******"
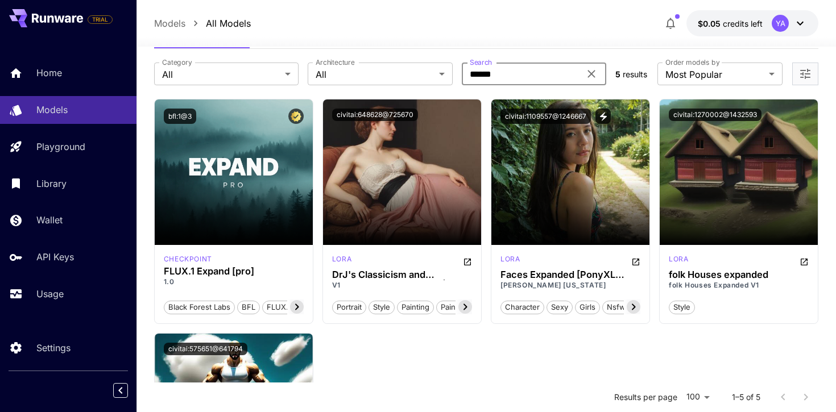
scroll to position [45, 0]
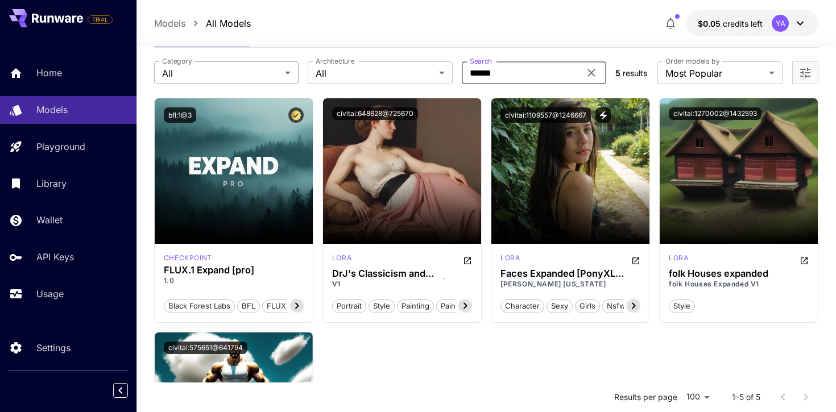
click at [266, 80] on body "**********" at bounding box center [418, 288] width 836 height 666
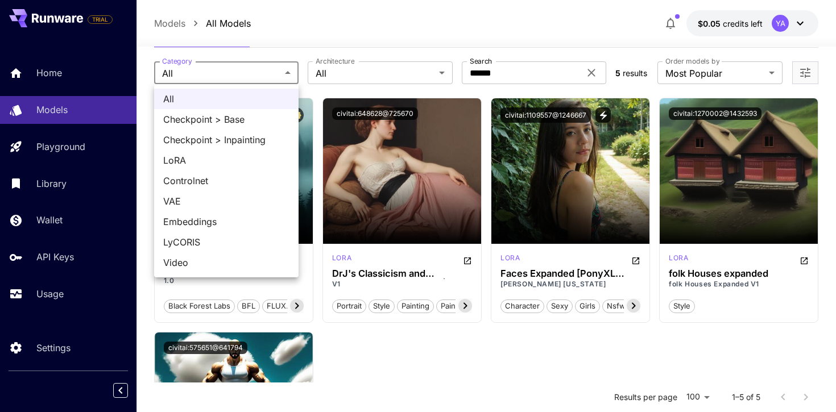
click at [367, 351] on div at bounding box center [418, 206] width 836 height 412
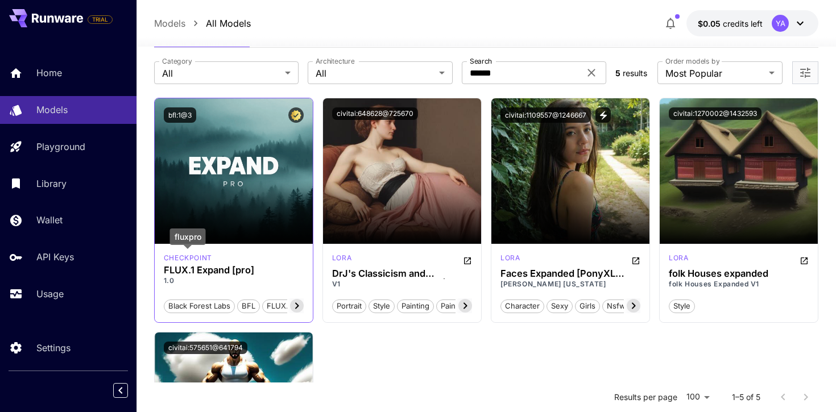
click at [202, 255] on p "checkpoint" at bounding box center [188, 258] width 48 height 10
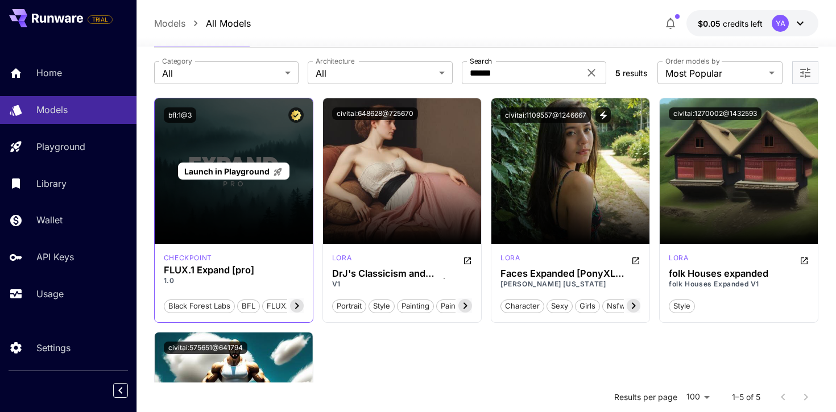
click at [290, 200] on div "Launch in Playground" at bounding box center [234, 171] width 158 height 146
click at [268, 172] on span "Launch in Playground" at bounding box center [226, 172] width 85 height 10
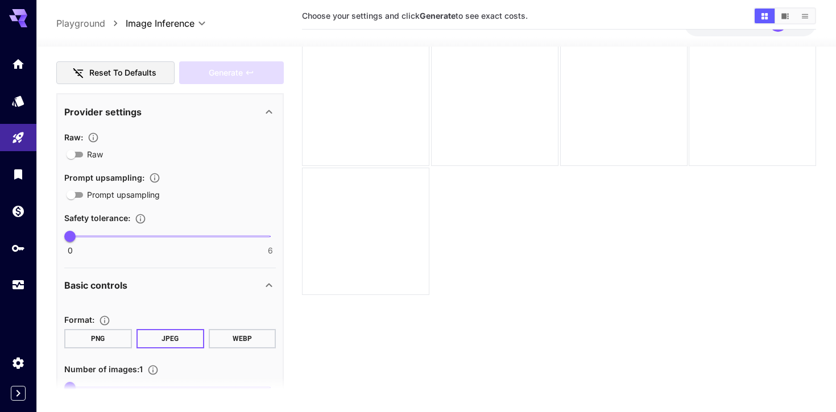
scroll to position [171, 0]
click at [109, 326] on section "Format : PNG JPEG WEBP" at bounding box center [170, 329] width 212 height 36
click at [109, 330] on button "PNG" at bounding box center [98, 337] width 68 height 19
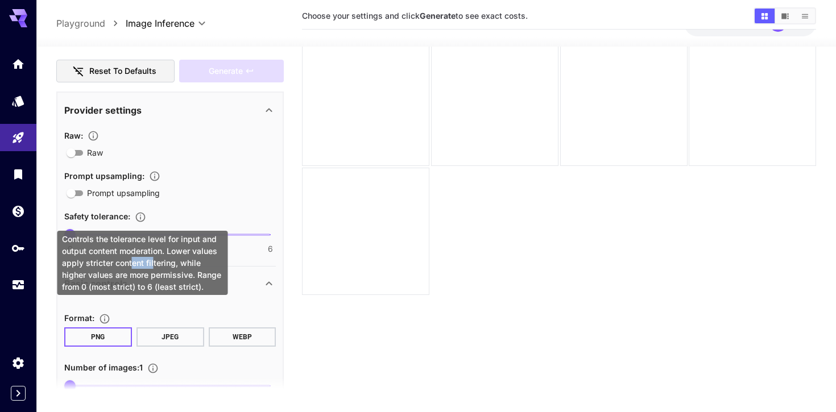
drag, startPoint x: 130, startPoint y: 265, endPoint x: 153, endPoint y: 265, distance: 23.3
click at [153, 265] on div "Controls the tolerance level for input and output content moderation. Lower val…" at bounding box center [142, 263] width 171 height 64
click at [93, 270] on div "Controls the tolerance level for input and output content moderation. Lower val…" at bounding box center [142, 263] width 171 height 64
click at [93, 269] on div "Controls the tolerance level for input and output content moderation. Lower val…" at bounding box center [142, 263] width 171 height 64
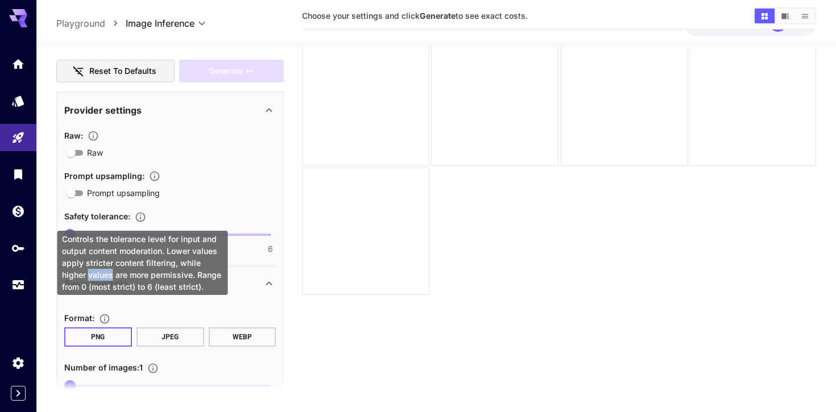
click at [93, 269] on div "Controls the tolerance level for input and output content moderation. Lower val…" at bounding box center [142, 263] width 171 height 64
click at [93, 268] on div "Controls the tolerance level for input and output content moderation. Lower val…" at bounding box center [142, 263] width 171 height 64
click at [134, 270] on div "Controls the tolerance level for input and output content moderation. Lower val…" at bounding box center [142, 263] width 171 height 64
click at [138, 266] on div "Controls the tolerance level for input and output content moderation. Lower val…" at bounding box center [142, 263] width 171 height 64
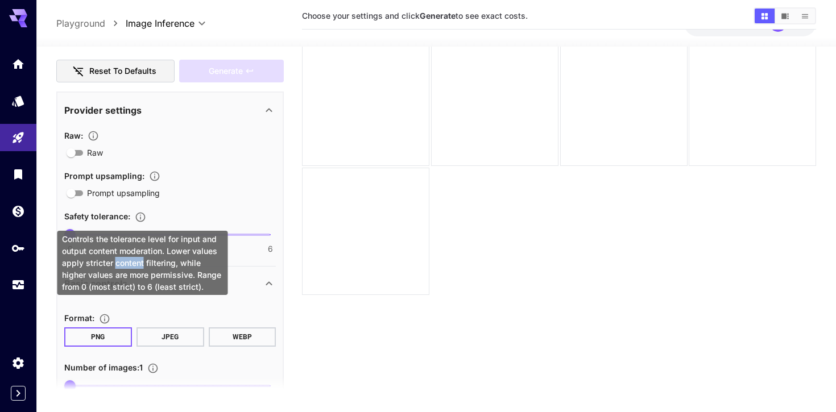
click at [138, 266] on div "Controls the tolerance level for input and output content moderation. Lower val…" at bounding box center [142, 263] width 171 height 64
click at [176, 276] on div "Controls the tolerance level for input and output content moderation. Lower val…" at bounding box center [142, 263] width 171 height 64
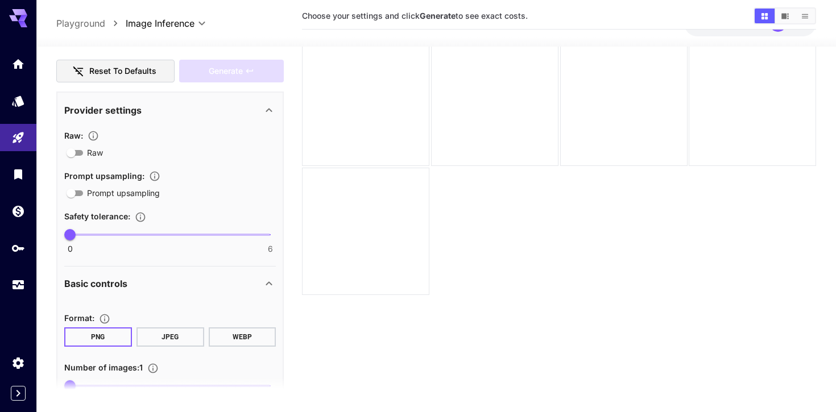
click at [262, 311] on div "Format : PNG JPEG WEBP Number of images : 1 1 20 1" at bounding box center [170, 350] width 212 height 107
type input "*"
drag, startPoint x: 75, startPoint y: 235, endPoint x: 503, endPoint y: 315, distance: 436.2
click at [503, 315] on main "Editor **** ​ Copy AIR ID FLUX.1 Expand [pro] fluxpro Negative Prompt Reset to …" at bounding box center [436, 213] width 760 height 421
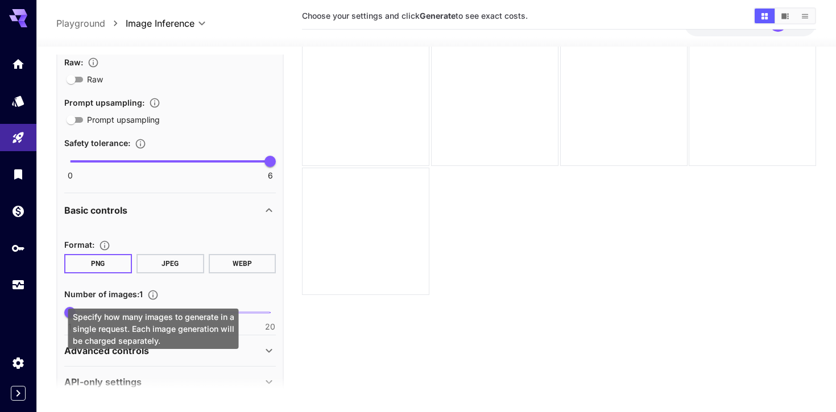
scroll to position [267, 0]
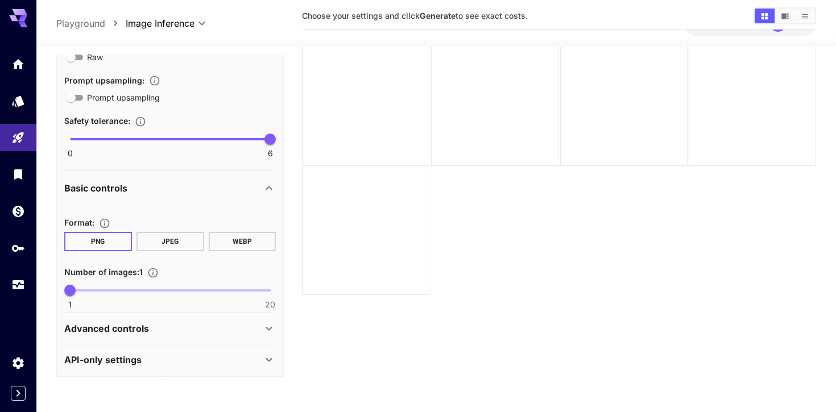
click at [177, 321] on div "Advanced controls" at bounding box center [170, 328] width 212 height 27
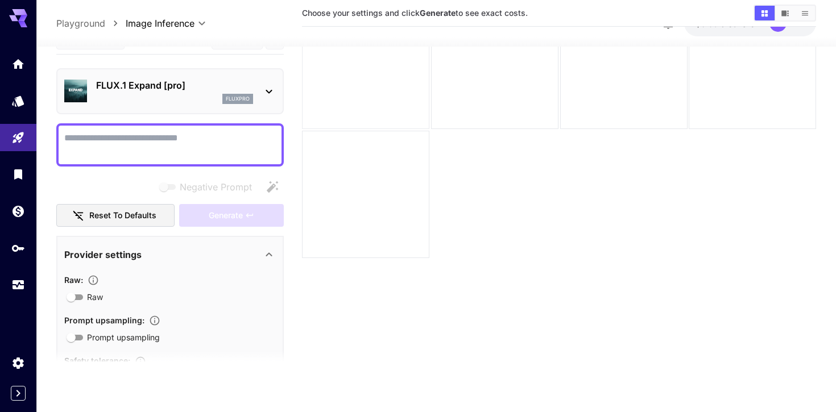
scroll to position [0, 0]
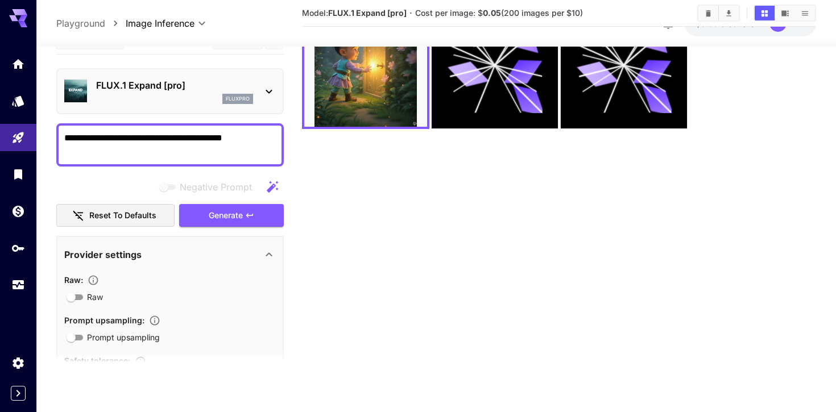
scroll to position [559, 0]
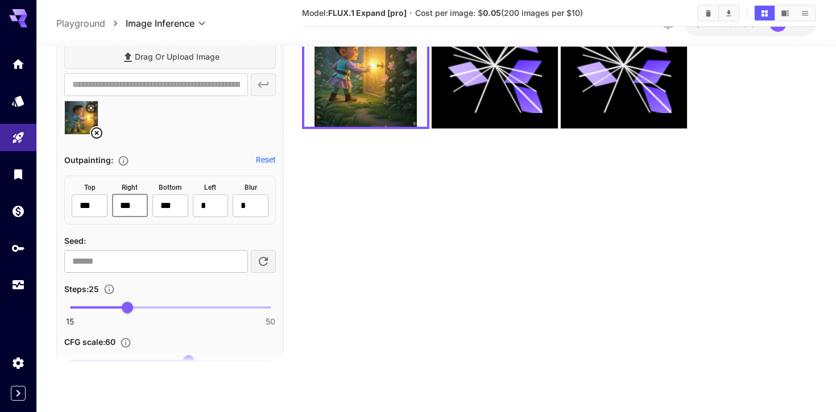
click at [140, 204] on input "***" at bounding box center [130, 206] width 36 height 23
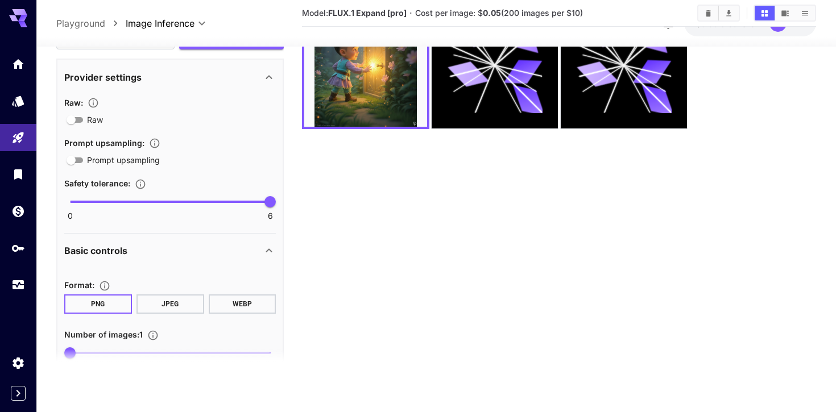
scroll to position [0, 0]
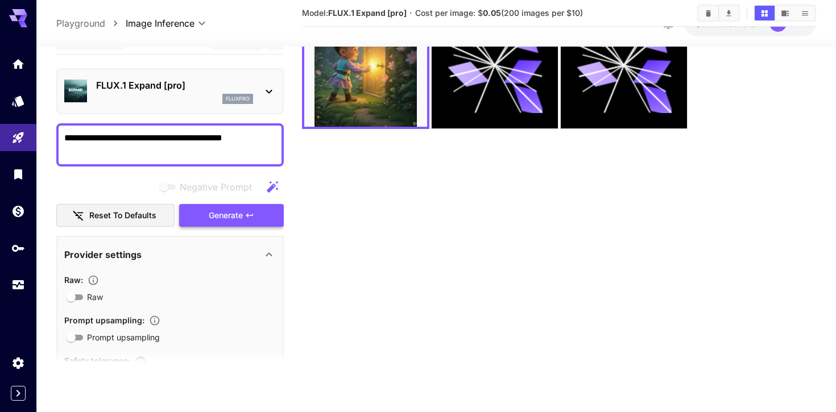
type input "****"
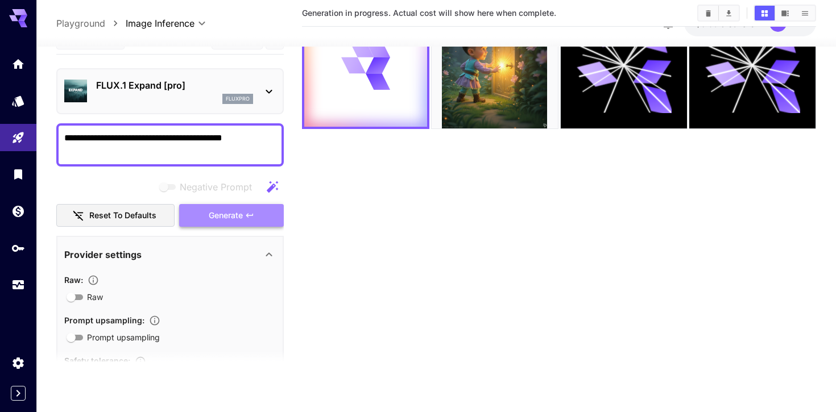
click at [241, 210] on span "Generate" at bounding box center [226, 215] width 34 height 14
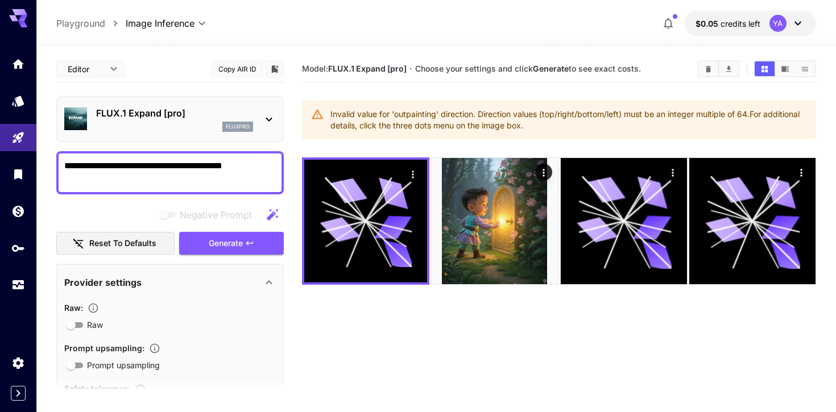
click at [422, 293] on section "Model: FLUX.1 Expand [pro] · Choose your settings and click Generate to see exa…" at bounding box center [559, 262] width 514 height 412
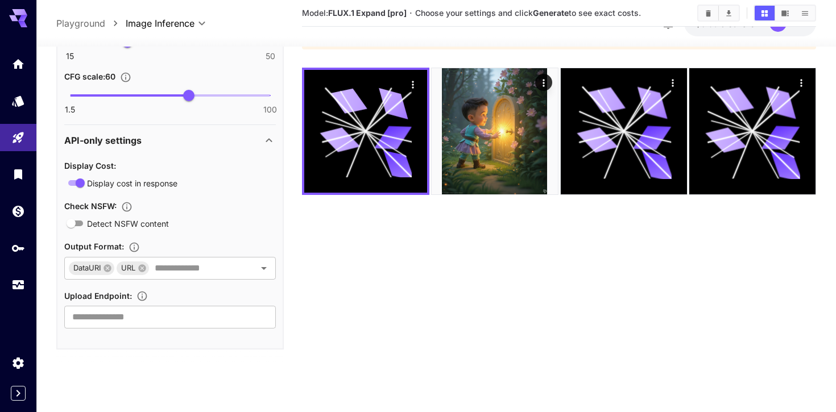
scroll to position [597, 0]
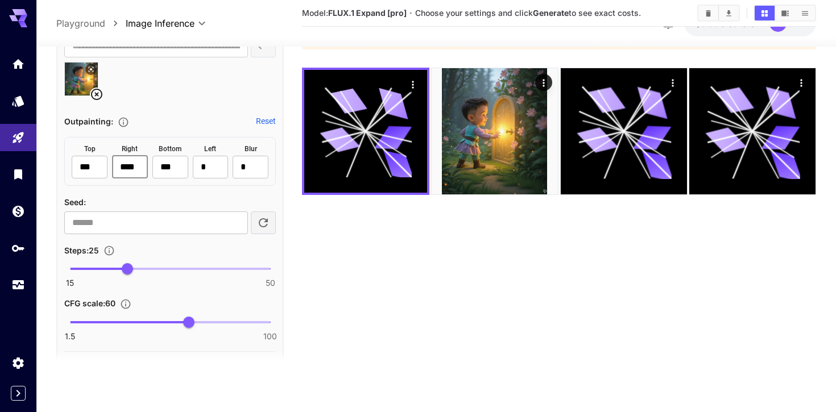
click at [135, 169] on input "****" at bounding box center [130, 167] width 36 height 23
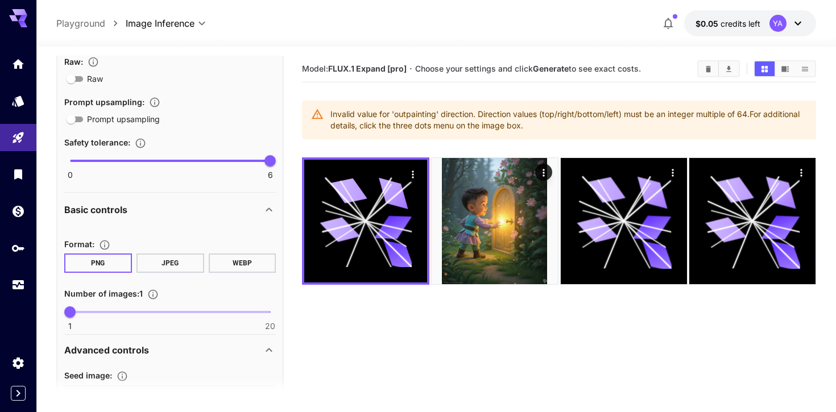
scroll to position [0, 0]
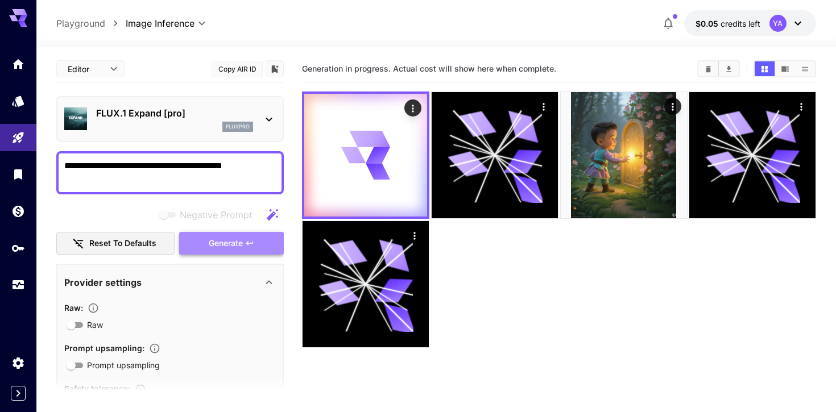
click at [247, 249] on button "Generate" at bounding box center [231, 243] width 105 height 23
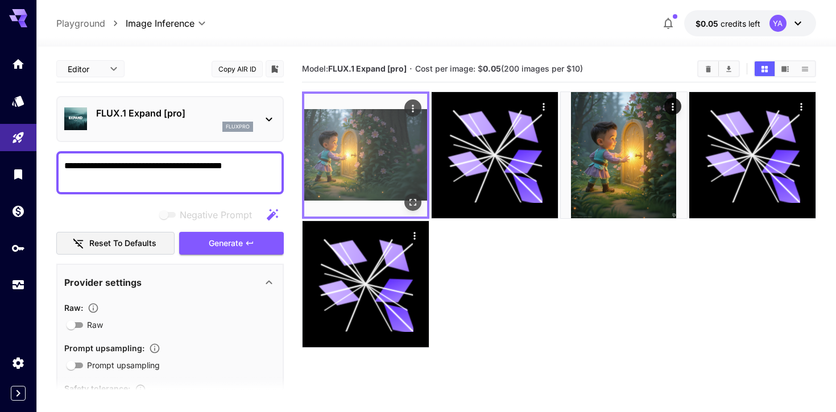
click at [375, 159] on img at bounding box center [365, 155] width 123 height 123
click at [408, 200] on icon "Open in fullscreen" at bounding box center [412, 202] width 11 height 11
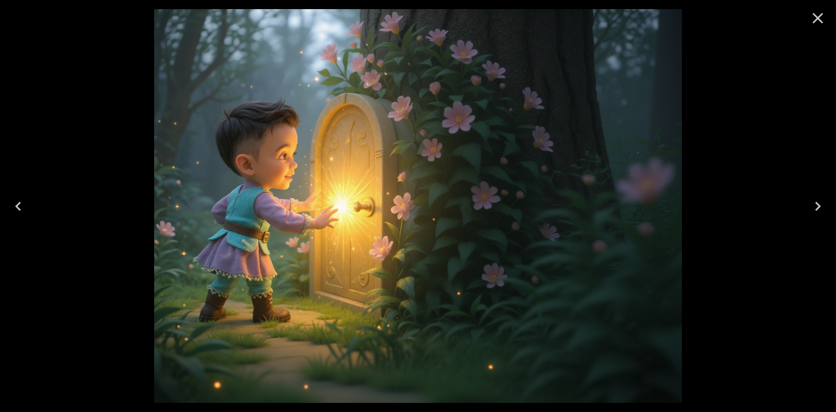
click at [626, 135] on img at bounding box center [417, 206] width 527 height 394
click at [543, 156] on img at bounding box center [417, 206] width 527 height 394
click at [814, 200] on icon "Next" at bounding box center [818, 206] width 18 height 18
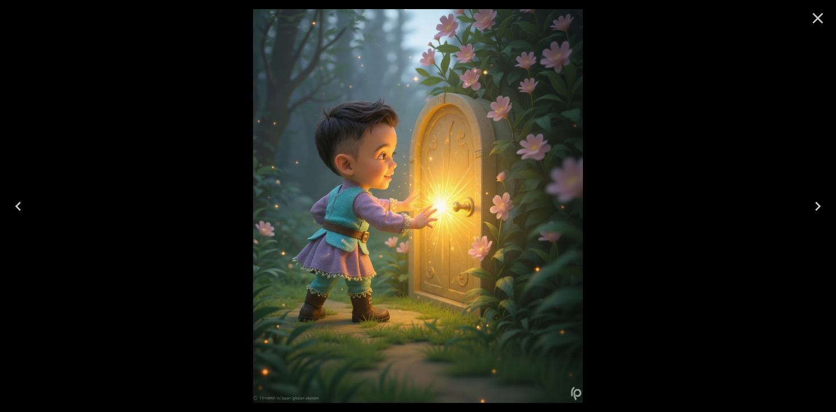
click at [19, 213] on icon "Previous" at bounding box center [18, 206] width 18 height 18
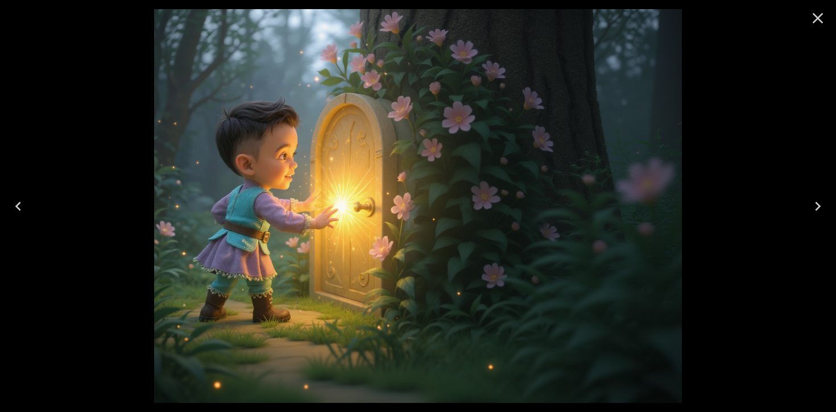
click at [374, 188] on img at bounding box center [417, 206] width 527 height 394
click at [647, 100] on img at bounding box center [417, 206] width 527 height 394
click at [602, 127] on img at bounding box center [417, 206] width 527 height 394
click at [809, 23] on icon "Close" at bounding box center [818, 18] width 18 height 18
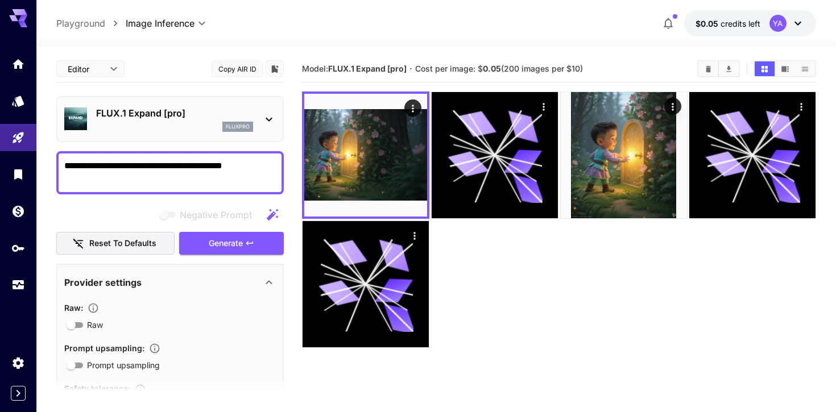
drag, startPoint x: 587, startPoint y: 71, endPoint x: 416, endPoint y: 69, distance: 170.6
click at [416, 69] on section "Model: FLUX.1 Expand [pro] · Cost per image: $ 0.05 (200 images per $10)" at bounding box center [495, 69] width 386 height 14
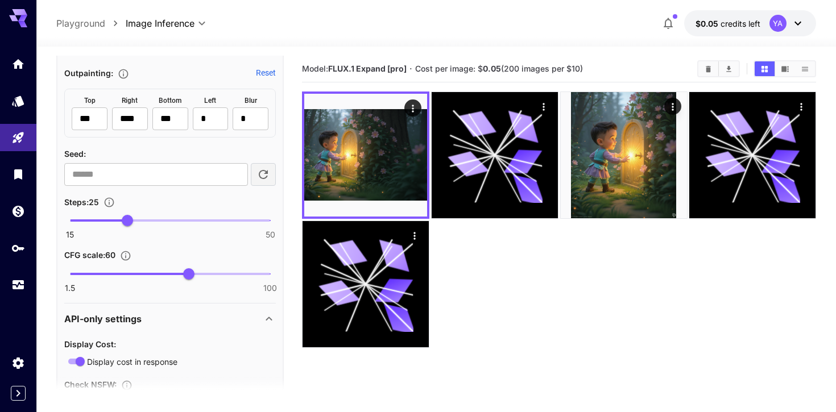
scroll to position [655, 0]
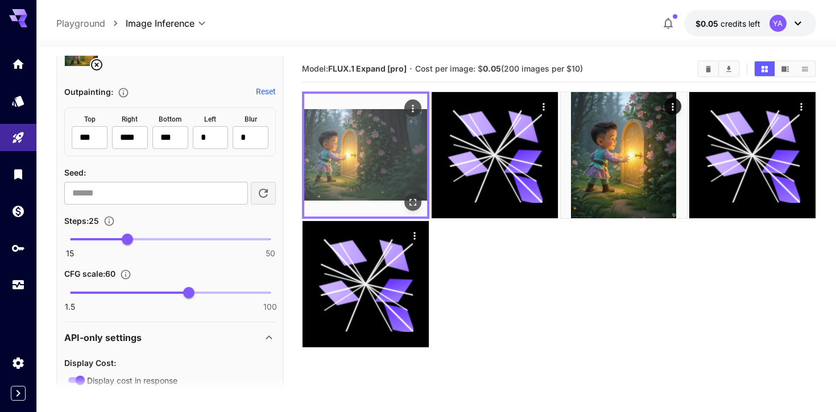
click at [403, 163] on img at bounding box center [365, 155] width 123 height 123
click at [411, 201] on icon "Open in fullscreen" at bounding box center [412, 202] width 11 height 11
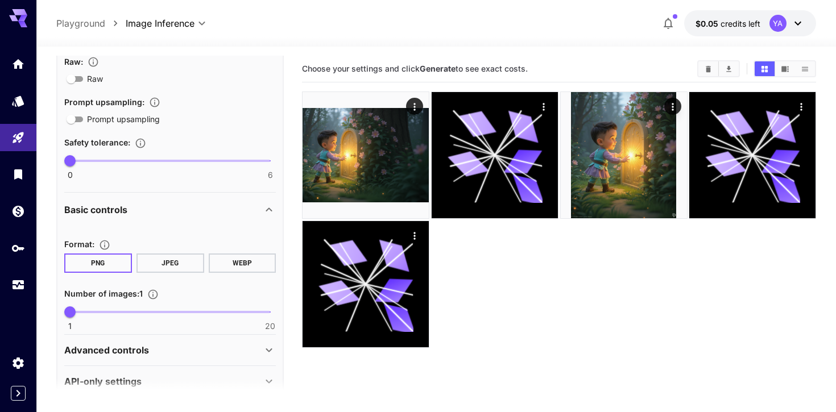
scroll to position [267, 0]
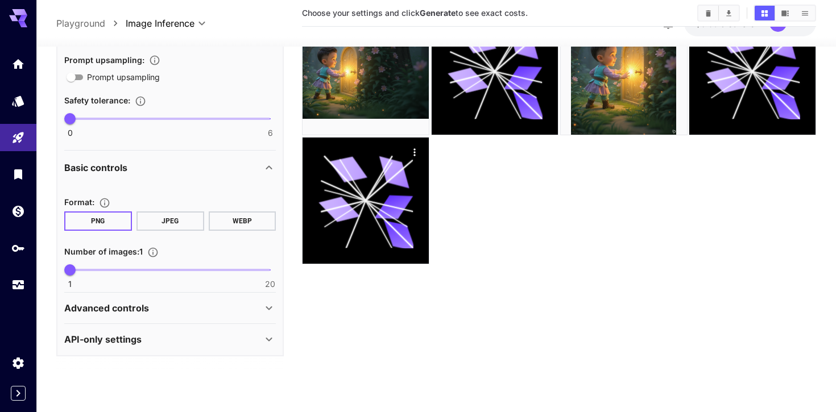
scroll to position [90, 0]
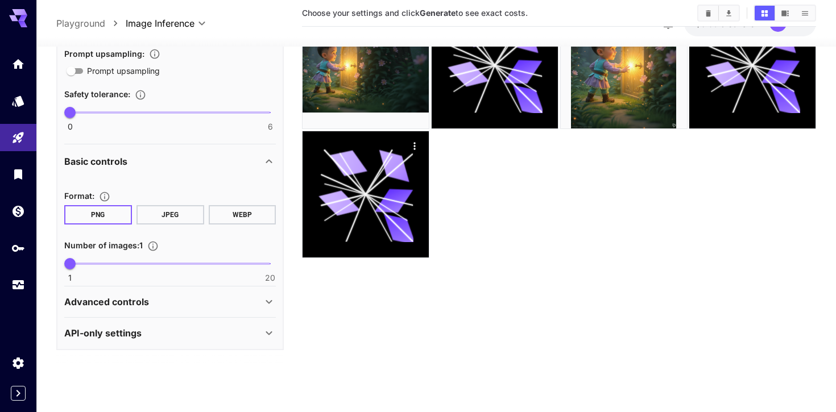
click at [160, 304] on div "Advanced controls" at bounding box center [163, 302] width 198 height 14
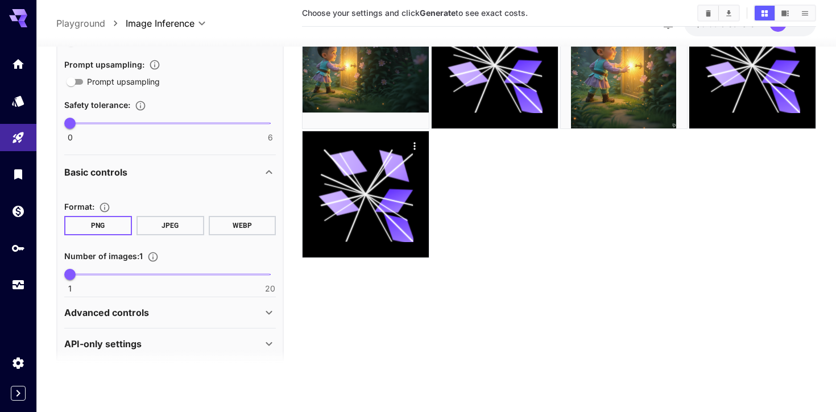
scroll to position [267, 0]
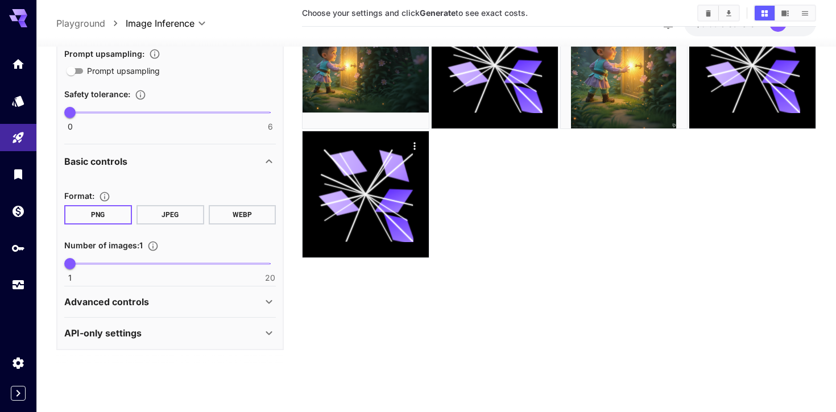
click at [165, 303] on div "Advanced controls" at bounding box center [163, 302] width 198 height 14
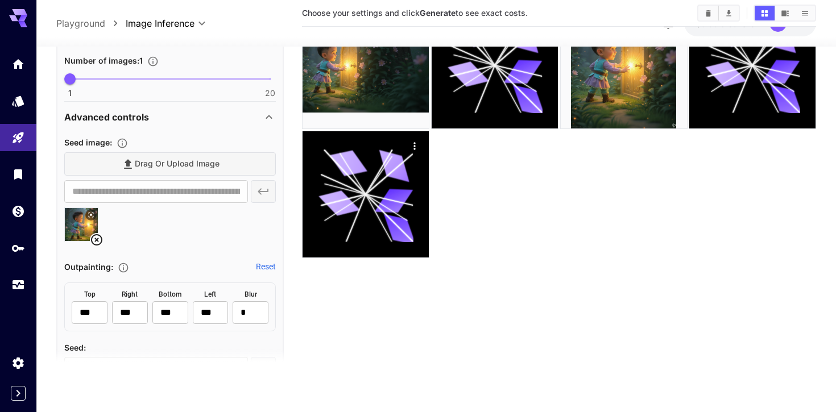
scroll to position [454, 0]
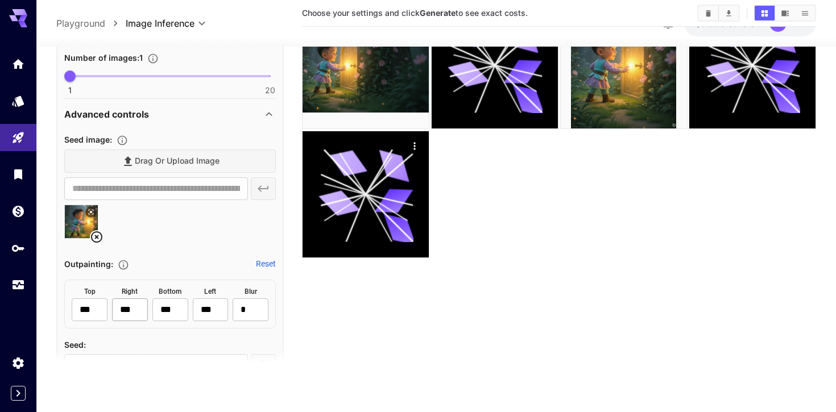
click at [138, 309] on input "***" at bounding box center [130, 310] width 36 height 23
type input "****"
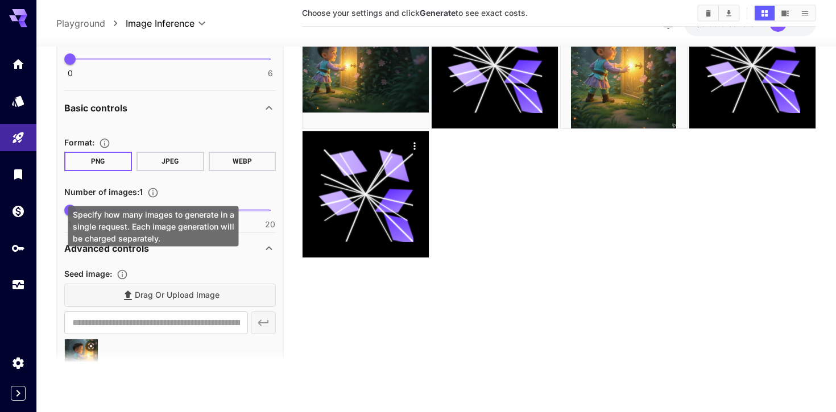
scroll to position [185, 0]
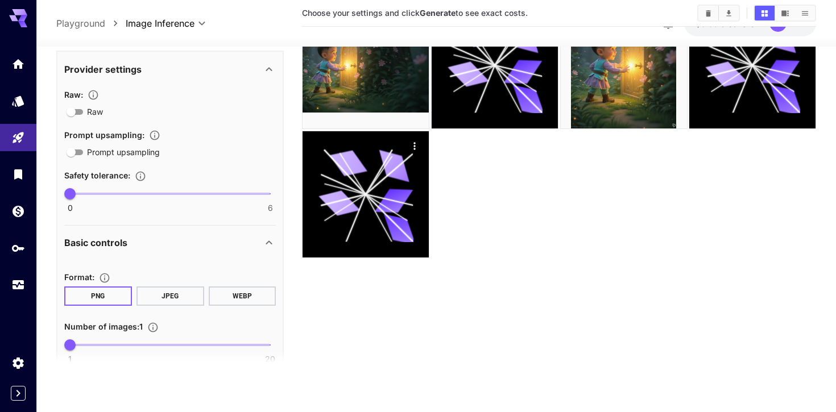
type input "*"
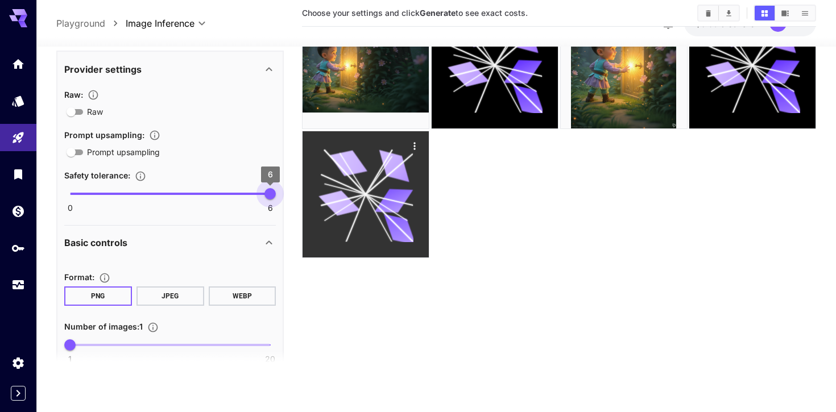
drag, startPoint x: 138, startPoint y: 194, endPoint x: 374, endPoint y: 205, distance: 236.3
click at [373, 205] on main "**********" at bounding box center [436, 176] width 760 height 421
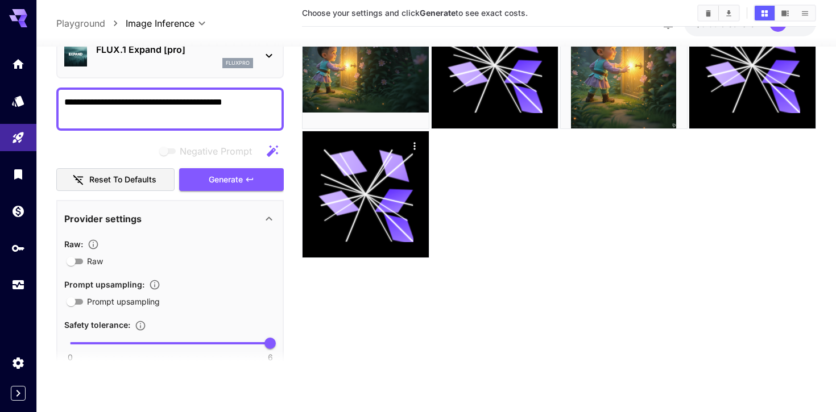
scroll to position [0, 0]
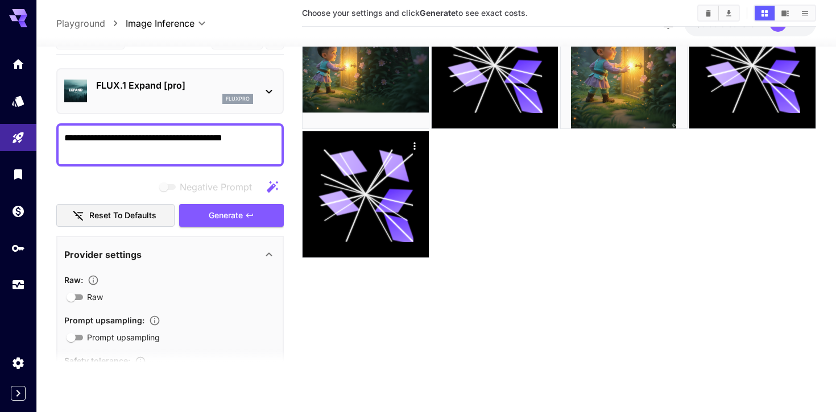
click at [246, 143] on textarea "**********" at bounding box center [170, 144] width 212 height 27
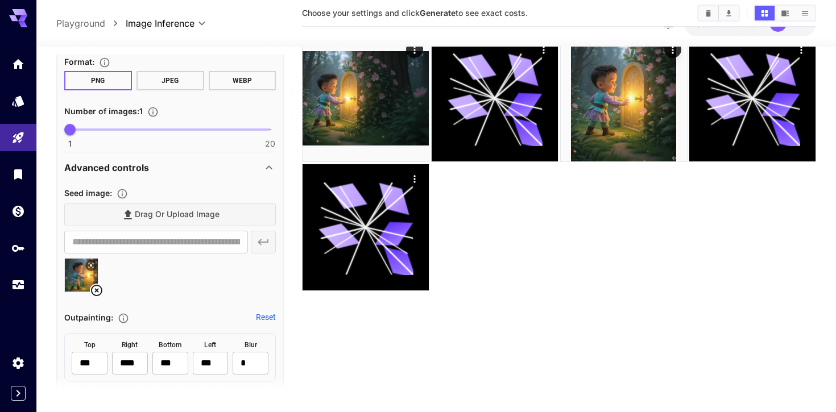
scroll to position [497, 0]
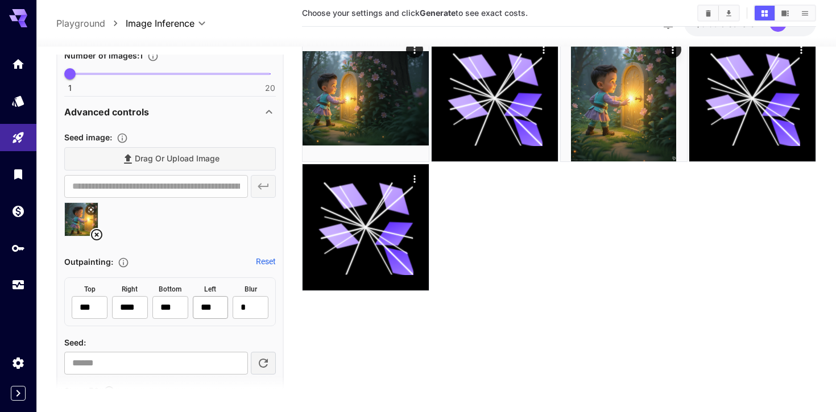
type textarea "**********"
click at [216, 304] on input "***" at bounding box center [211, 307] width 36 height 23
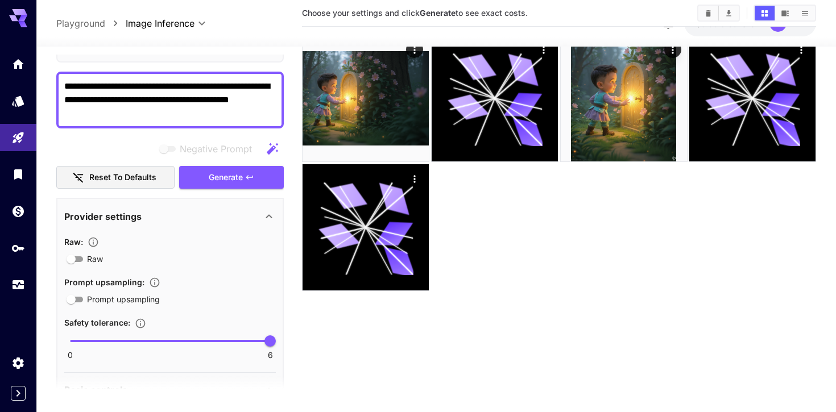
scroll to position [0, 0]
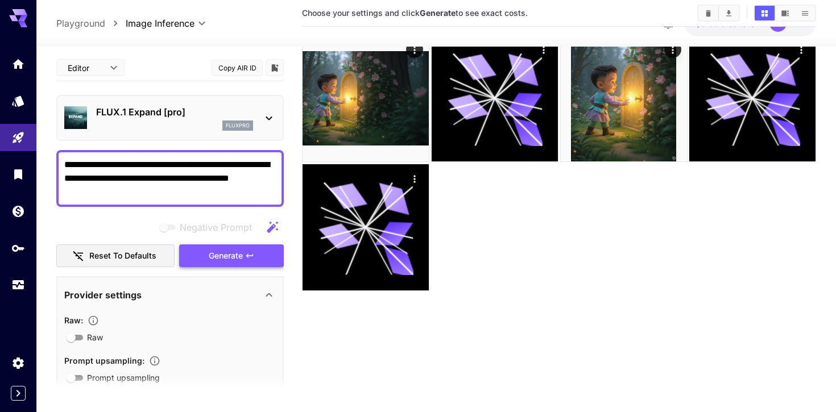
type input "*"
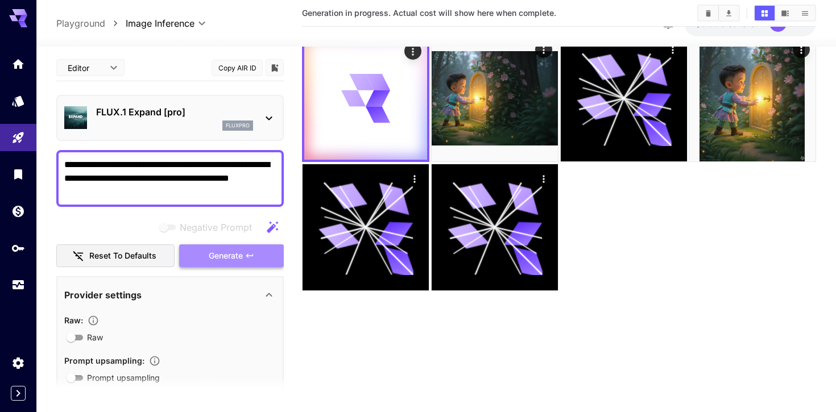
click at [239, 251] on span "Generate" at bounding box center [226, 256] width 34 height 14
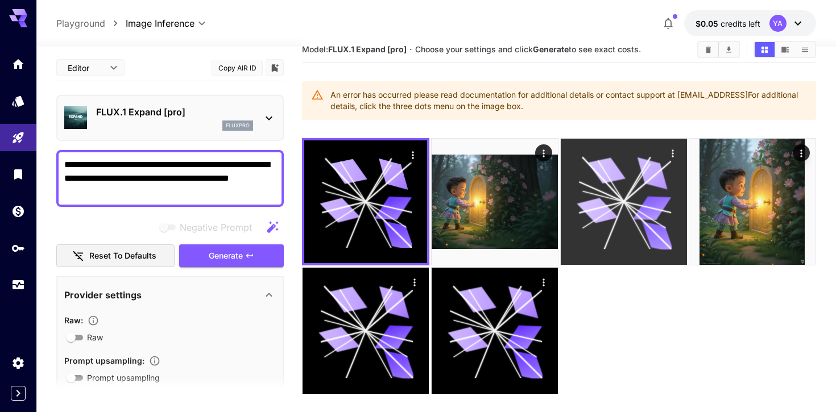
scroll to position [3, 0]
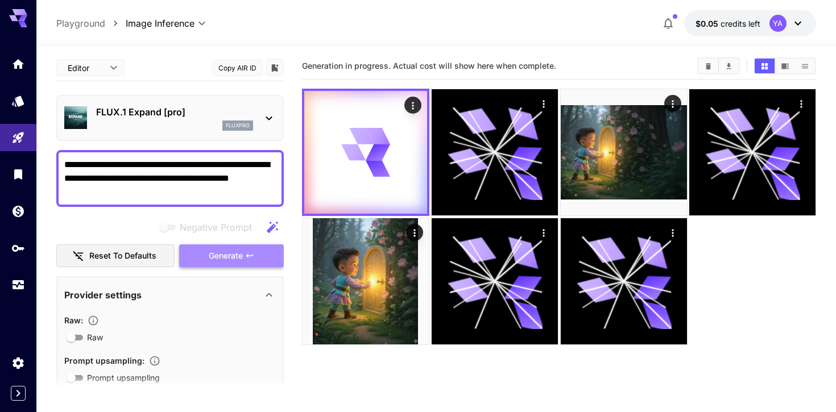
click at [263, 247] on button "Generate" at bounding box center [231, 256] width 105 height 23
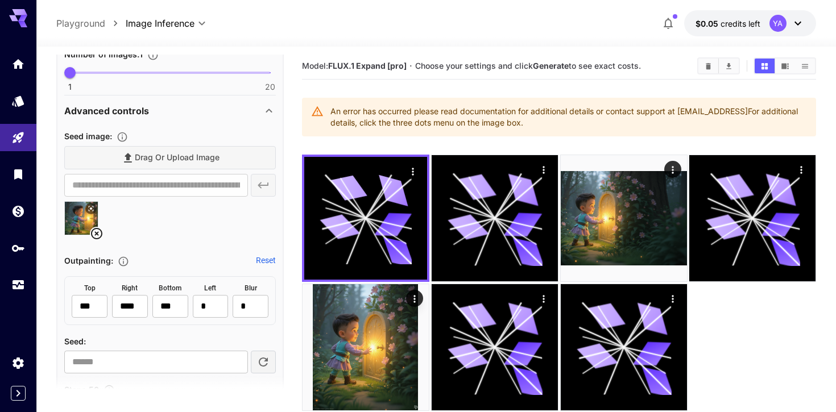
scroll to position [520, 0]
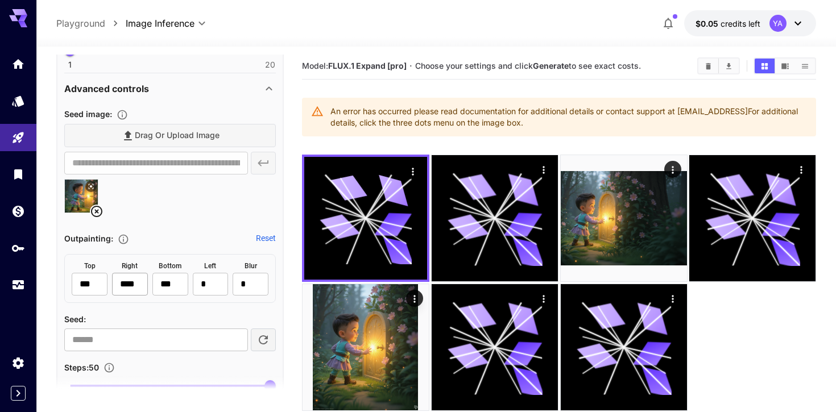
click at [132, 278] on input "****" at bounding box center [130, 284] width 36 height 23
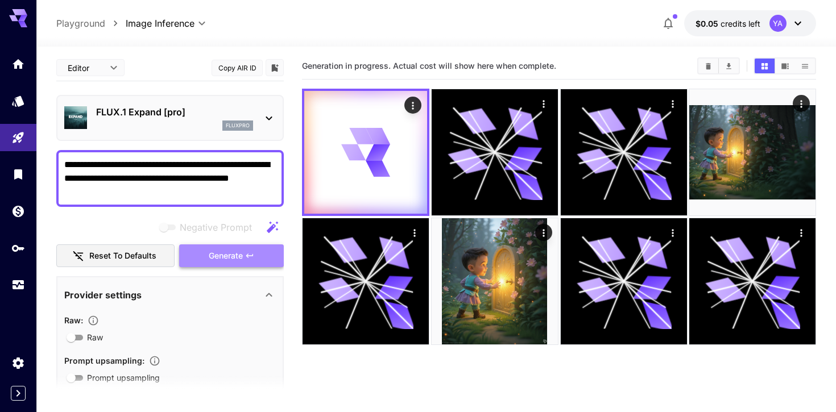
scroll to position [0, 0]
click at [218, 254] on span "Generate" at bounding box center [226, 256] width 34 height 14
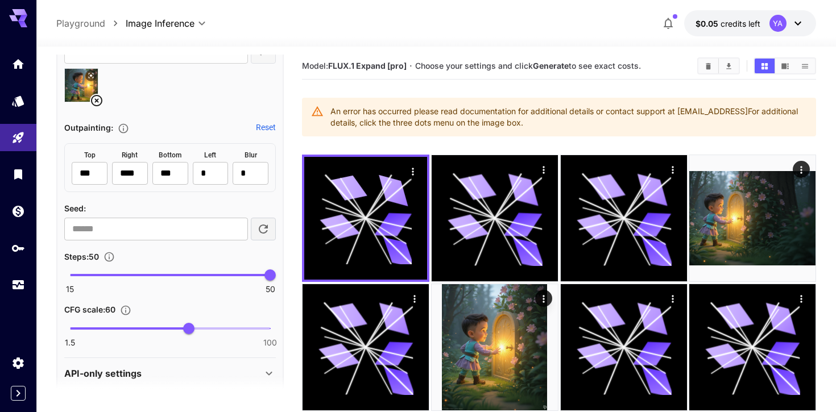
scroll to position [639, 0]
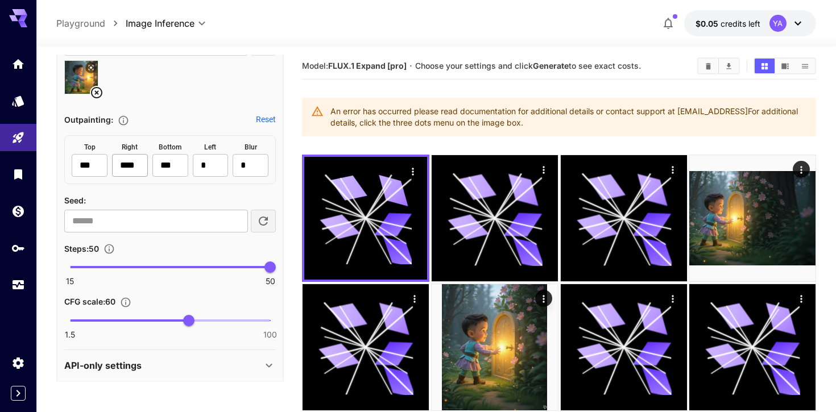
click at [138, 164] on input "****" at bounding box center [130, 165] width 36 height 23
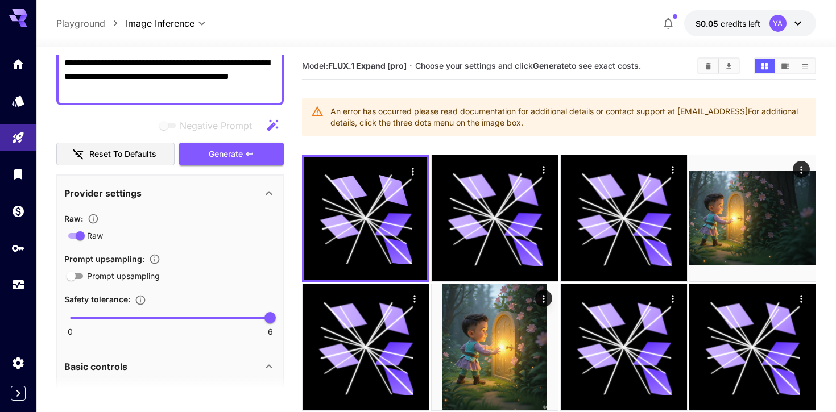
scroll to position [0, 0]
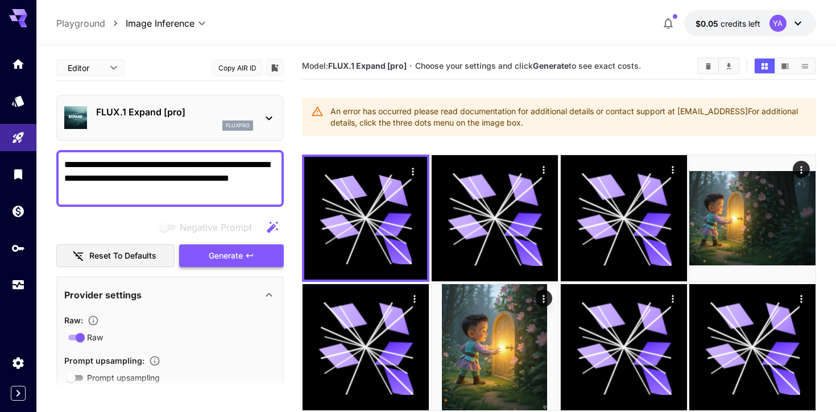
click at [239, 246] on button "Generate" at bounding box center [231, 256] width 105 height 23
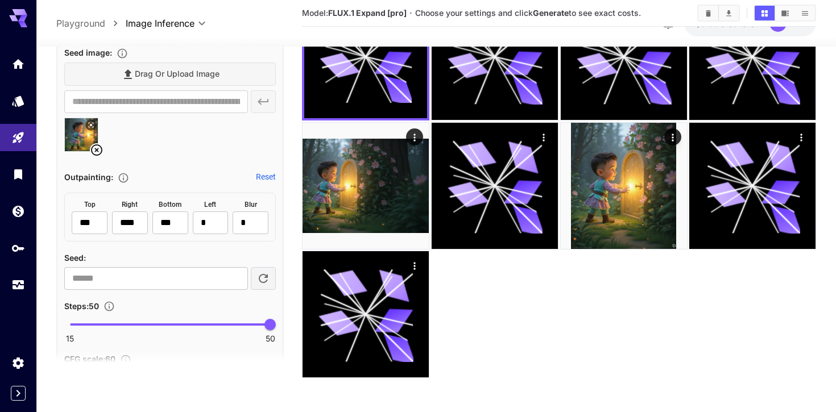
scroll to position [604, 0]
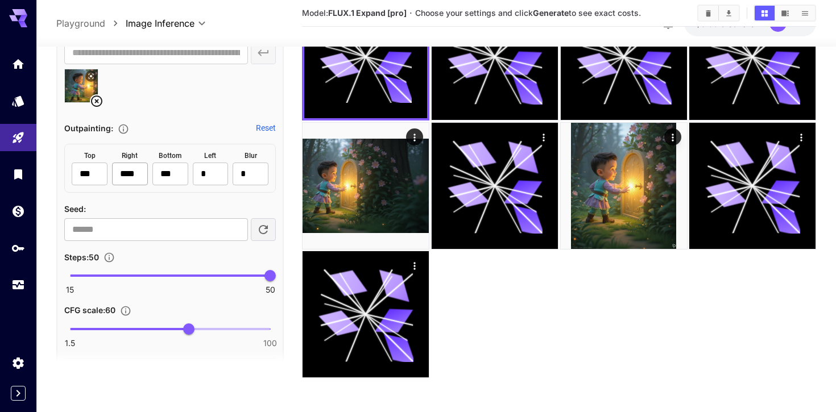
click at [136, 177] on input "****" at bounding box center [130, 174] width 36 height 23
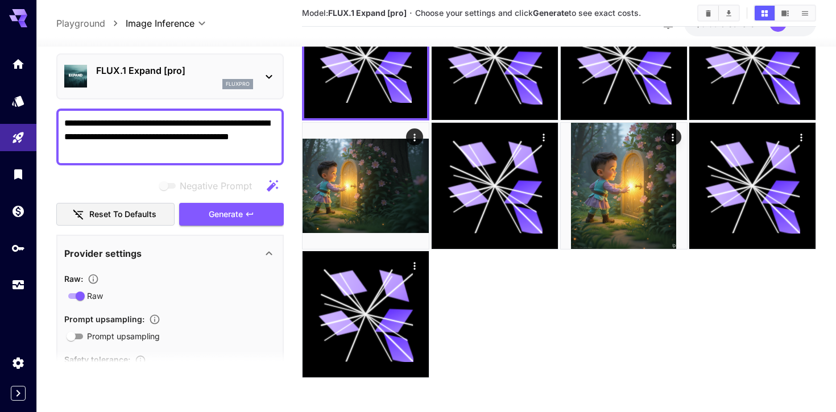
scroll to position [0, 0]
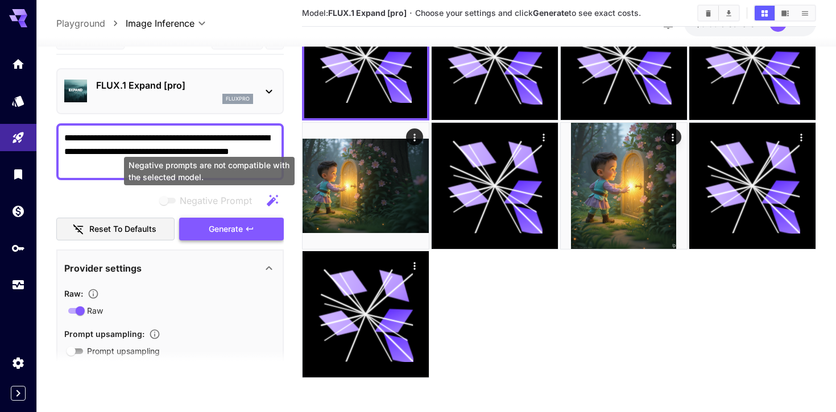
type input "****"
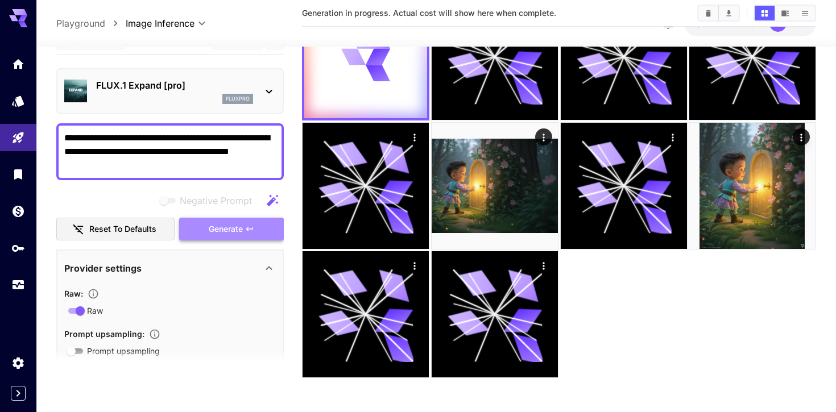
scroll to position [98, 0]
click at [218, 226] on span "Generate" at bounding box center [226, 229] width 34 height 14
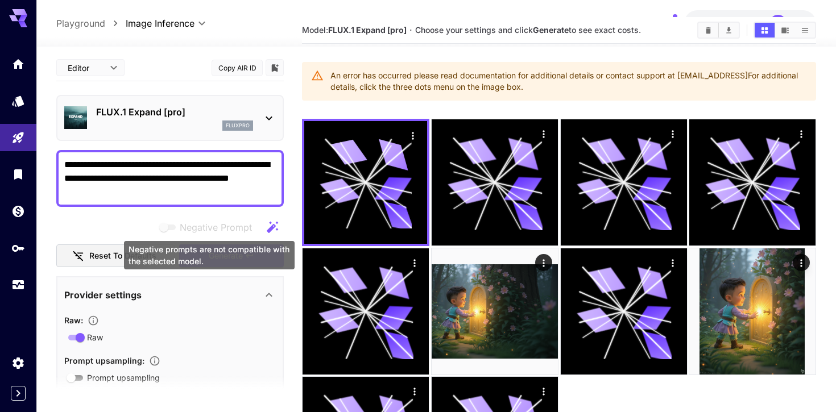
scroll to position [0, 0]
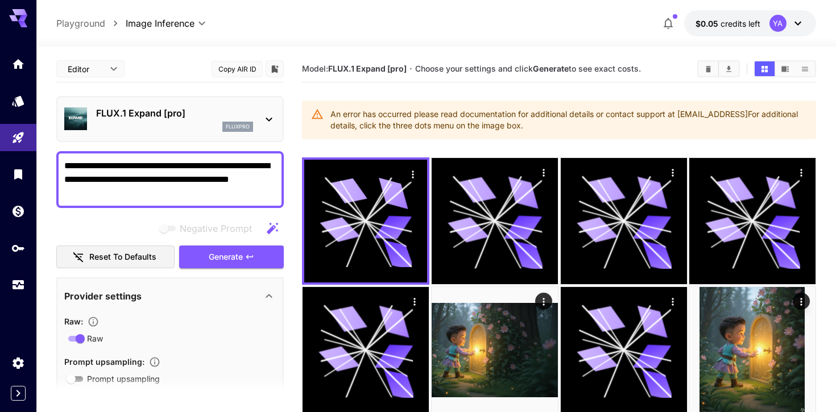
click at [693, 18] on button "$0.05 credits left YA" at bounding box center [750, 23] width 132 height 26
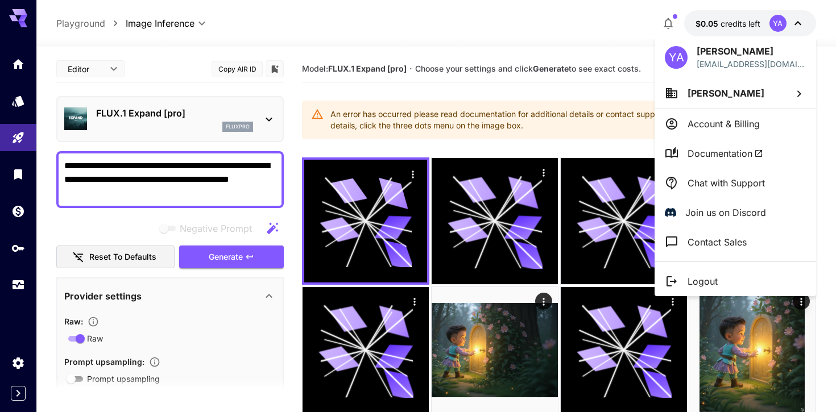
click at [175, 48] on div at bounding box center [418, 206] width 836 height 412
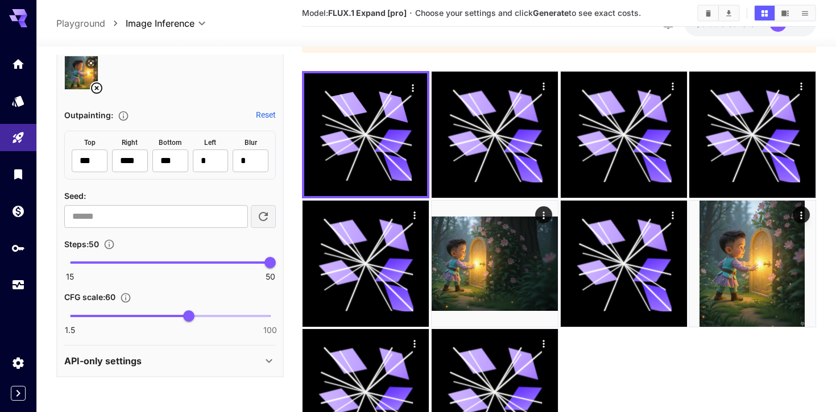
scroll to position [100, 0]
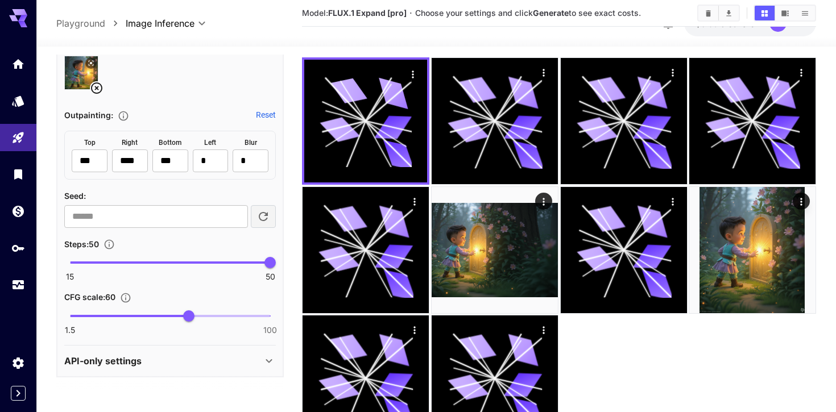
click at [143, 361] on div "API-only settings" at bounding box center [163, 361] width 198 height 14
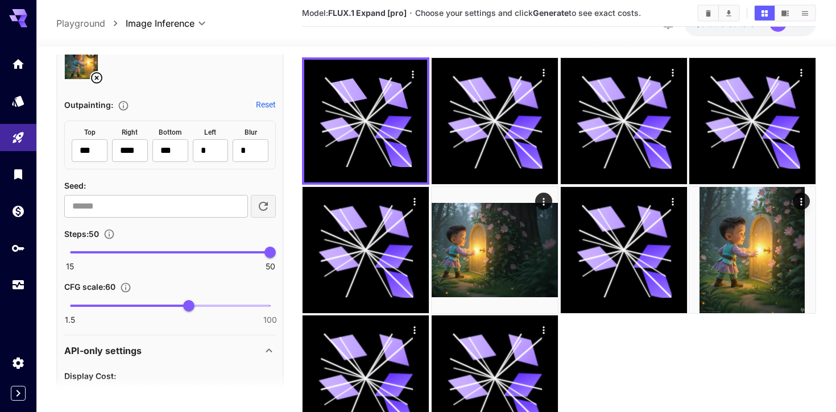
scroll to position [584, 0]
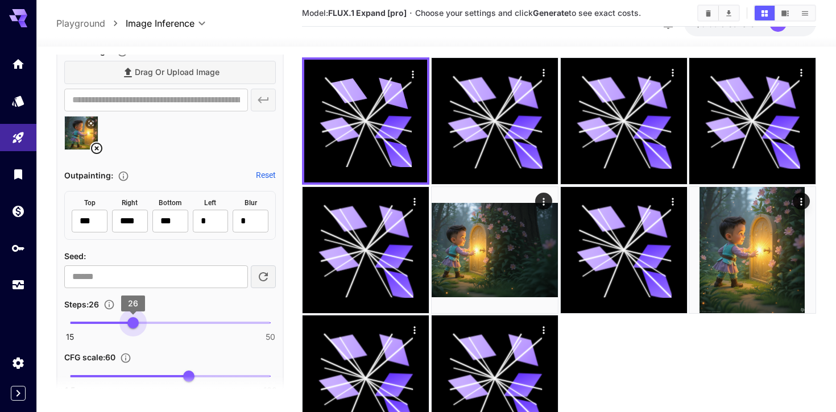
type input "**"
drag, startPoint x: 266, startPoint y: 325, endPoint x: 128, endPoint y: 322, distance: 138.2
click at [128, 322] on span "25" at bounding box center [127, 322] width 11 height 11
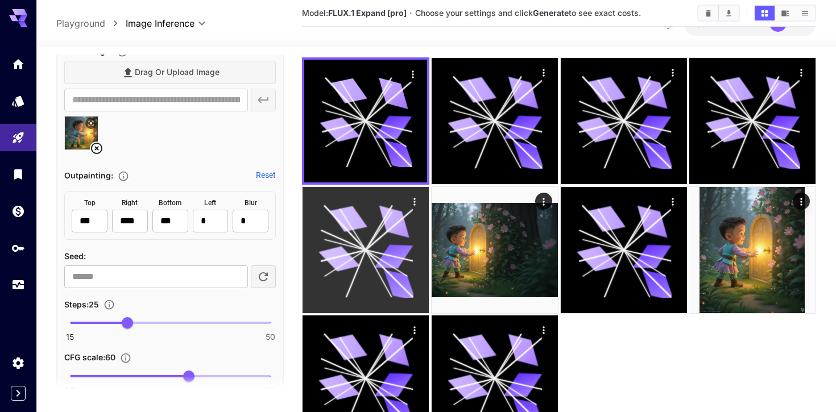
scroll to position [0, 0]
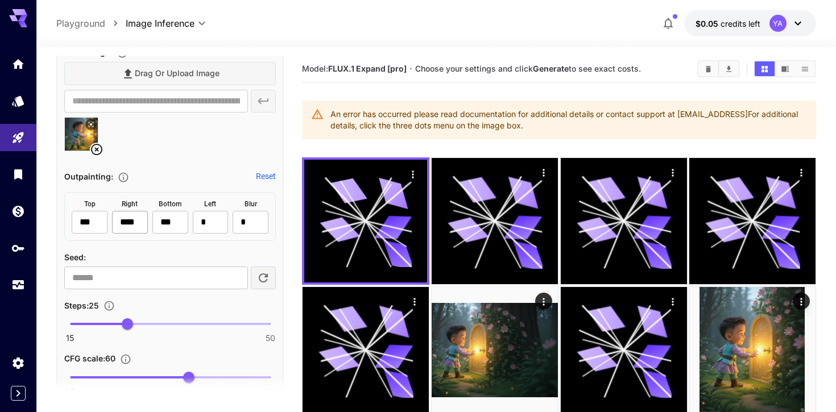
click at [125, 227] on input "****" at bounding box center [130, 222] width 36 height 23
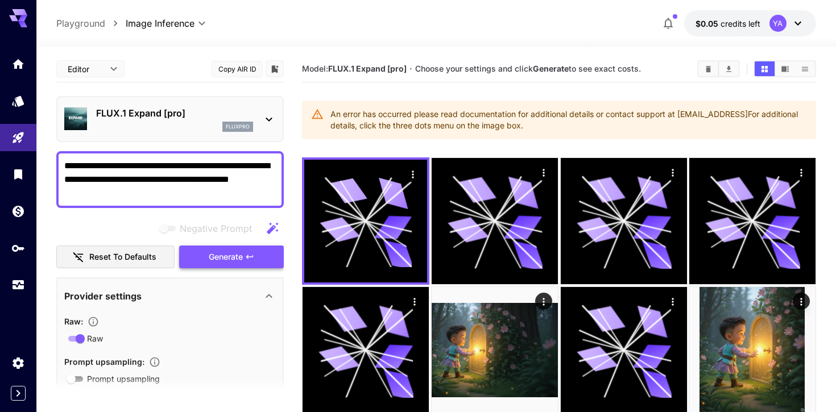
click at [226, 249] on button "Generate" at bounding box center [231, 257] width 105 height 23
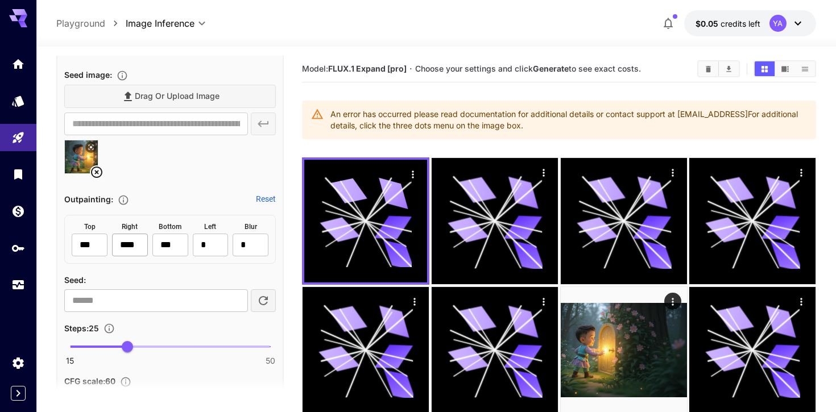
click at [136, 250] on input "****" at bounding box center [130, 245] width 36 height 23
type input "****"
click at [192, 205] on div "Outpainting : Reset" at bounding box center [170, 199] width 212 height 14
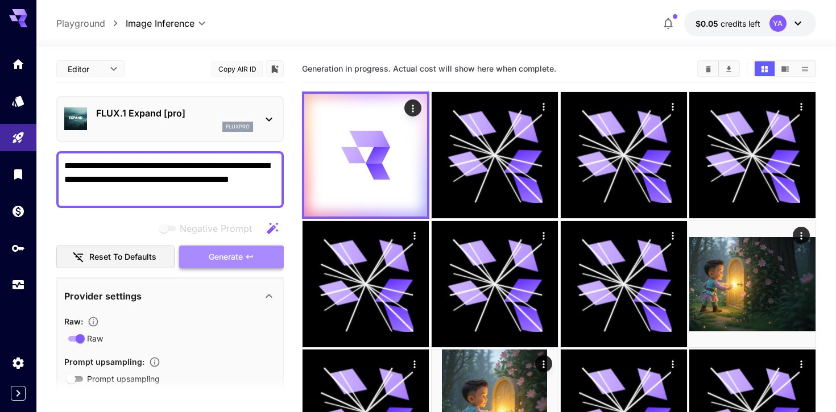
click at [218, 256] on span "Generate" at bounding box center [226, 257] width 34 height 14
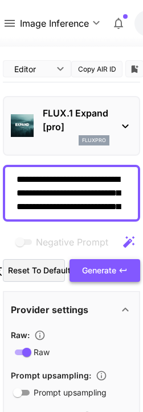
click at [92, 275] on span "Generate" at bounding box center [99, 271] width 34 height 14
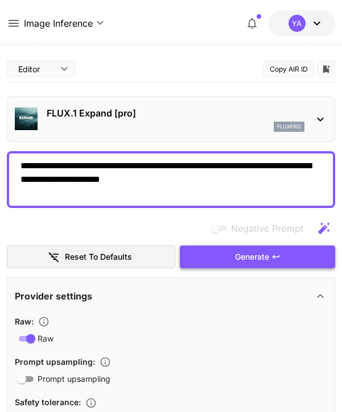
click at [289, 263] on button "Generate" at bounding box center [257, 257] width 155 height 23
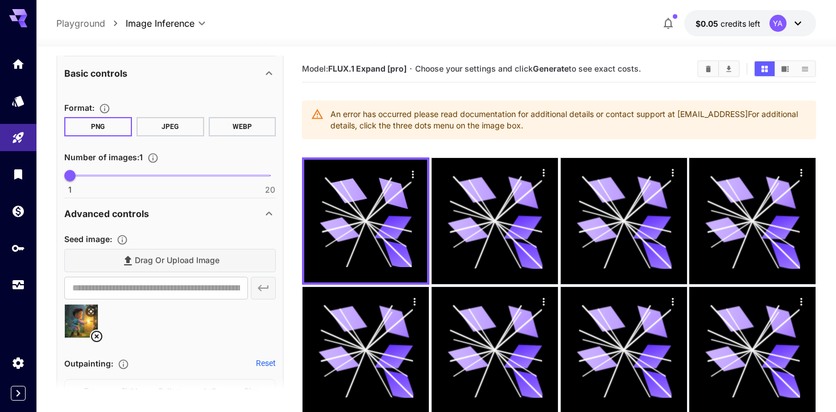
scroll to position [403, 0]
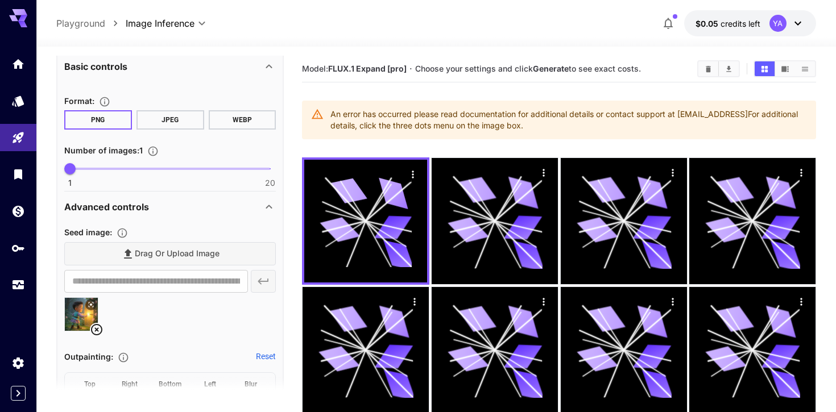
click at [90, 305] on icon at bounding box center [91, 304] width 5 height 5
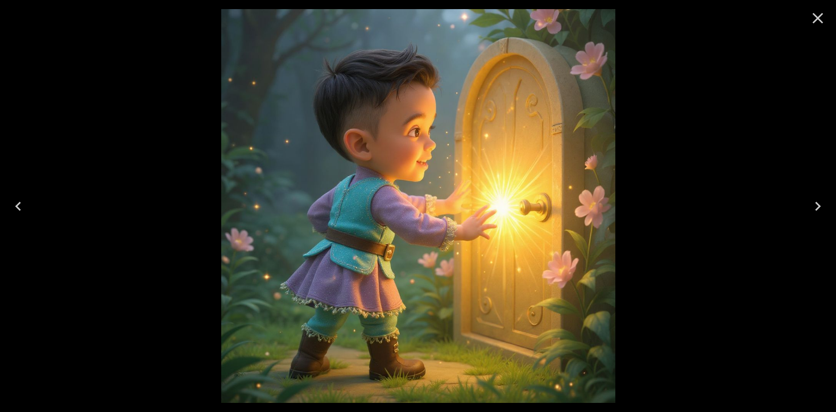
click at [193, 241] on div at bounding box center [418, 206] width 836 height 412
click at [822, 18] on icon "Close" at bounding box center [818, 18] width 18 height 18
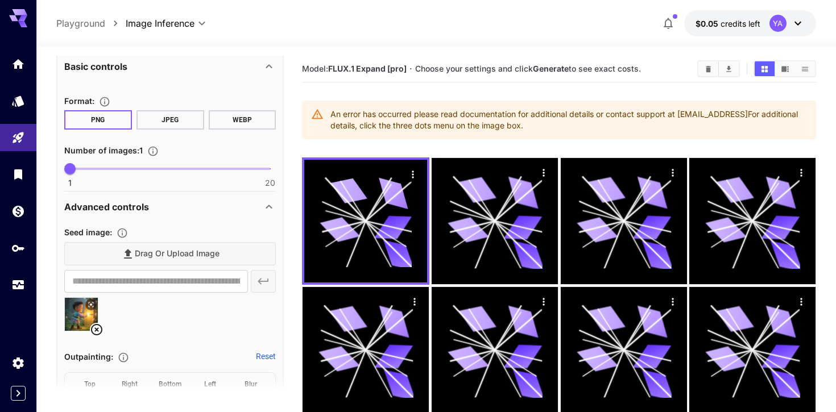
click at [100, 329] on icon at bounding box center [97, 330] width 14 height 14
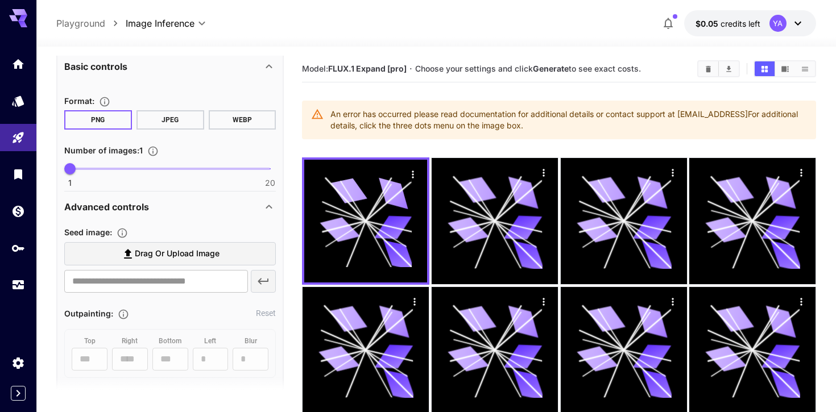
click at [252, 254] on label "Drag or upload image" at bounding box center [170, 253] width 212 height 23
click at [0, 0] on input "Drag or upload image" at bounding box center [0, 0] width 0 height 0
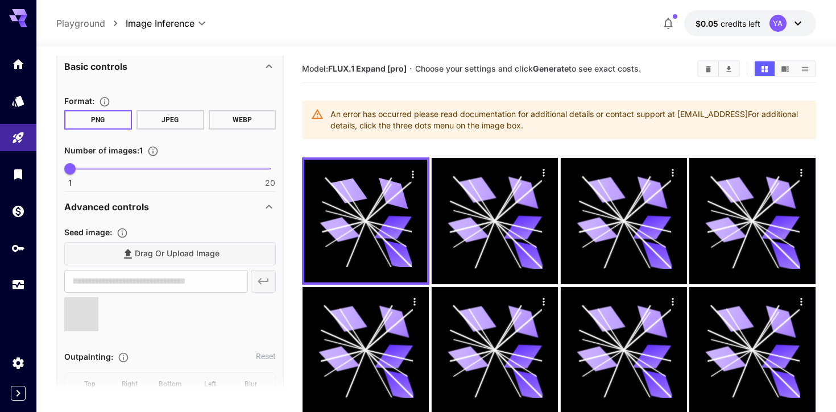
type input "**********"
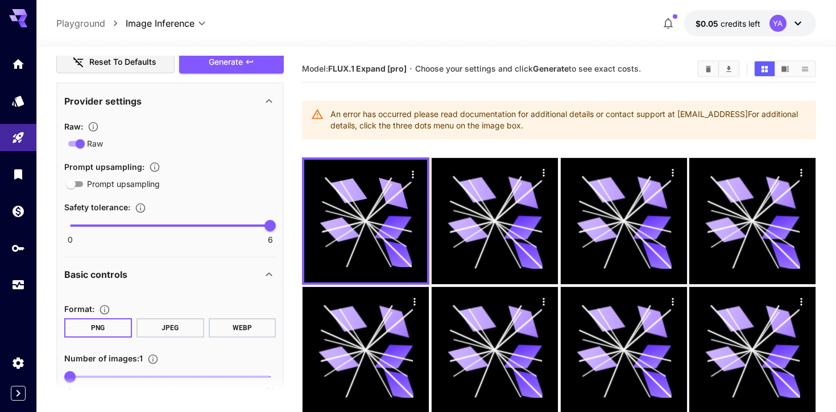
scroll to position [177, 0]
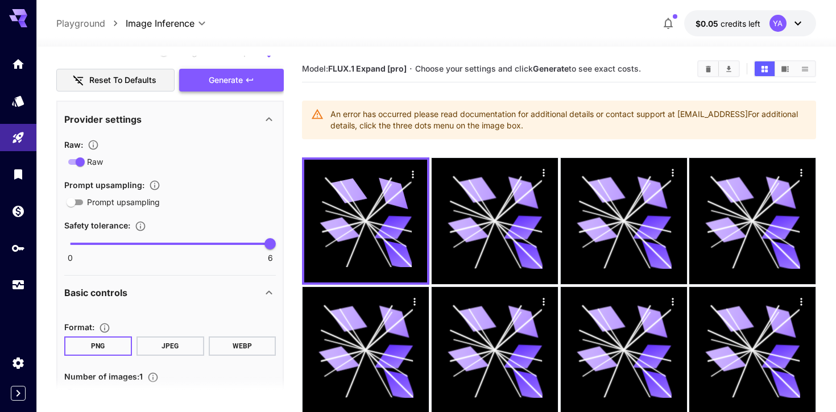
click at [267, 85] on button "Generate" at bounding box center [231, 80] width 105 height 23
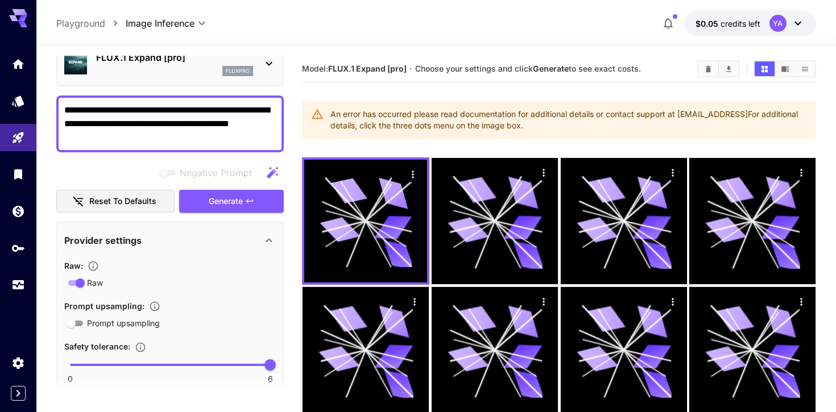
scroll to position [52, 0]
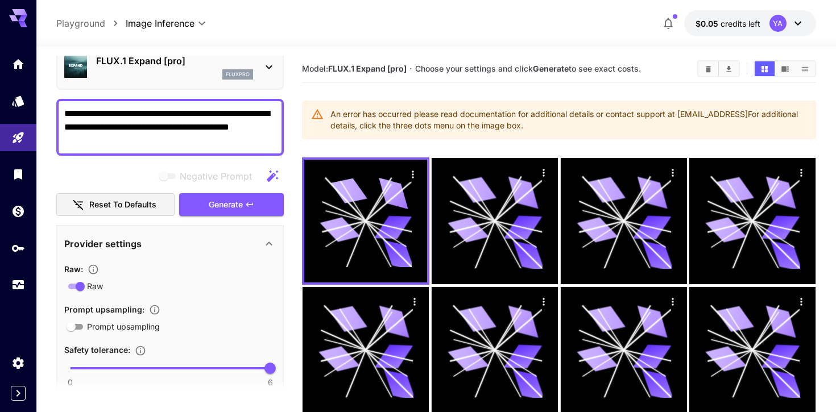
click at [185, 147] on div "**********" at bounding box center [169, 127] width 227 height 57
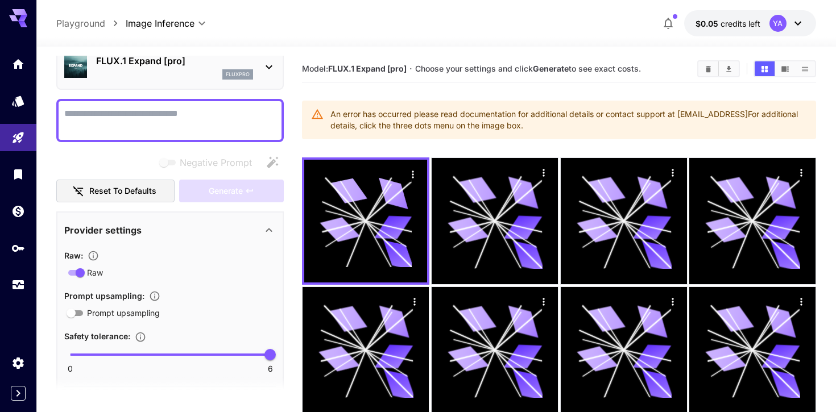
paste textarea "**********"
type textarea "**********"
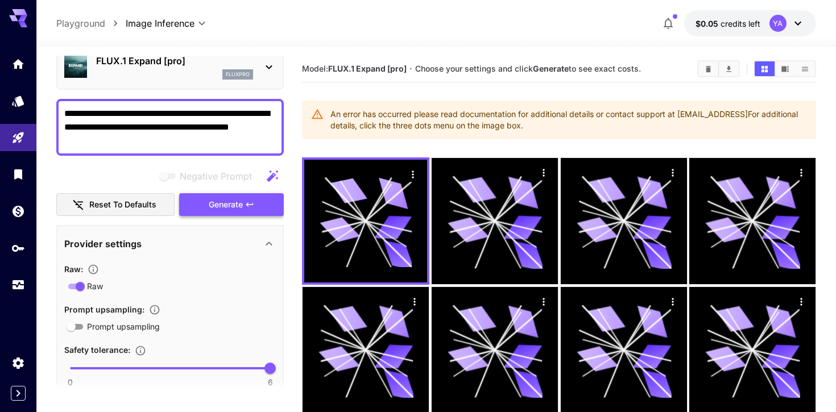
click at [223, 207] on span "Generate" at bounding box center [226, 205] width 34 height 14
drag, startPoint x: 167, startPoint y: 142, endPoint x: 101, endPoint y: 104, distance: 75.4
click at [101, 104] on div "**********" at bounding box center [169, 127] width 227 height 57
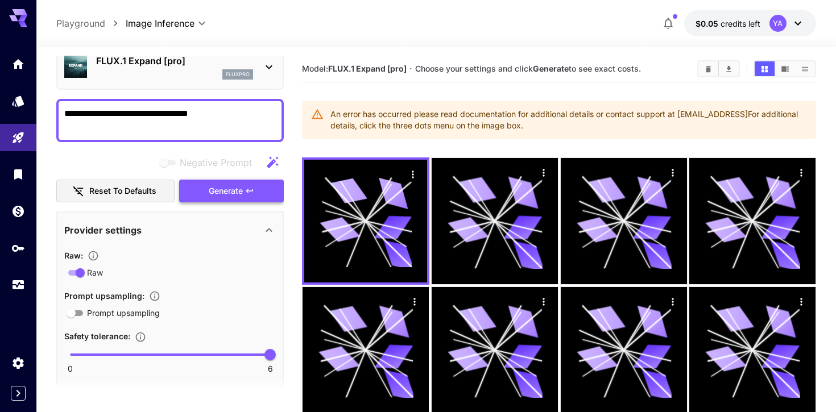
type textarea "**********"
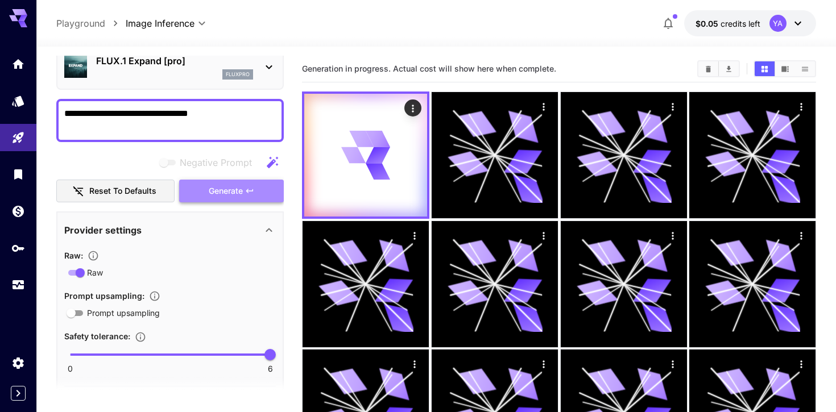
click at [193, 182] on button "Generate" at bounding box center [231, 191] width 105 height 23
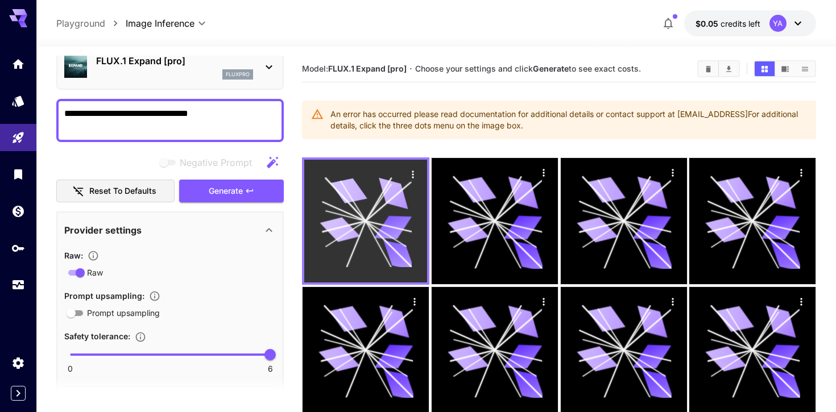
click at [415, 175] on icon "Actions" at bounding box center [412, 174] width 11 height 11
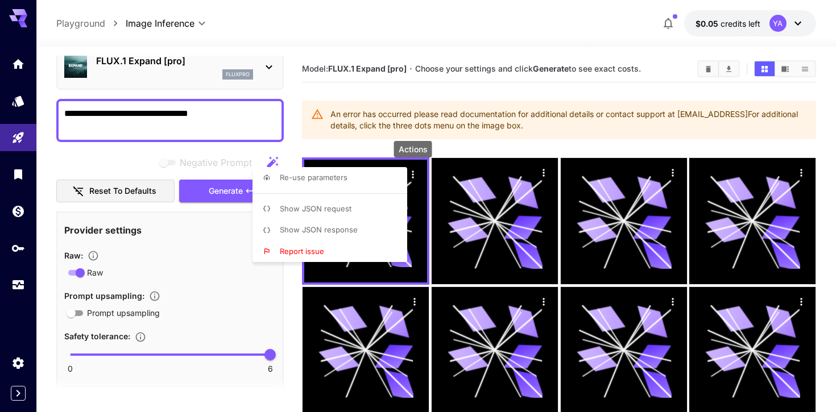
click at [376, 139] on div at bounding box center [418, 206] width 836 height 412
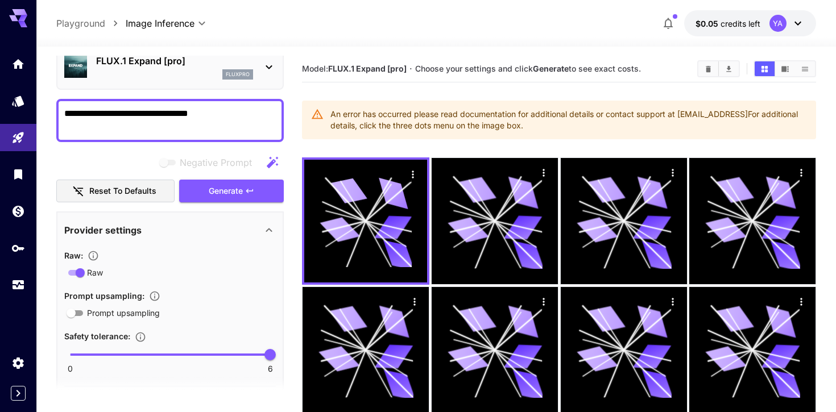
click at [705, 39] on div at bounding box center [436, 40] width 800 height 14
click at [719, 26] on span "$0.05" at bounding box center [708, 24] width 25 height 10
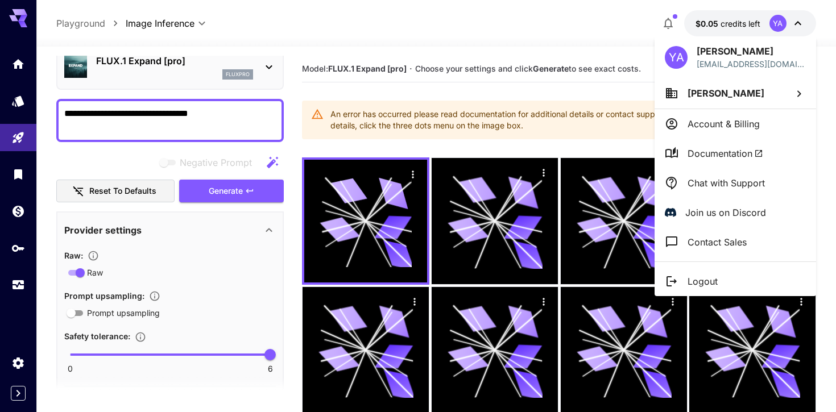
click at [692, 115] on li "Account & Billing" at bounding box center [736, 124] width 162 height 30
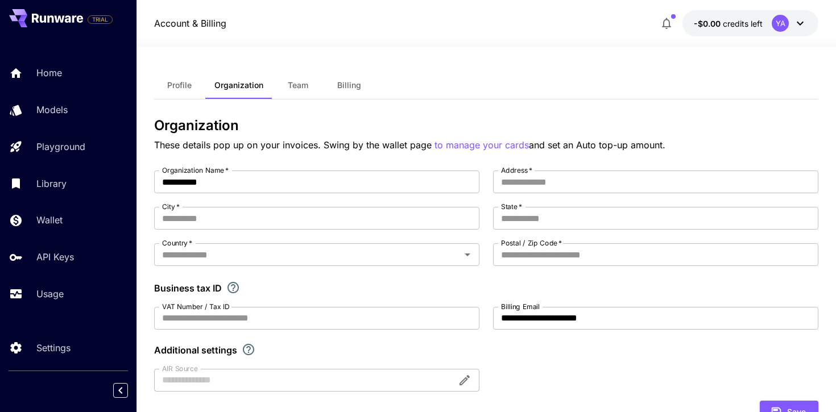
click at [729, 36] on div at bounding box center [486, 40] width 700 height 14
click at [728, 29] on button "-$0.00 credits left YA" at bounding box center [750, 23] width 136 height 26
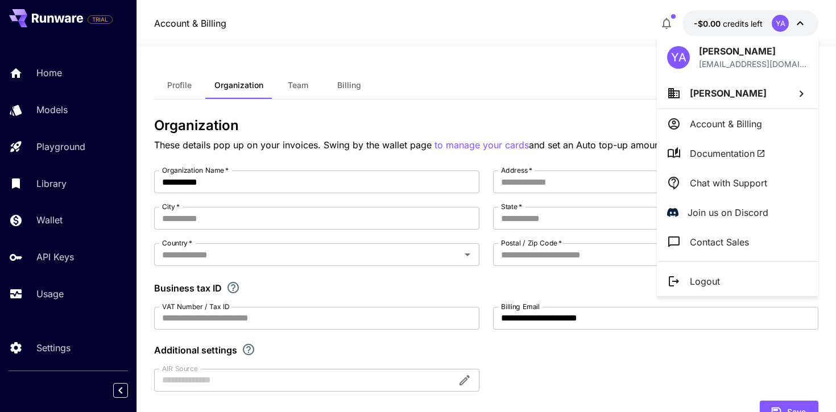
click at [576, 45] on div at bounding box center [418, 206] width 836 height 412
